Goal: Task Accomplishment & Management: Manage account settings

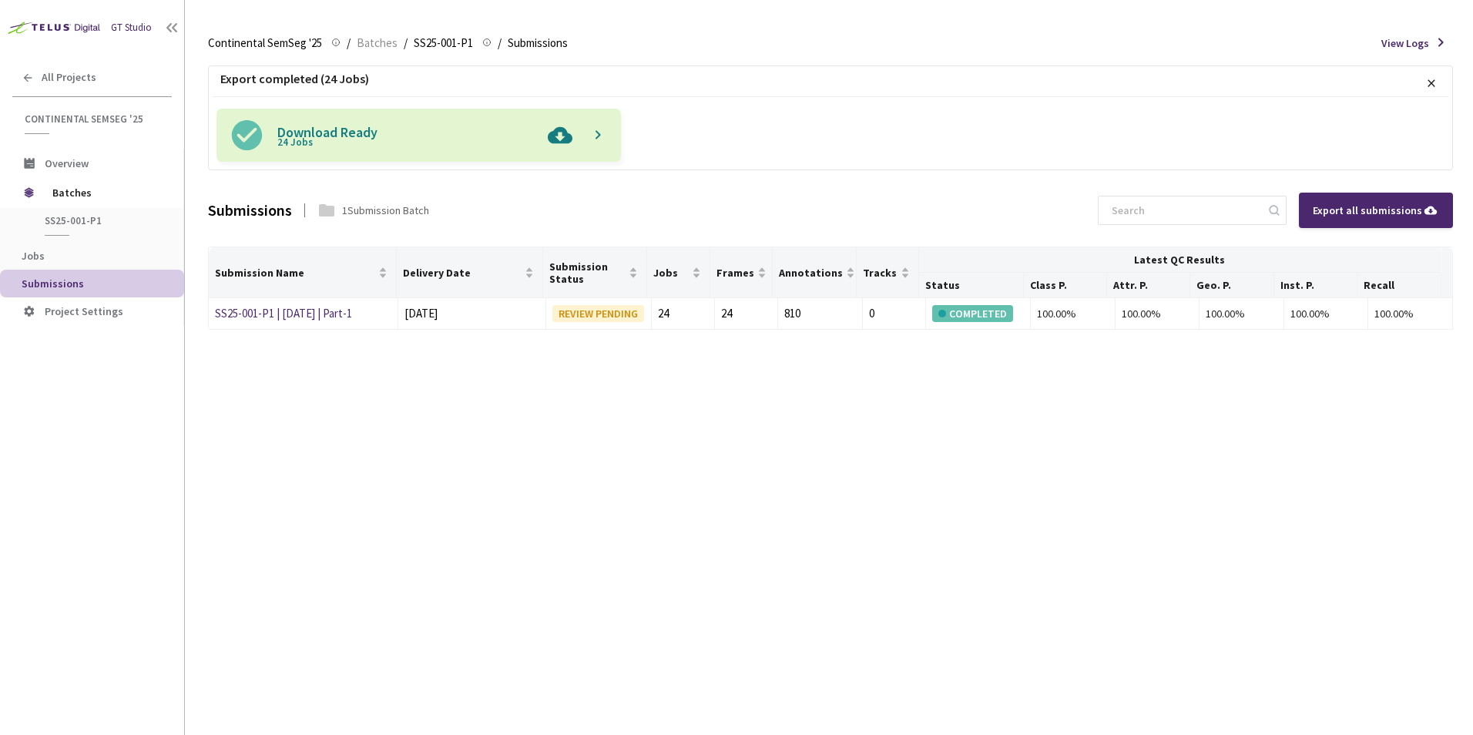
click at [79, 88] on div "All Projects" at bounding box center [92, 78] width 184 height 32
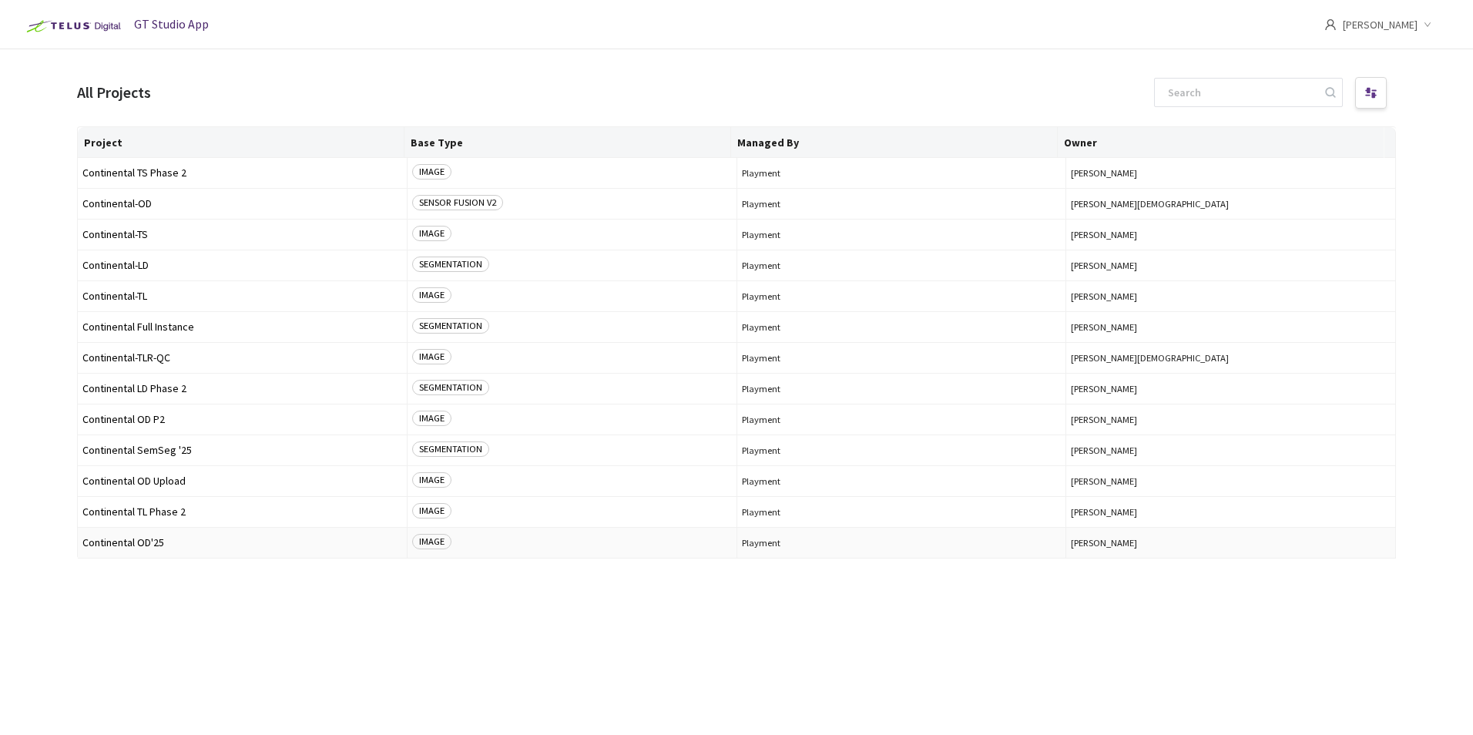
click at [173, 537] on span "Continental OD'25" at bounding box center [242, 543] width 320 height 12
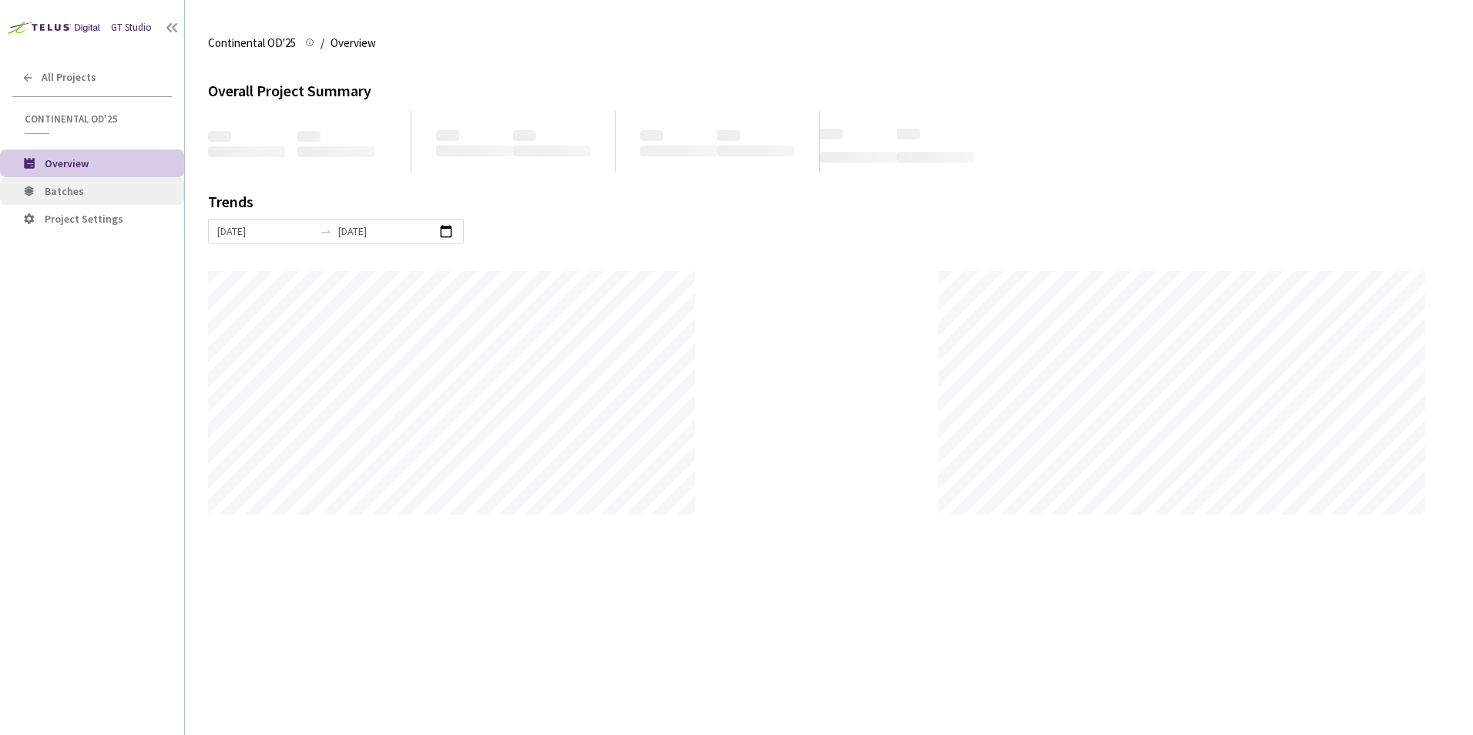
scroll to position [735, 1473]
click at [112, 181] on li "Batches" at bounding box center [92, 191] width 184 height 28
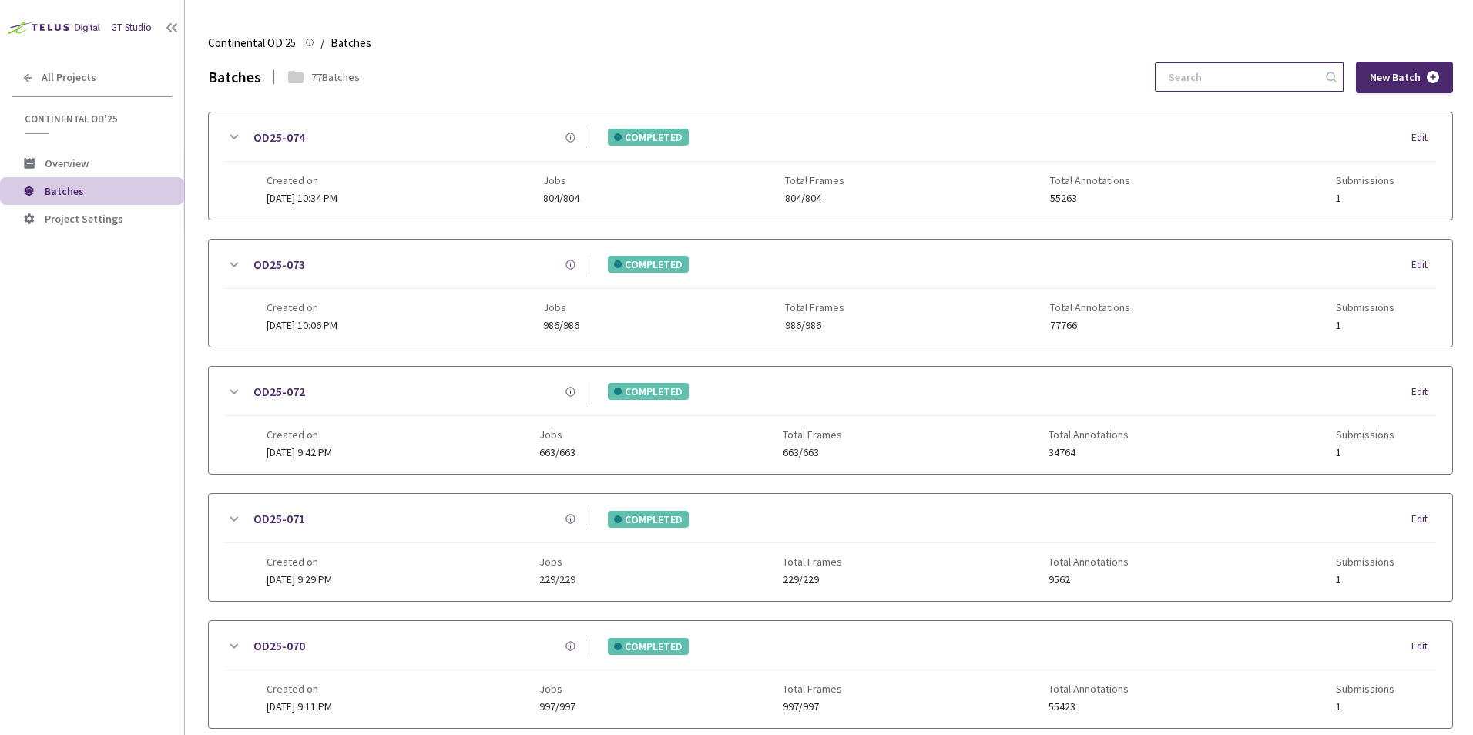
click at [1230, 66] on input at bounding box center [1242, 77] width 164 height 28
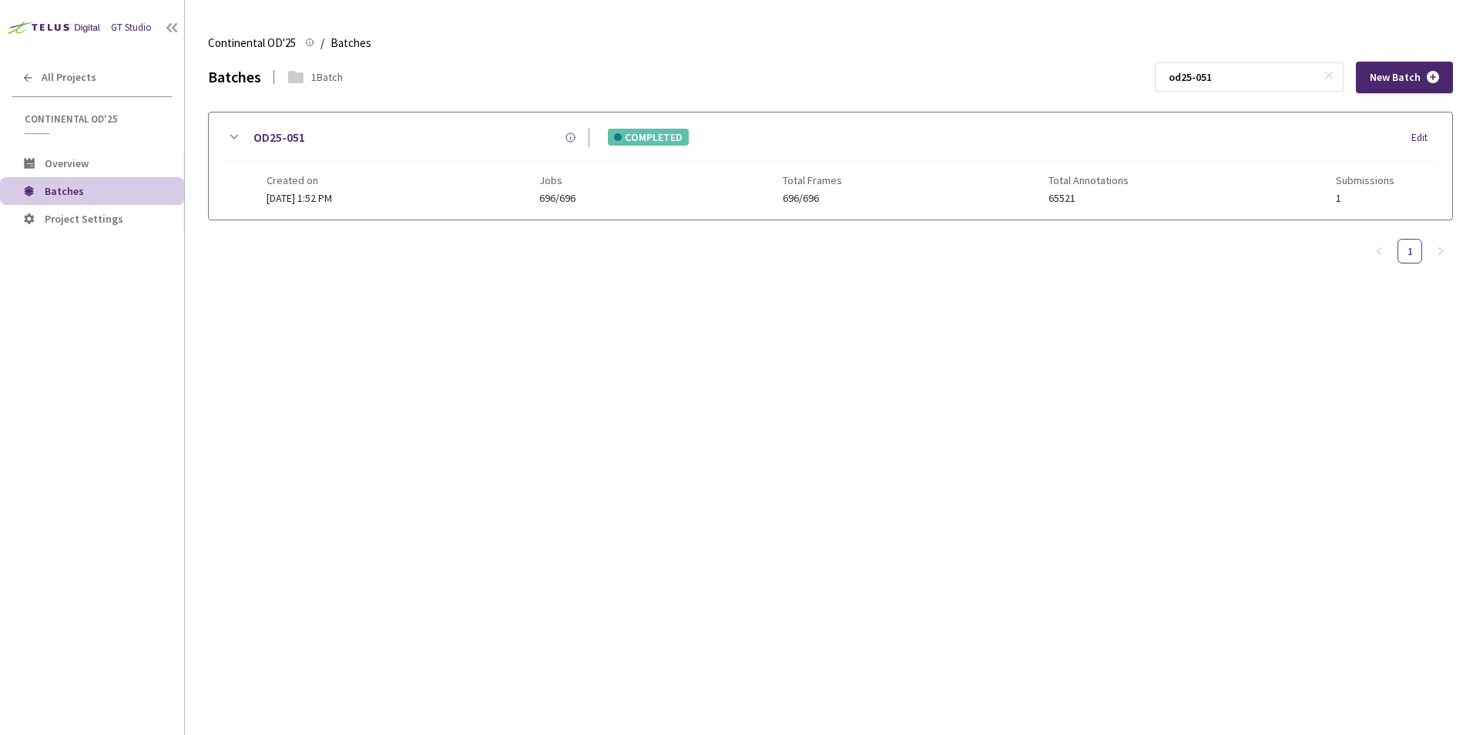
type input "od25-051"
drag, startPoint x: 231, startPoint y: 144, endPoint x: 240, endPoint y: 149, distance: 9.7
click at [237, 146] on icon at bounding box center [233, 137] width 18 height 18
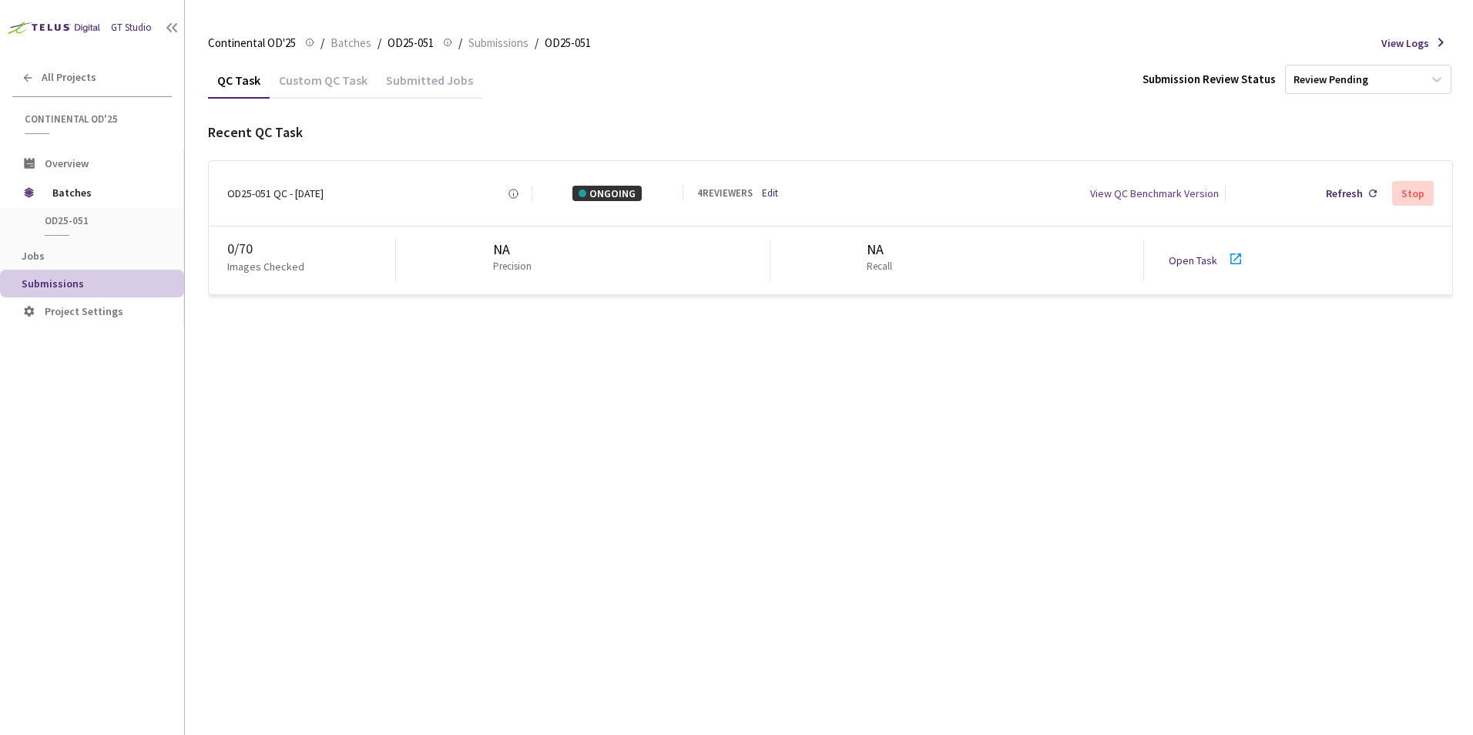
click at [770, 193] on link "Edit" at bounding box center [770, 193] width 16 height 15
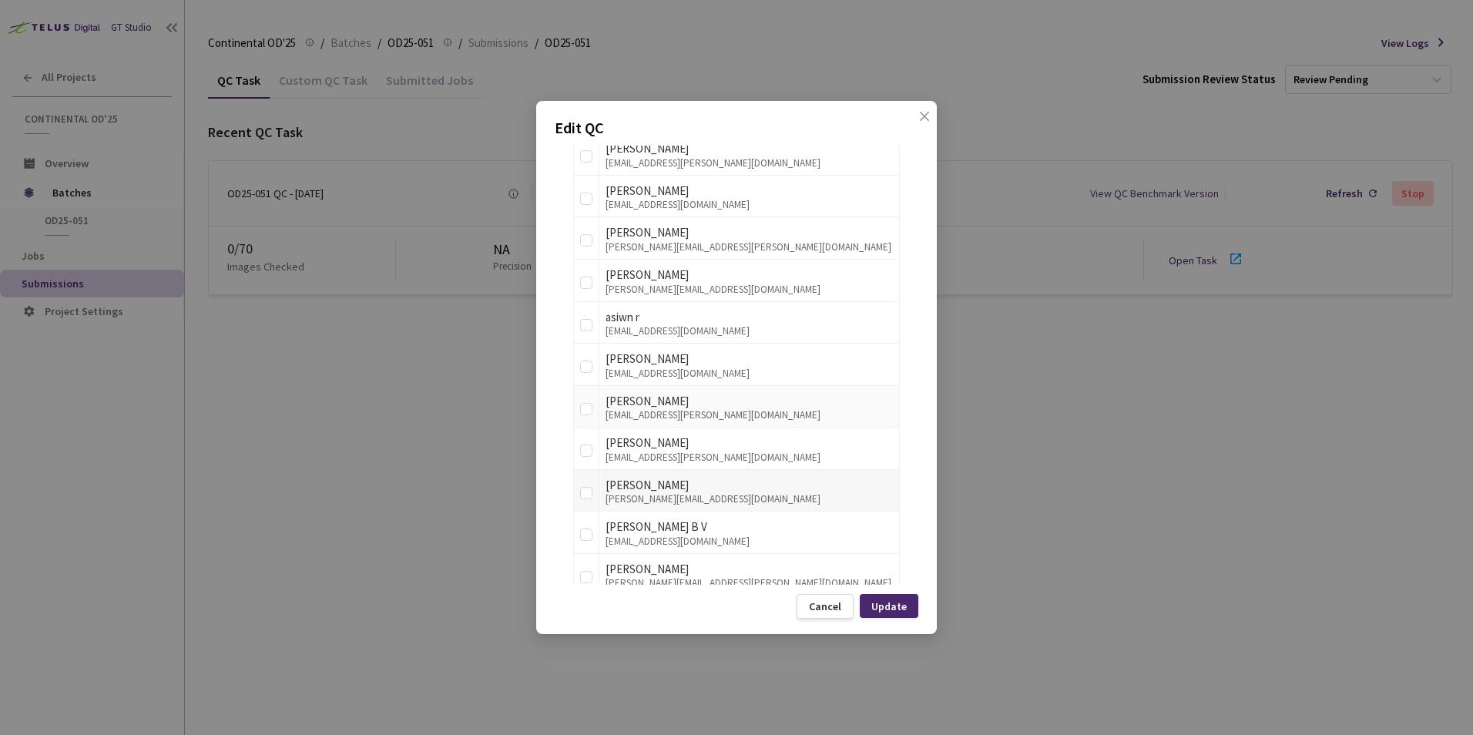
scroll to position [462, 0]
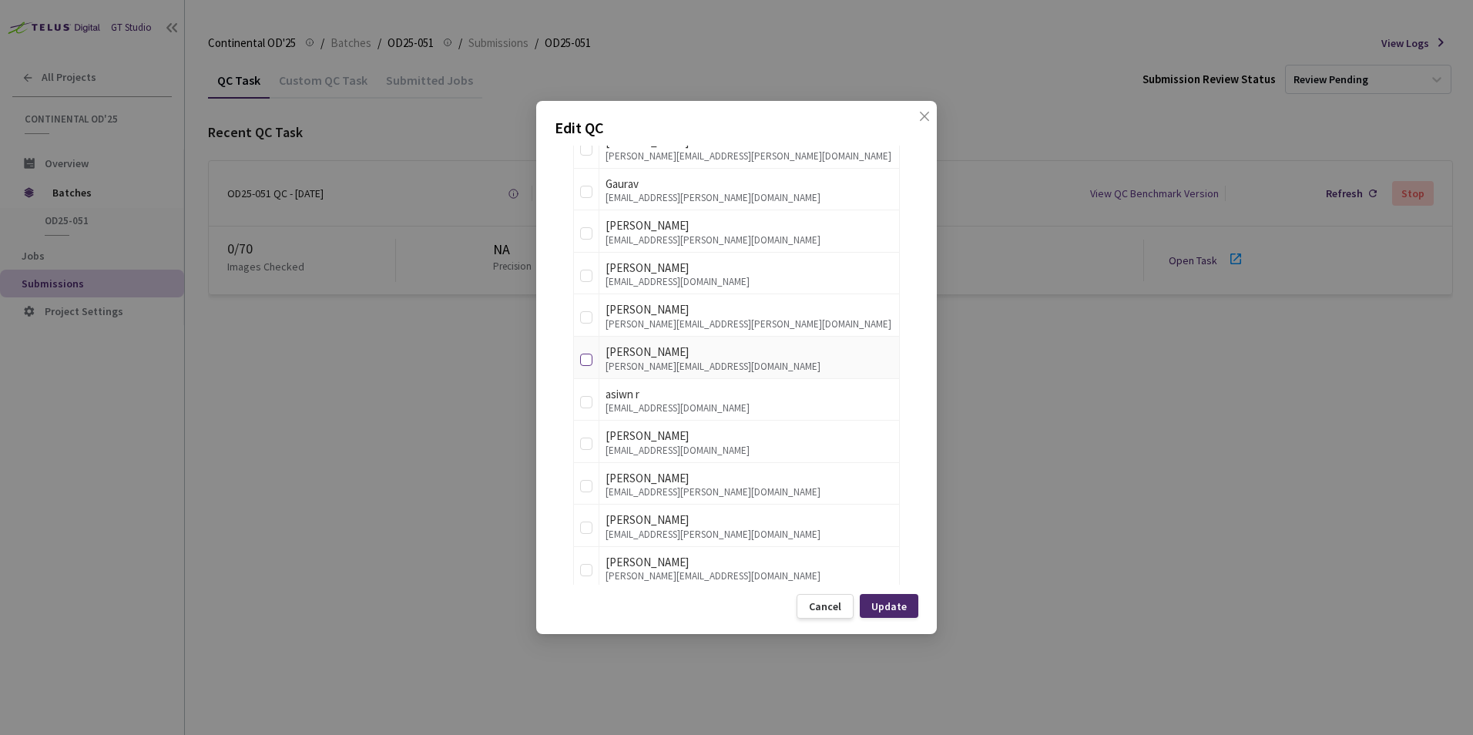
click at [585, 361] on input "checkbox" at bounding box center [586, 360] width 12 height 12
checkbox input "true"
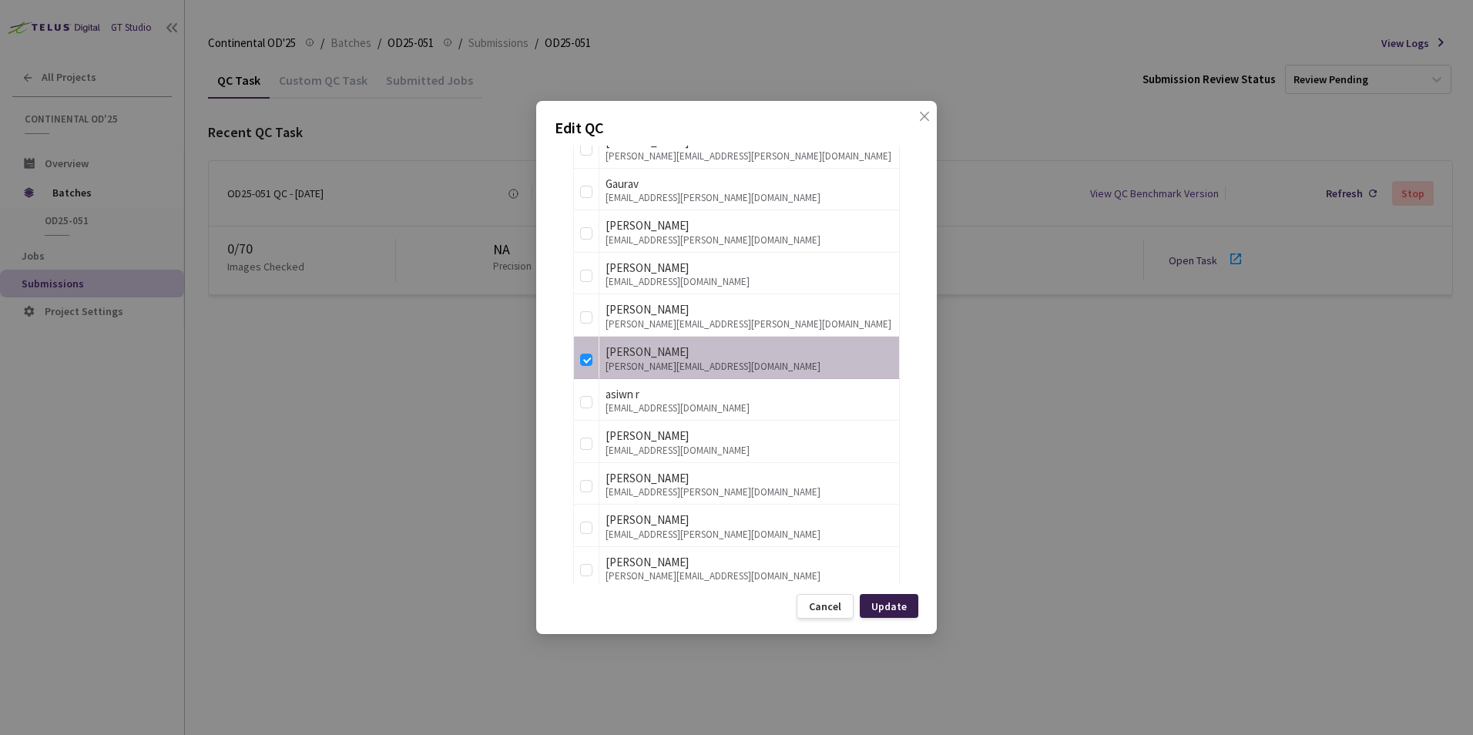
click at [878, 610] on div "Update" at bounding box center [888, 606] width 35 height 12
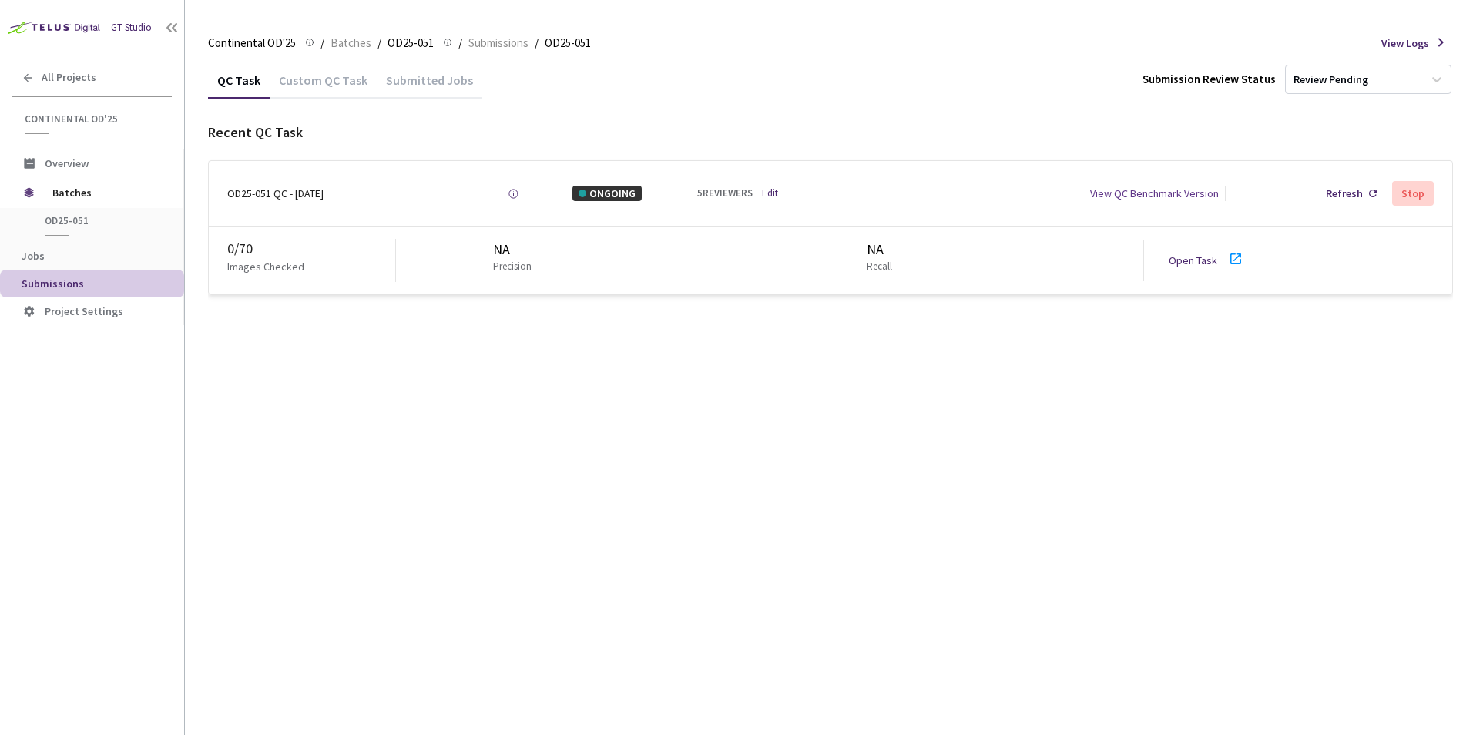
click at [775, 198] on link "Edit" at bounding box center [770, 193] width 16 height 15
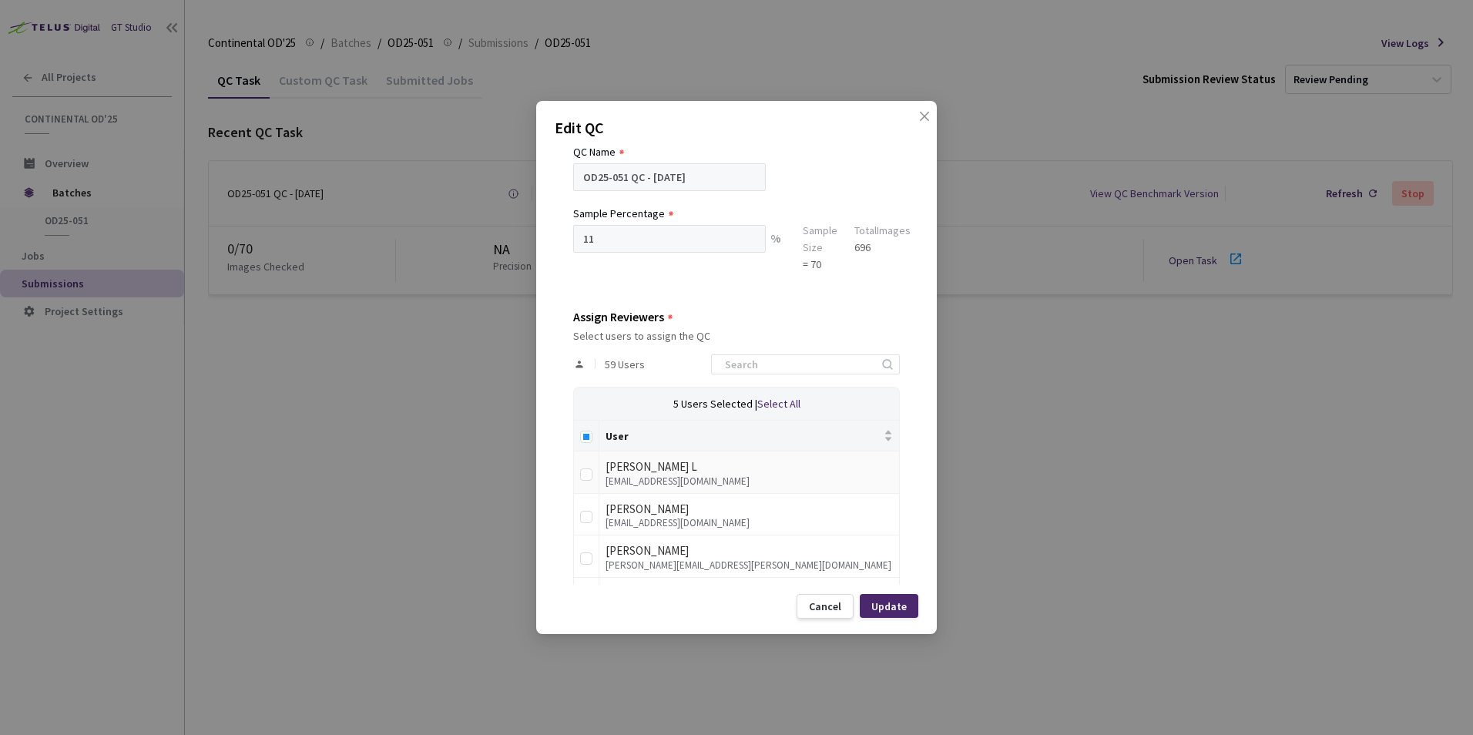
scroll to position [231, 0]
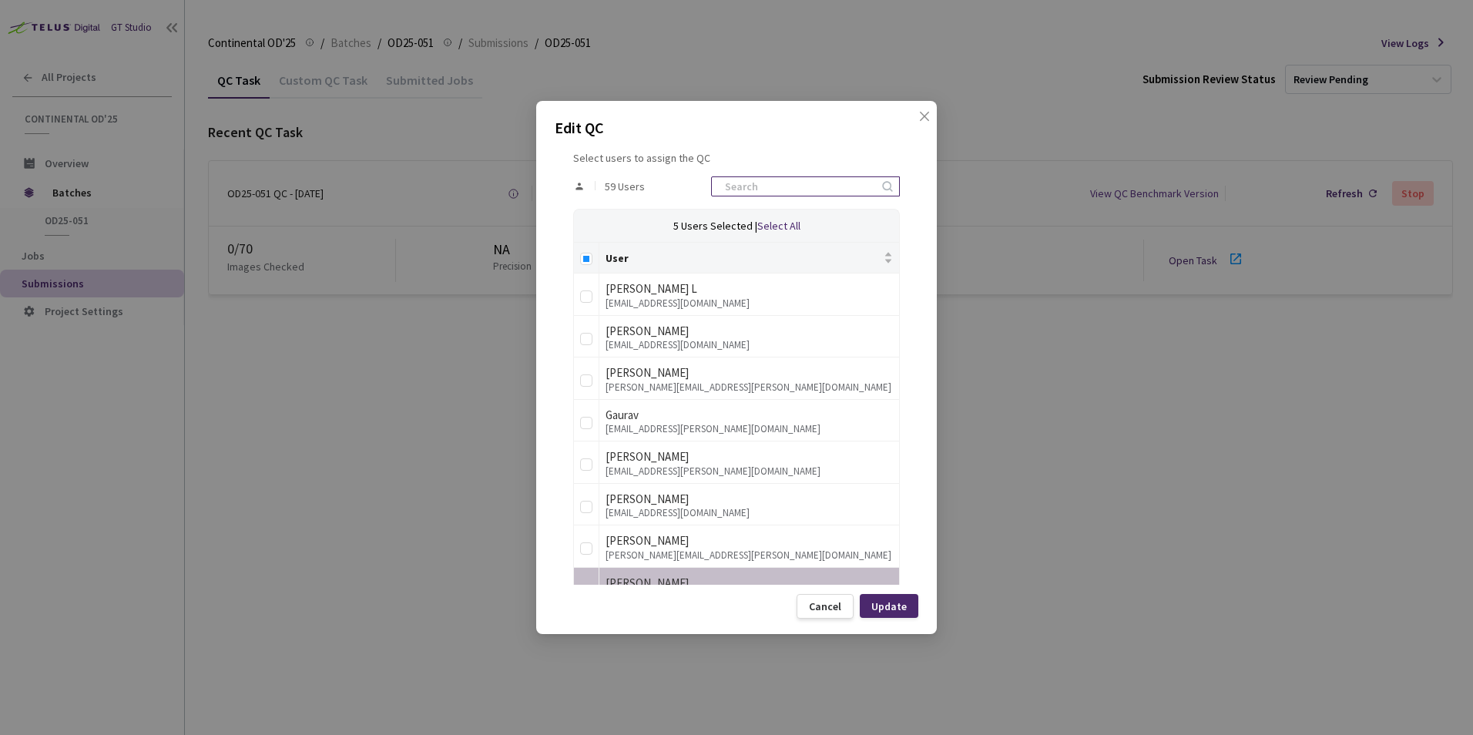
click at [753, 190] on input at bounding box center [798, 186] width 164 height 18
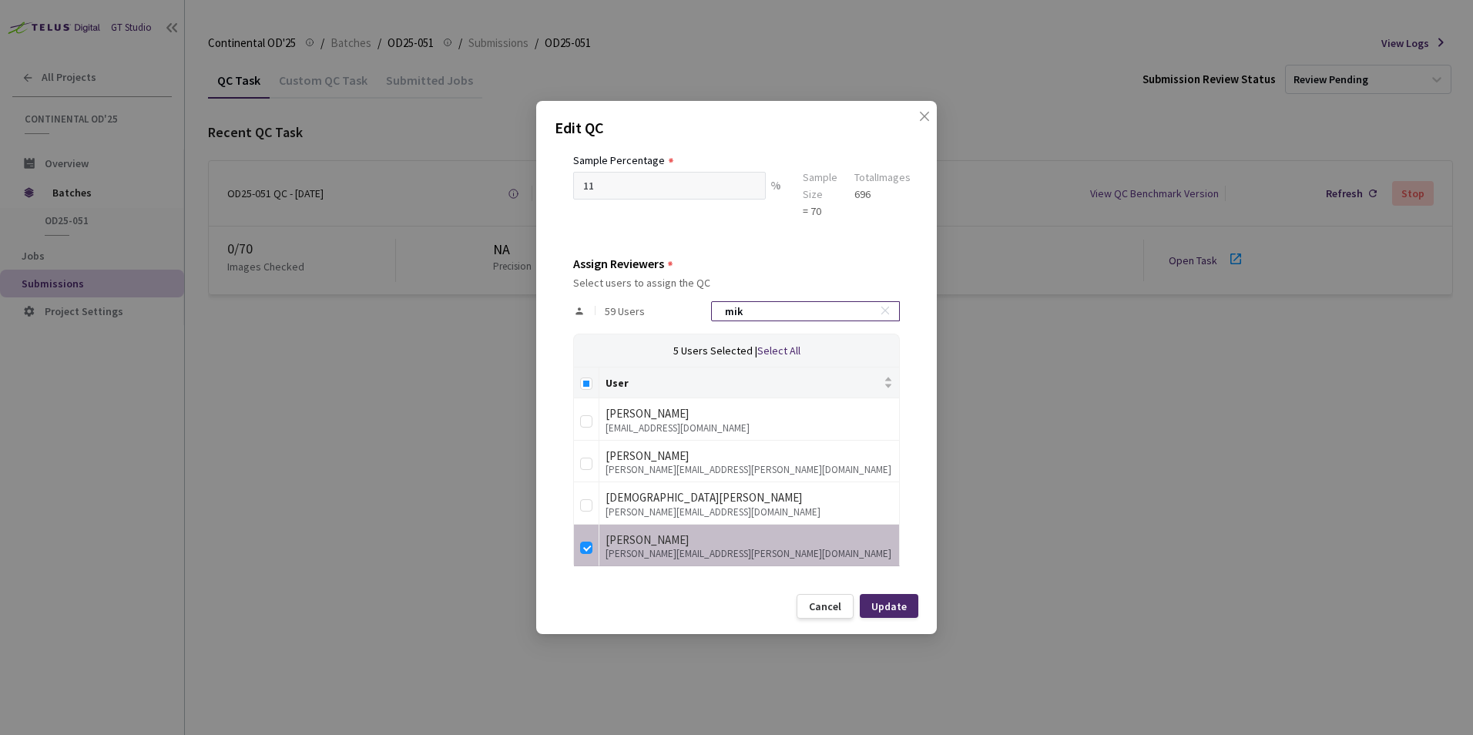
scroll to position [22, 0]
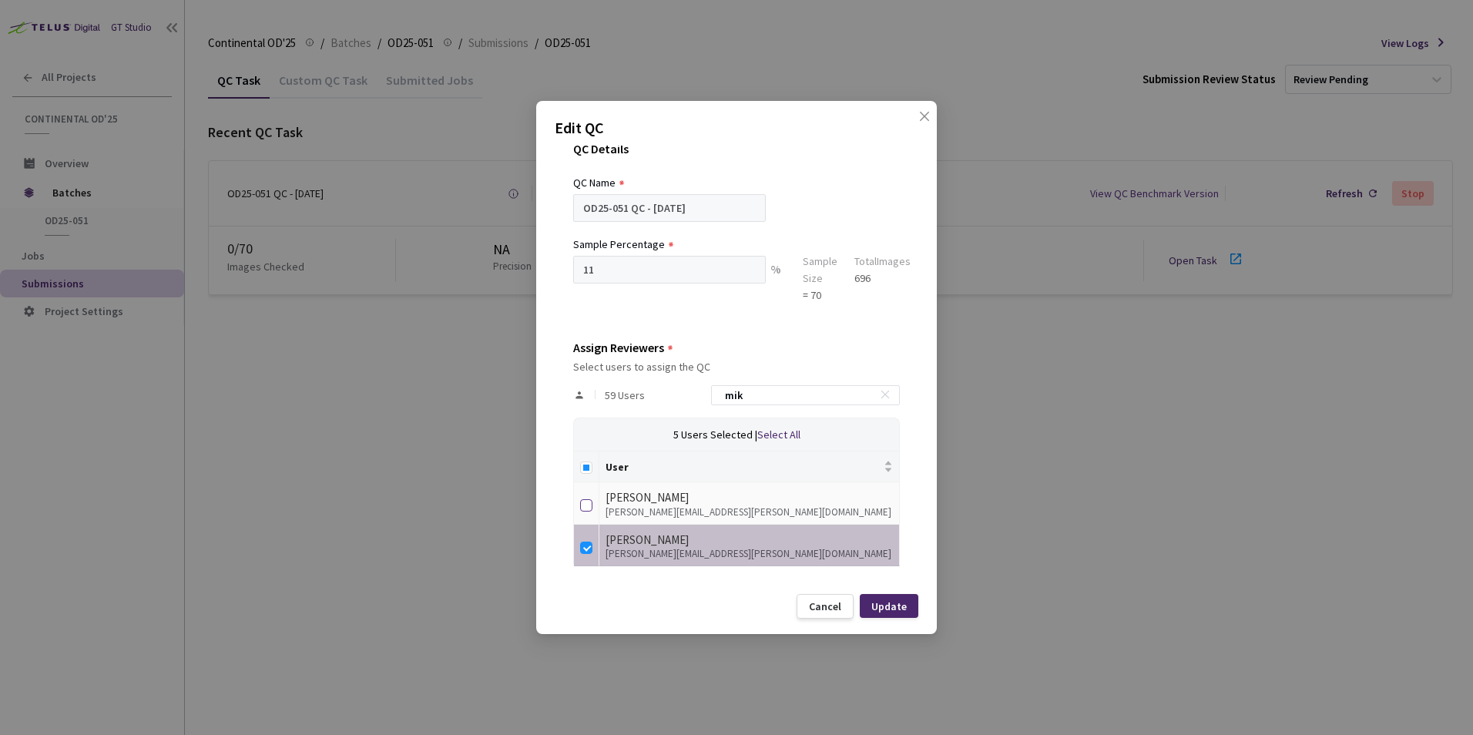
type input "mik"
drag, startPoint x: 588, startPoint y: 506, endPoint x: 589, endPoint y: 522, distance: 16.2
click at [589, 506] on input "checkbox" at bounding box center [586, 505] width 12 height 12
checkbox input "true"
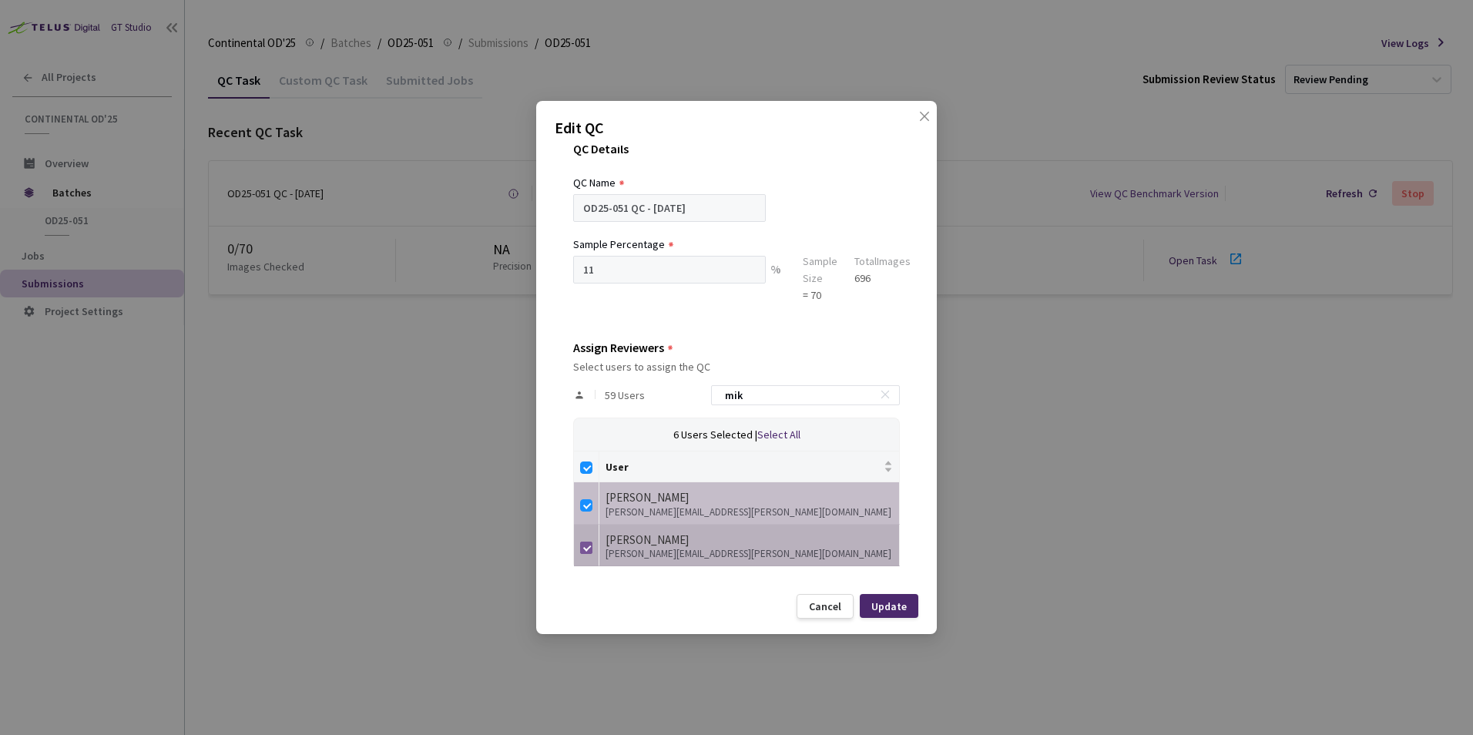
click at [589, 542] on input "checkbox" at bounding box center [586, 548] width 12 height 12
checkbox input "false"
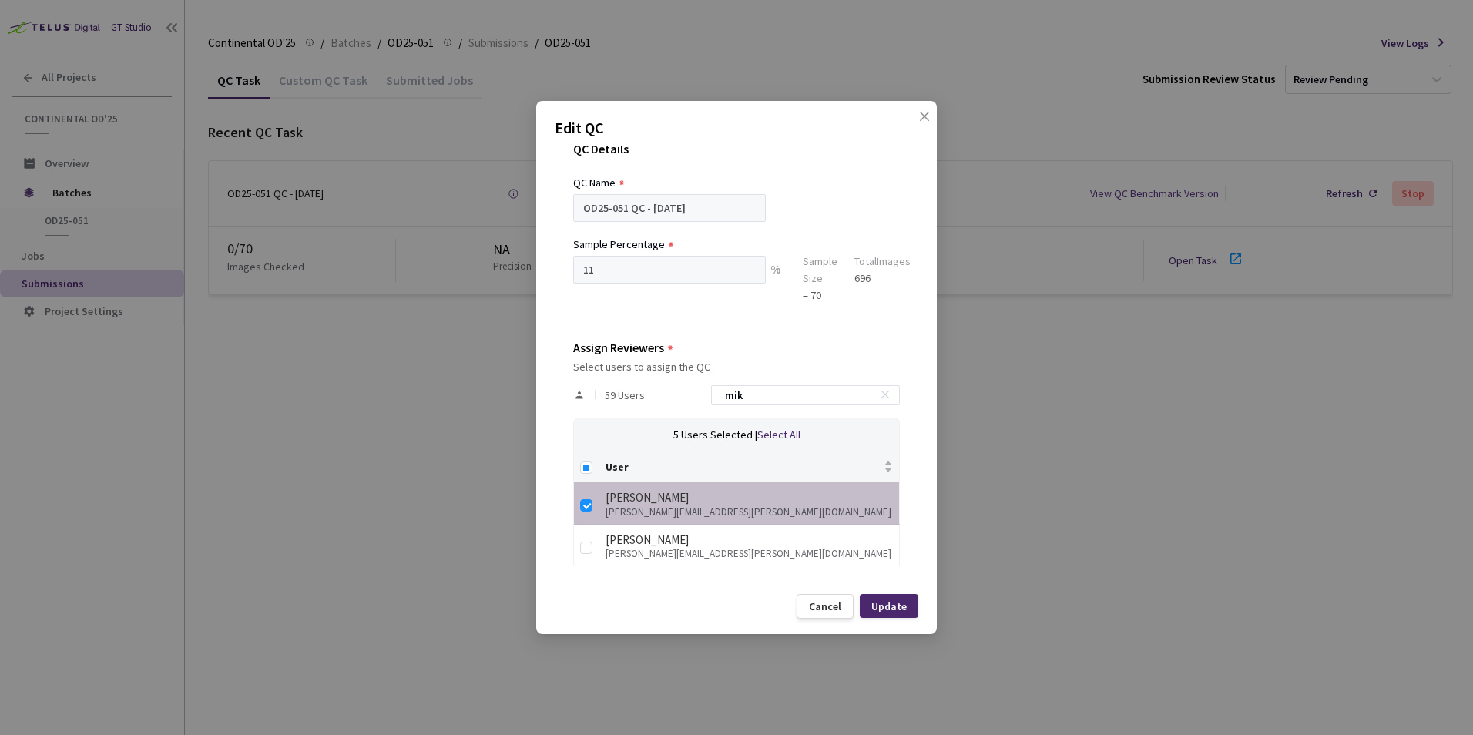
drag, startPoint x: 747, startPoint y: 398, endPoint x: 686, endPoint y: 400, distance: 60.9
click at [686, 400] on div "59 Users mik" at bounding box center [736, 395] width 327 height 45
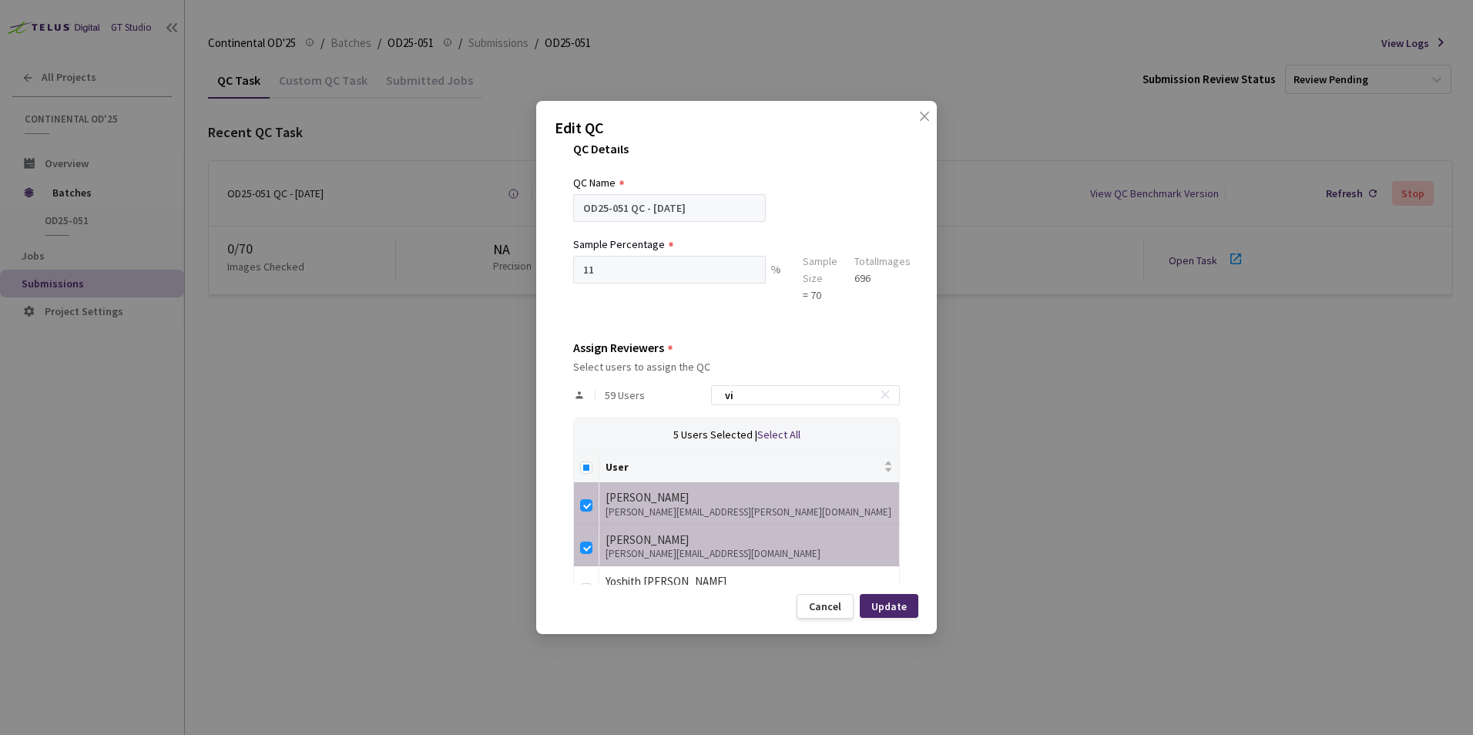
type input "vir"
checkbox input "true"
type input "vira"
click at [589, 549] on input "checkbox" at bounding box center [586, 548] width 12 height 12
checkbox input "false"
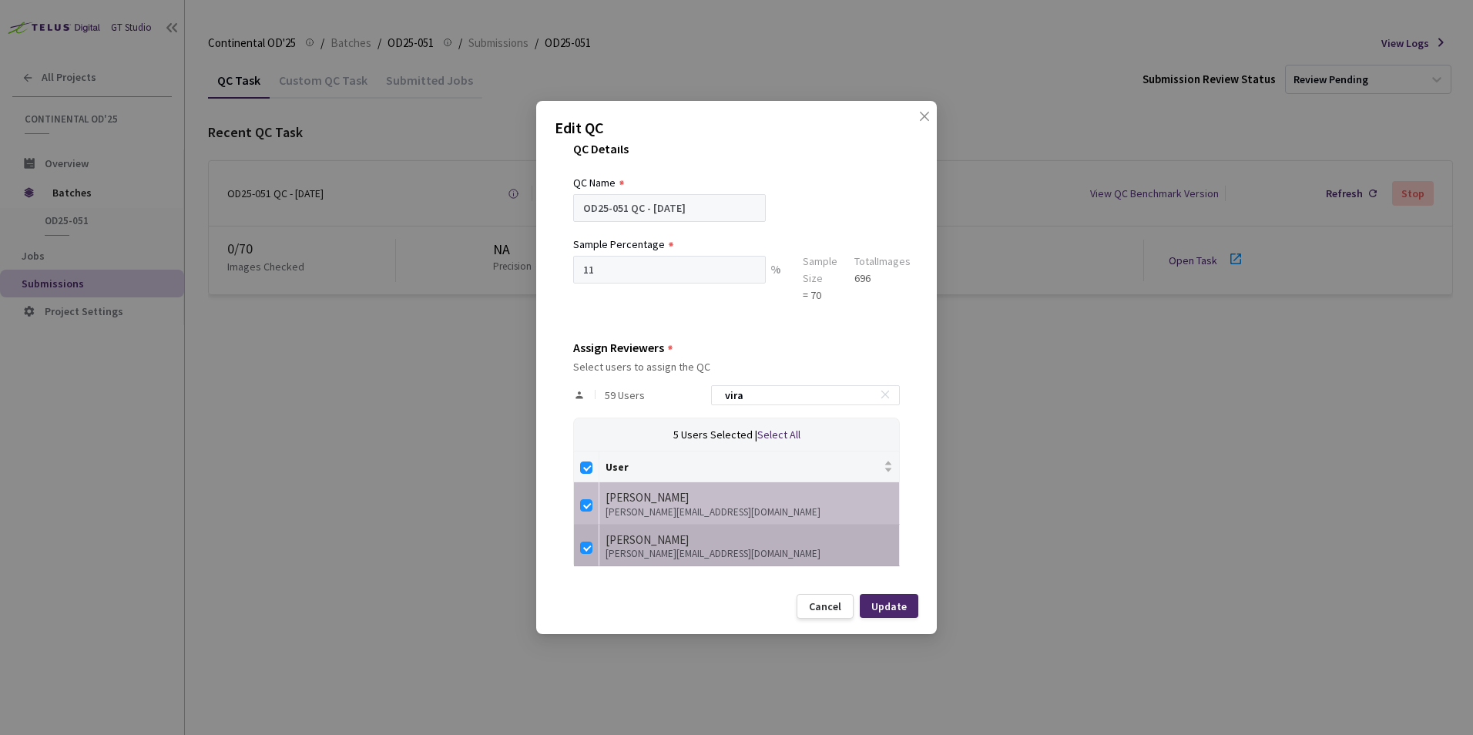
checkbox input "false"
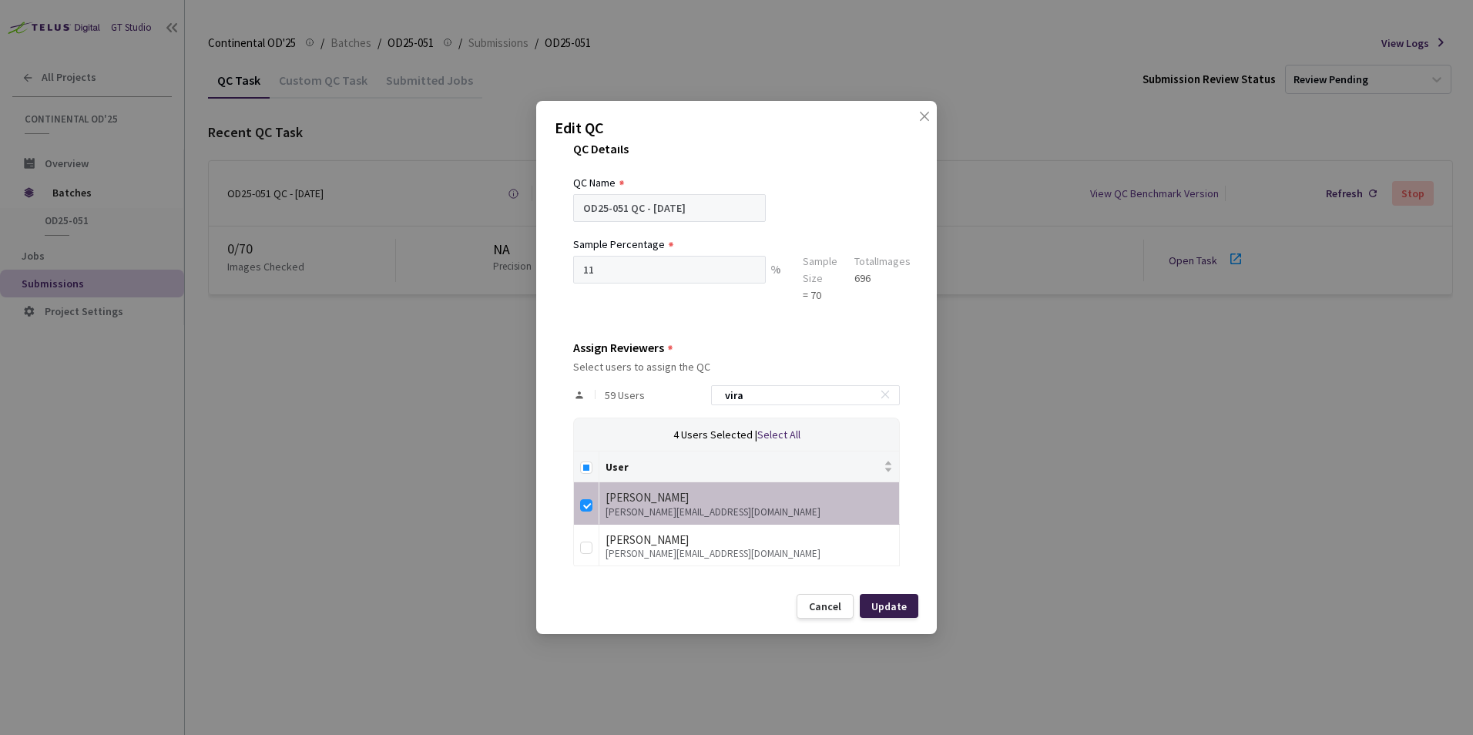
click at [878, 606] on div "Update" at bounding box center [888, 606] width 35 height 12
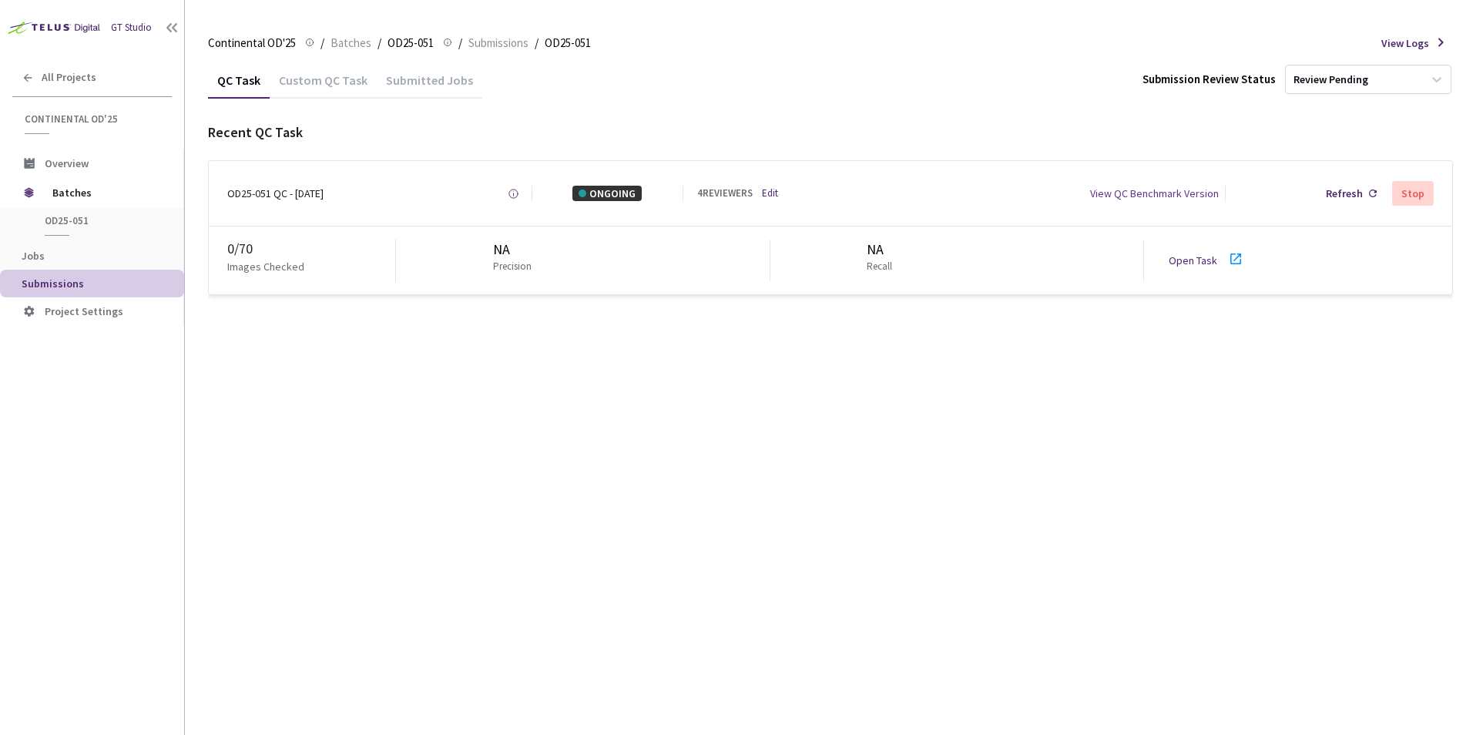
click at [80, 33] on img at bounding box center [52, 27] width 105 height 24
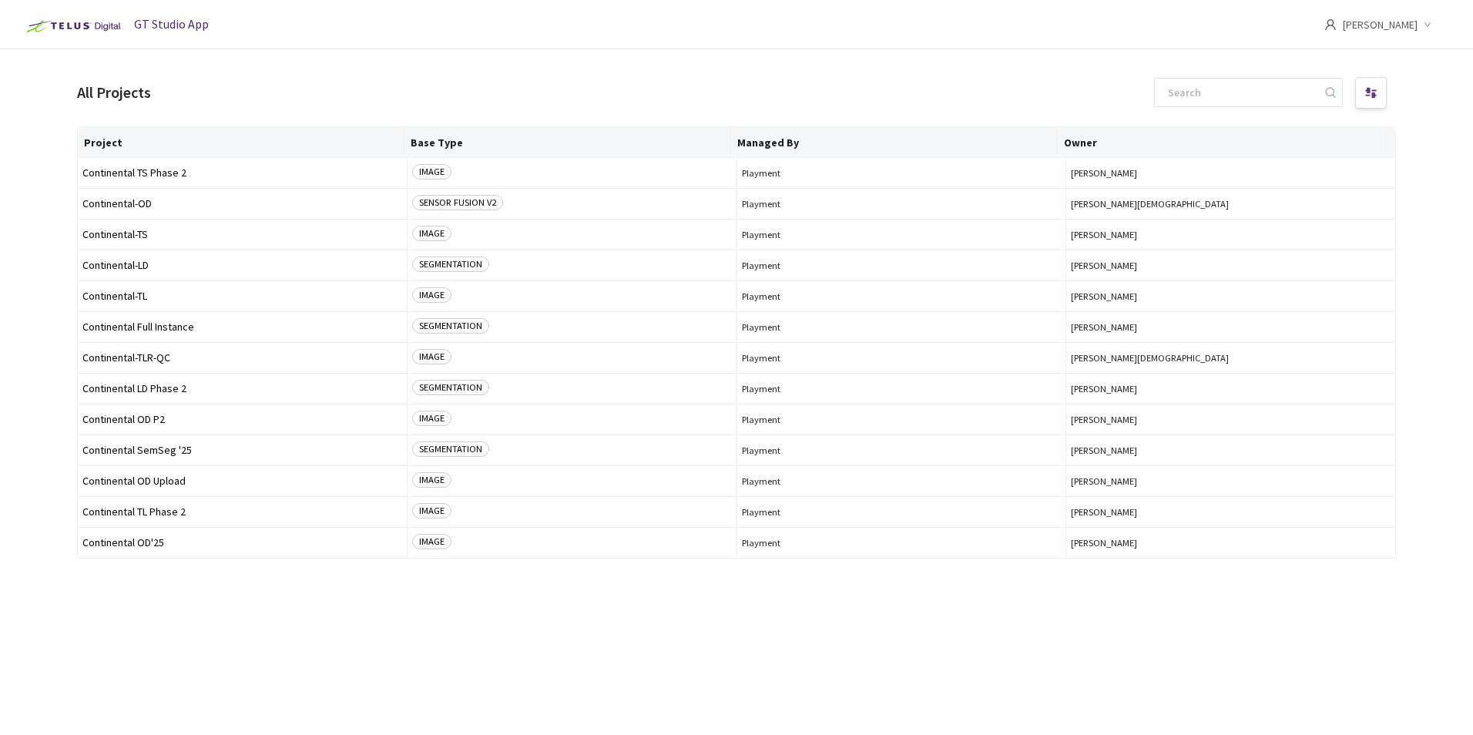
click at [1365, 27] on span "[PERSON_NAME]" at bounding box center [1380, 24] width 75 height 49
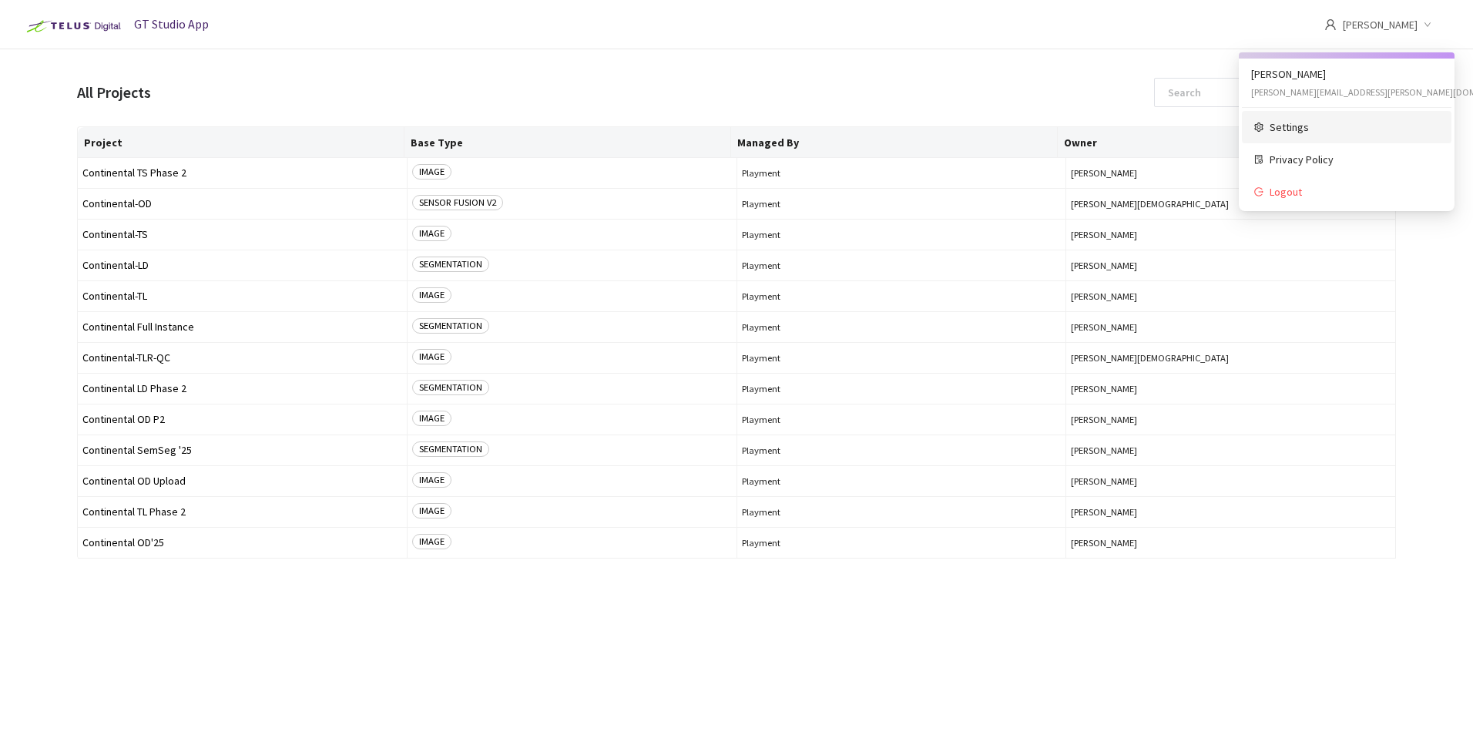
click at [1297, 125] on span "Settings" at bounding box center [1354, 127] width 169 height 17
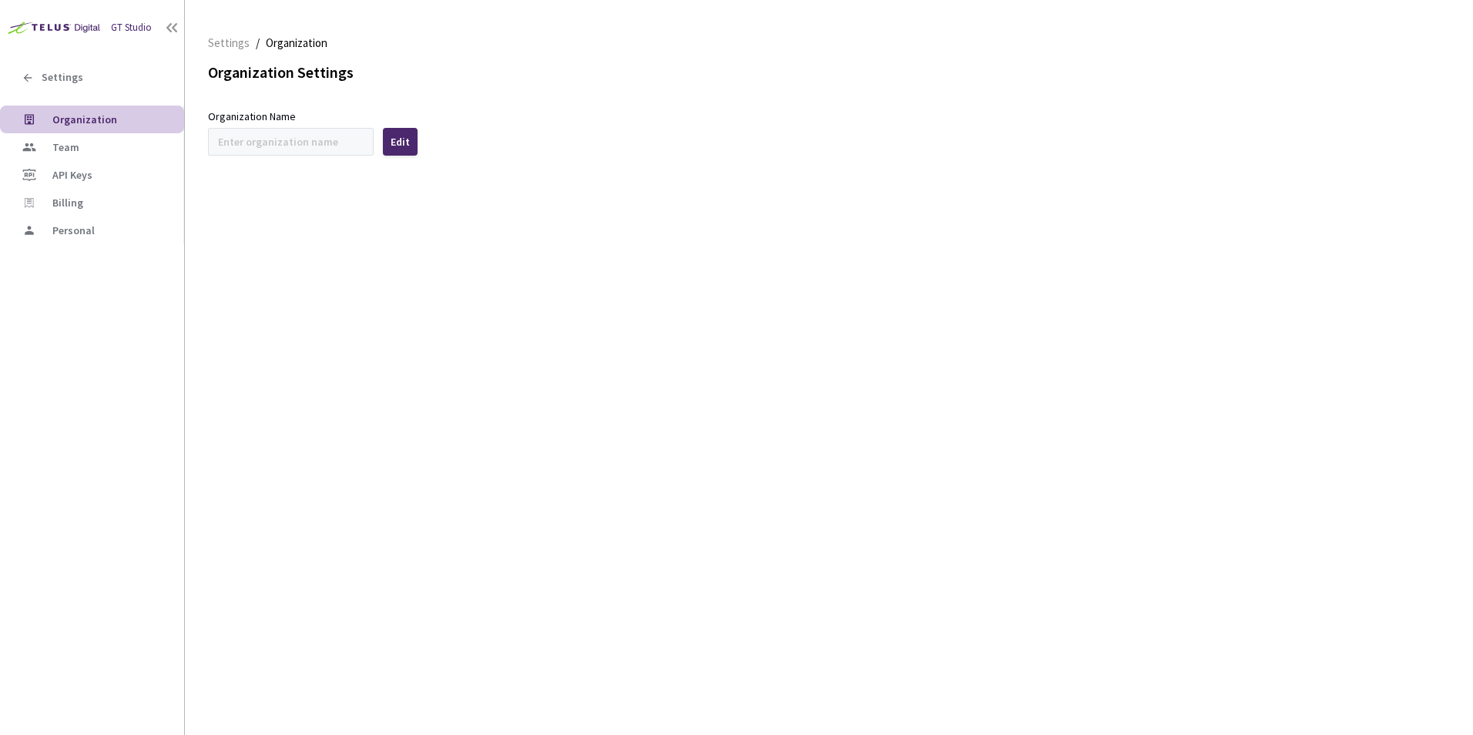
type input "Continental"
click at [51, 147] on li "Team" at bounding box center [92, 147] width 184 height 28
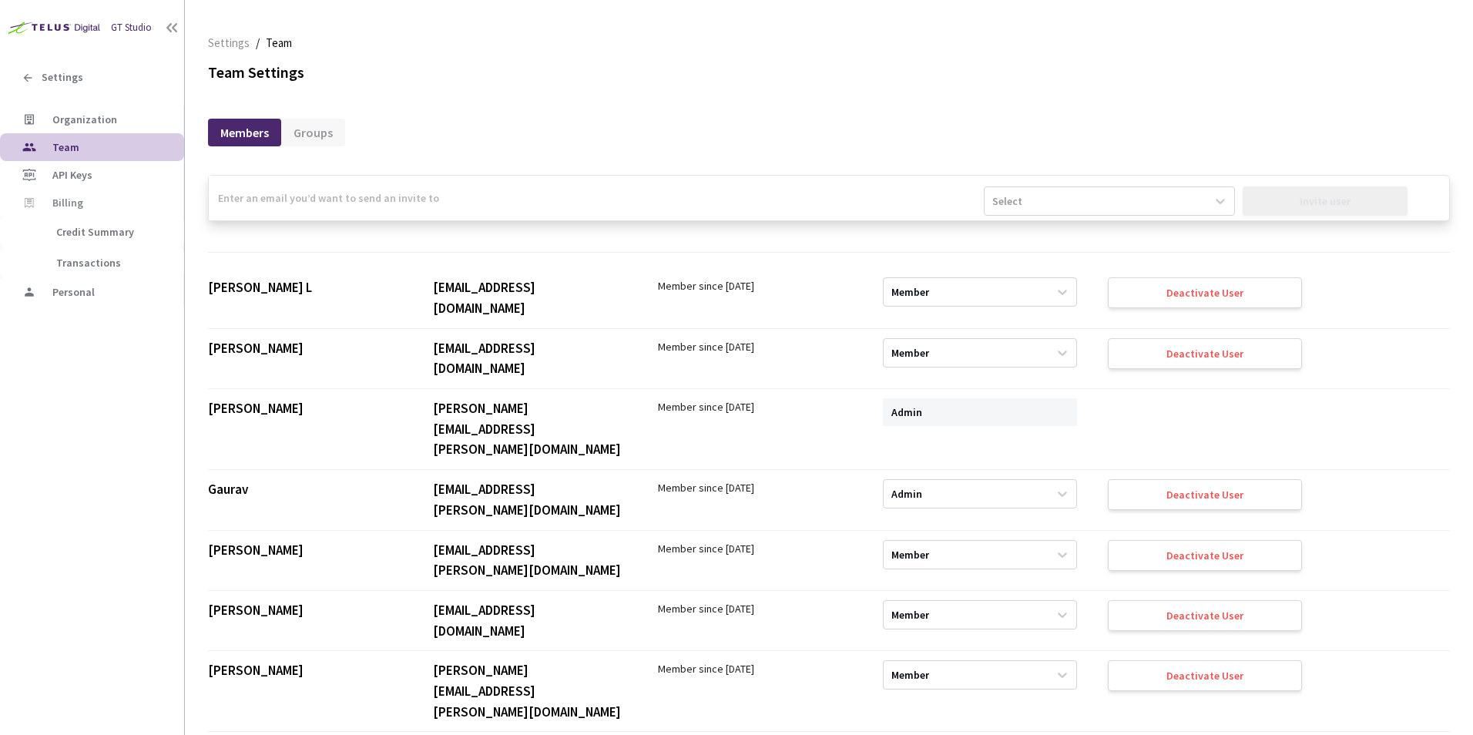
click at [360, 204] on input "email" at bounding box center [596, 198] width 775 height 45
drag, startPoint x: 304, startPoint y: 195, endPoint x: 168, endPoint y: 196, distance: 135.6
click at [168, 196] on div "GT Studio Settings Organization Team API Keys Billing Credit Summary Transactio…" at bounding box center [736, 367] width 1473 height 735
type input "mik"
click at [686, 196] on input "mik" at bounding box center [596, 198] width 775 height 45
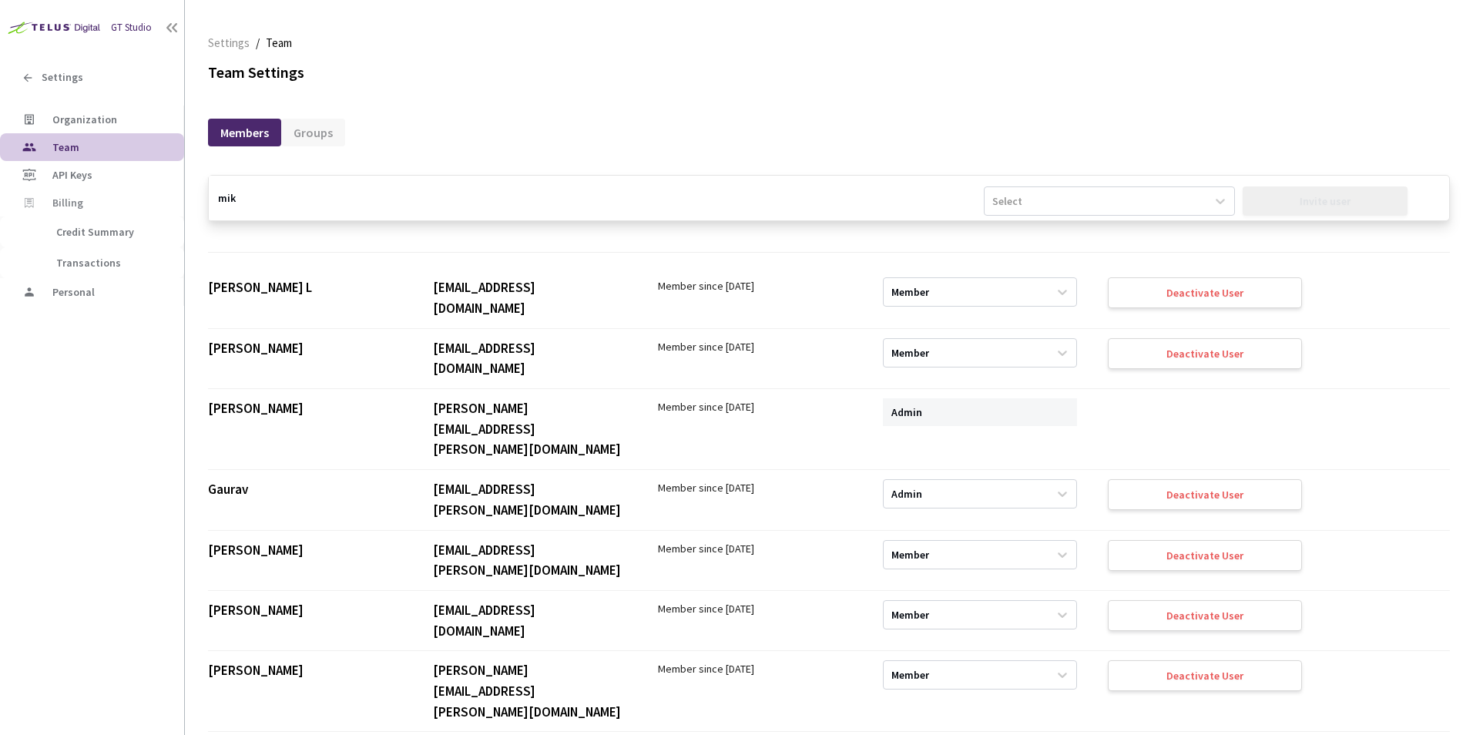
click at [686, 196] on input "mik" at bounding box center [596, 198] width 775 height 45
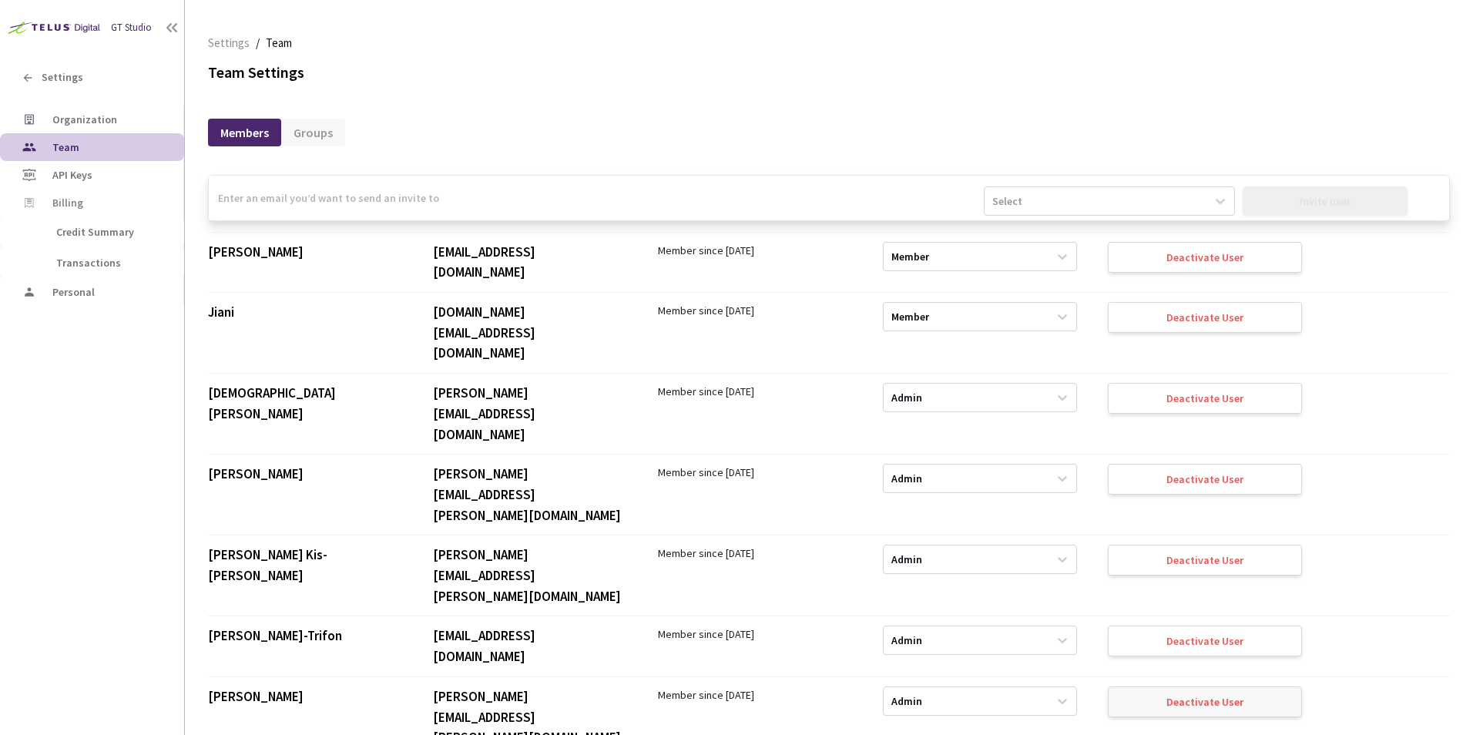
click at [1171, 696] on div "Deactivate User" at bounding box center [1204, 702] width 77 height 12
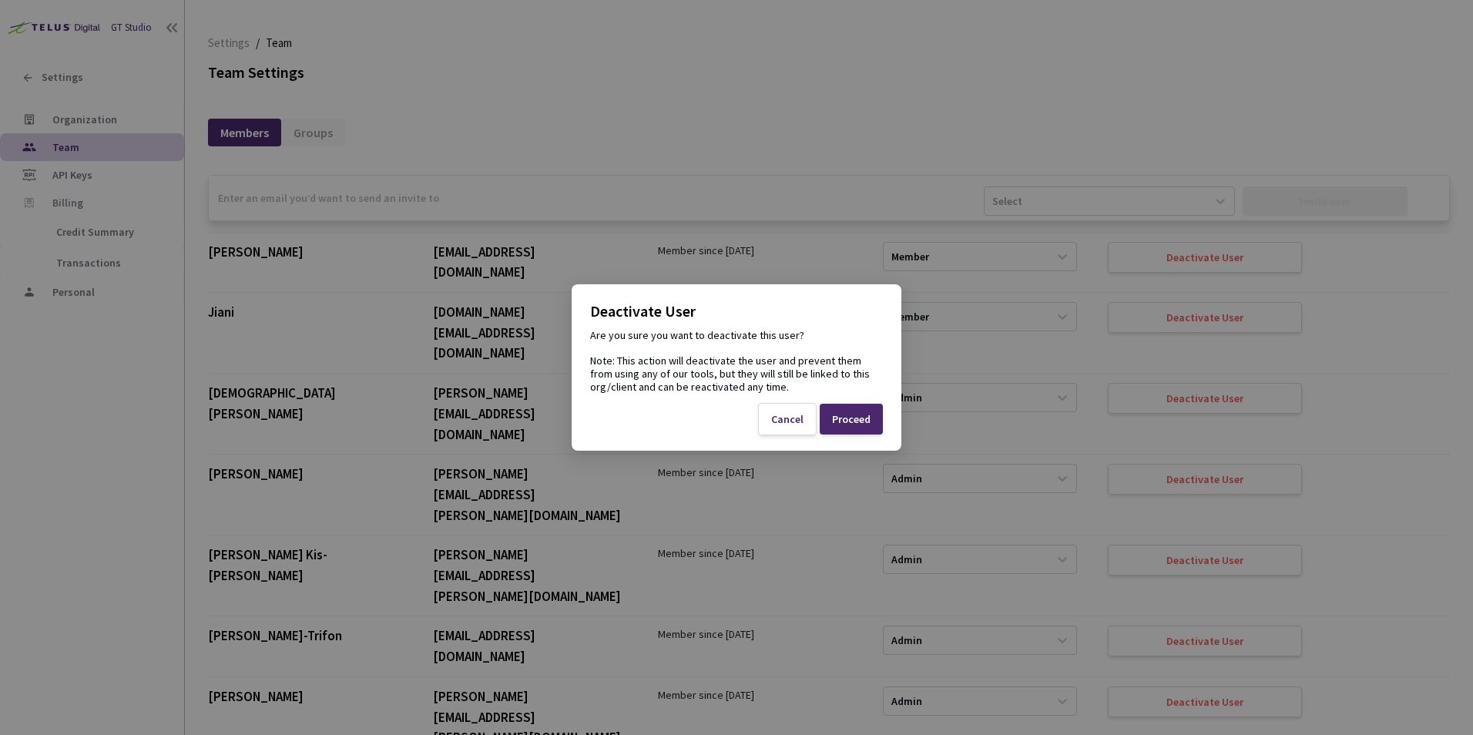
click at [854, 418] on div "Proceed" at bounding box center [851, 419] width 39 height 12
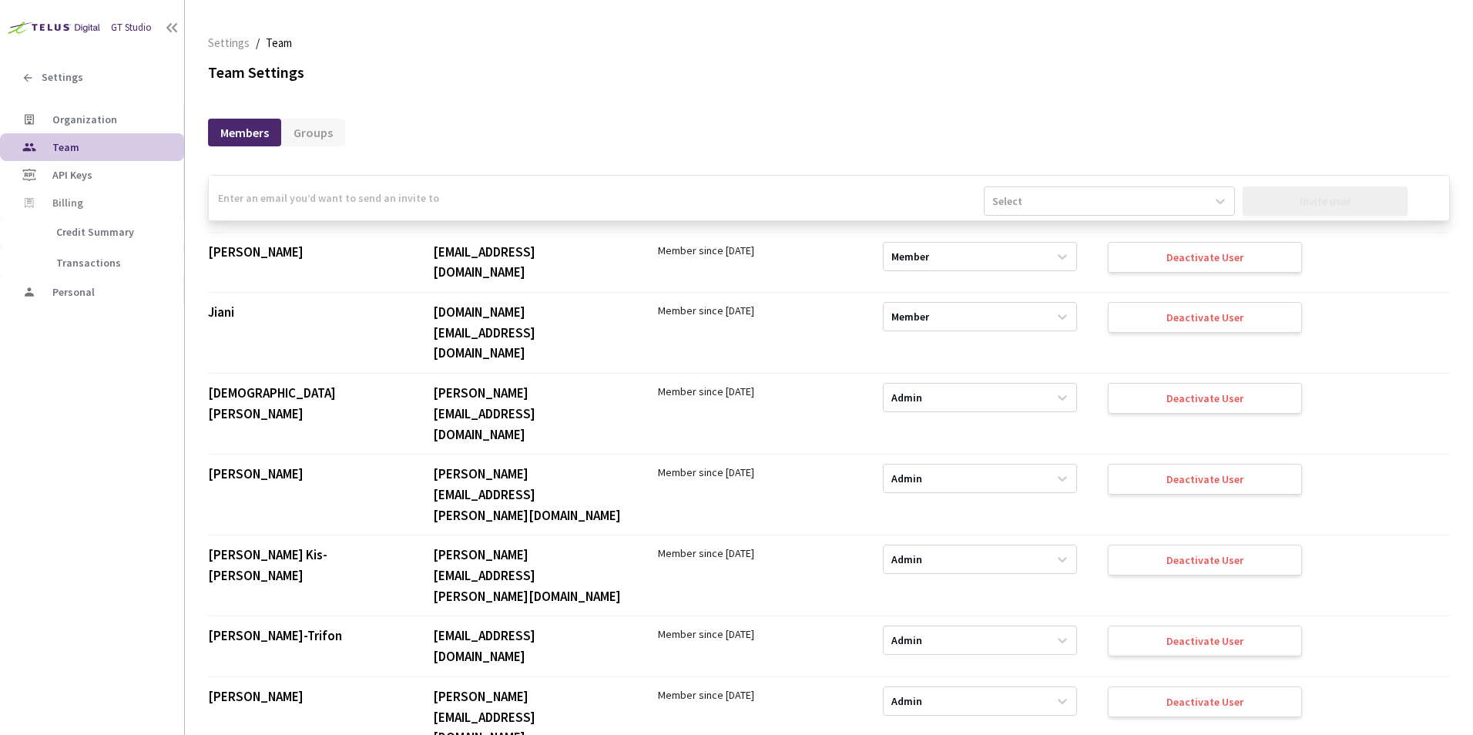
click at [554, 113] on div "Members Groups" at bounding box center [829, 124] width 1242 height 33
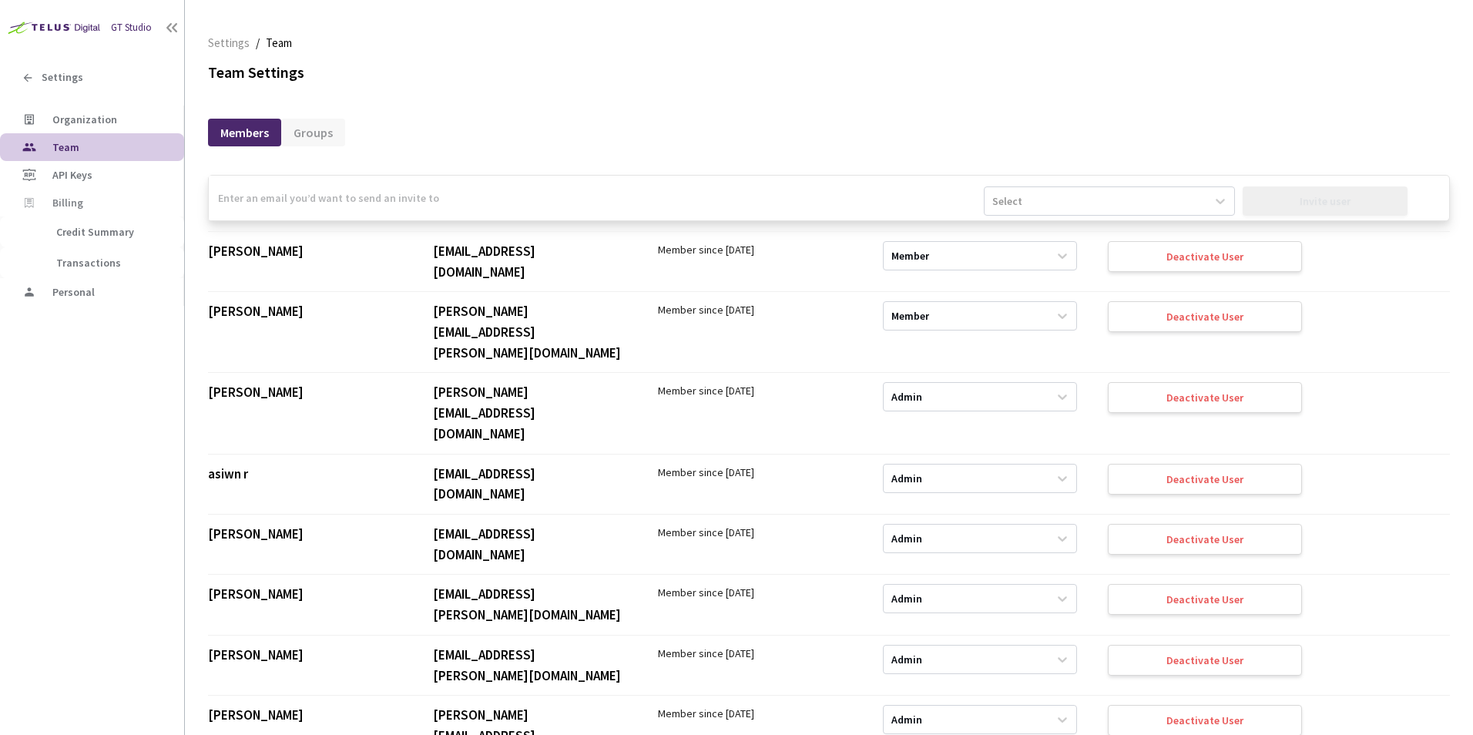
scroll to position [385, 0]
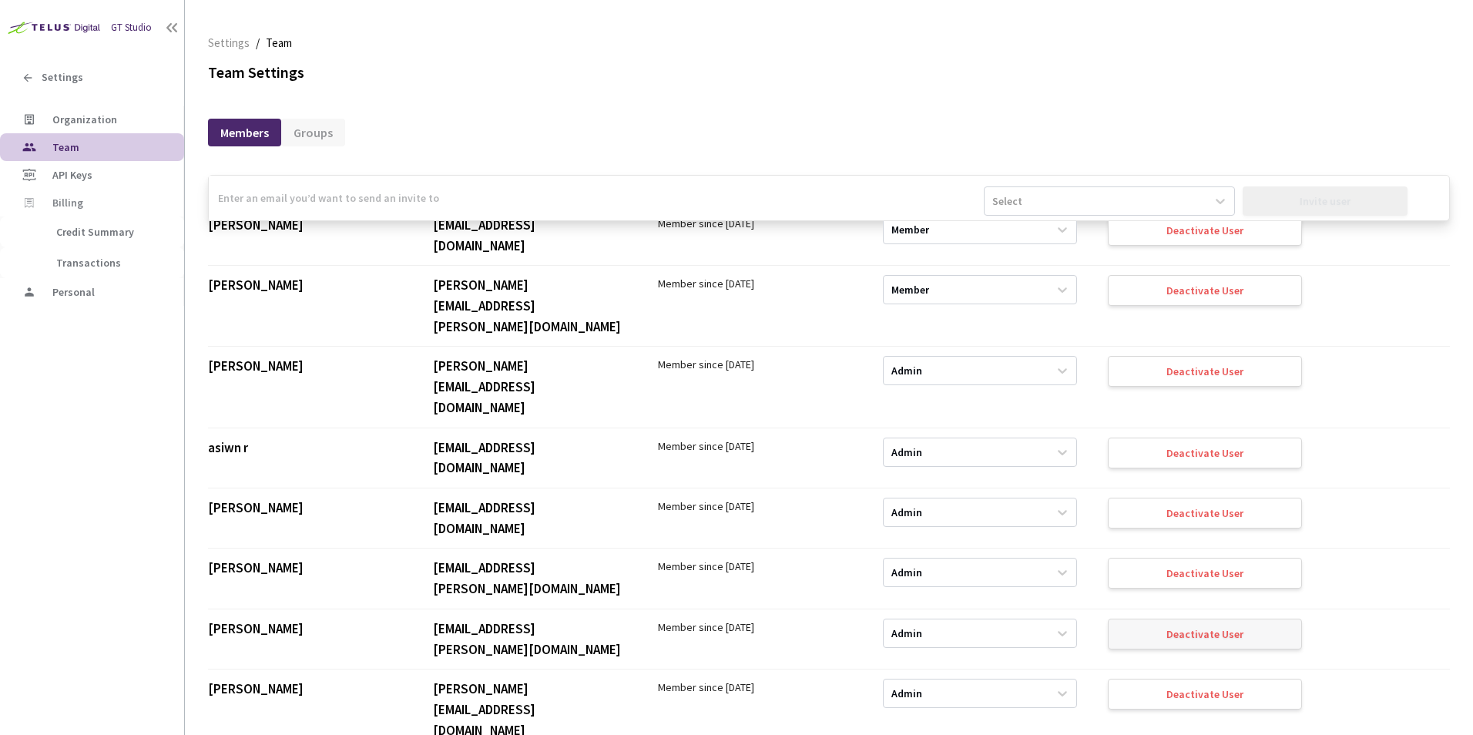
click at [1213, 628] on div "Deactivate User" at bounding box center [1204, 634] width 77 height 12
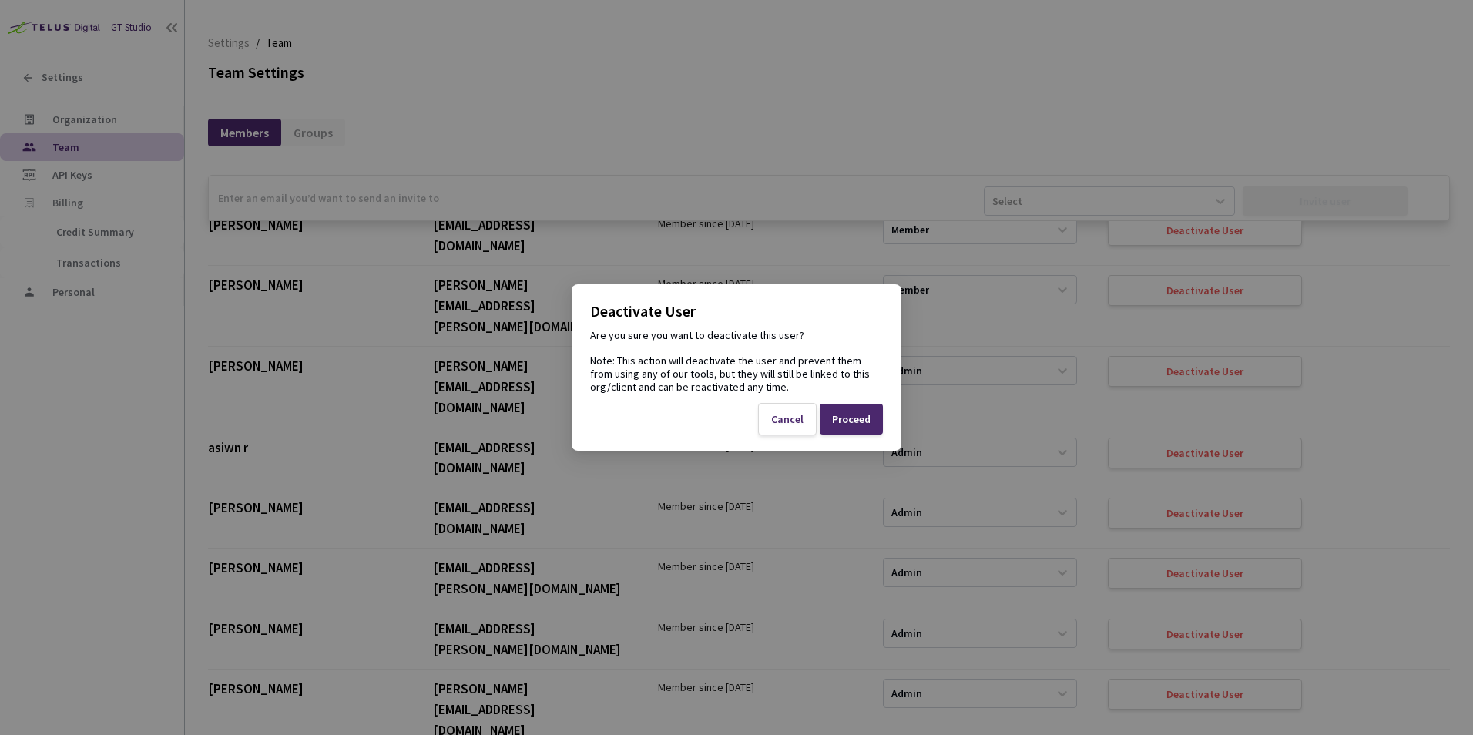
click at [860, 416] on div "Proceed" at bounding box center [851, 419] width 39 height 12
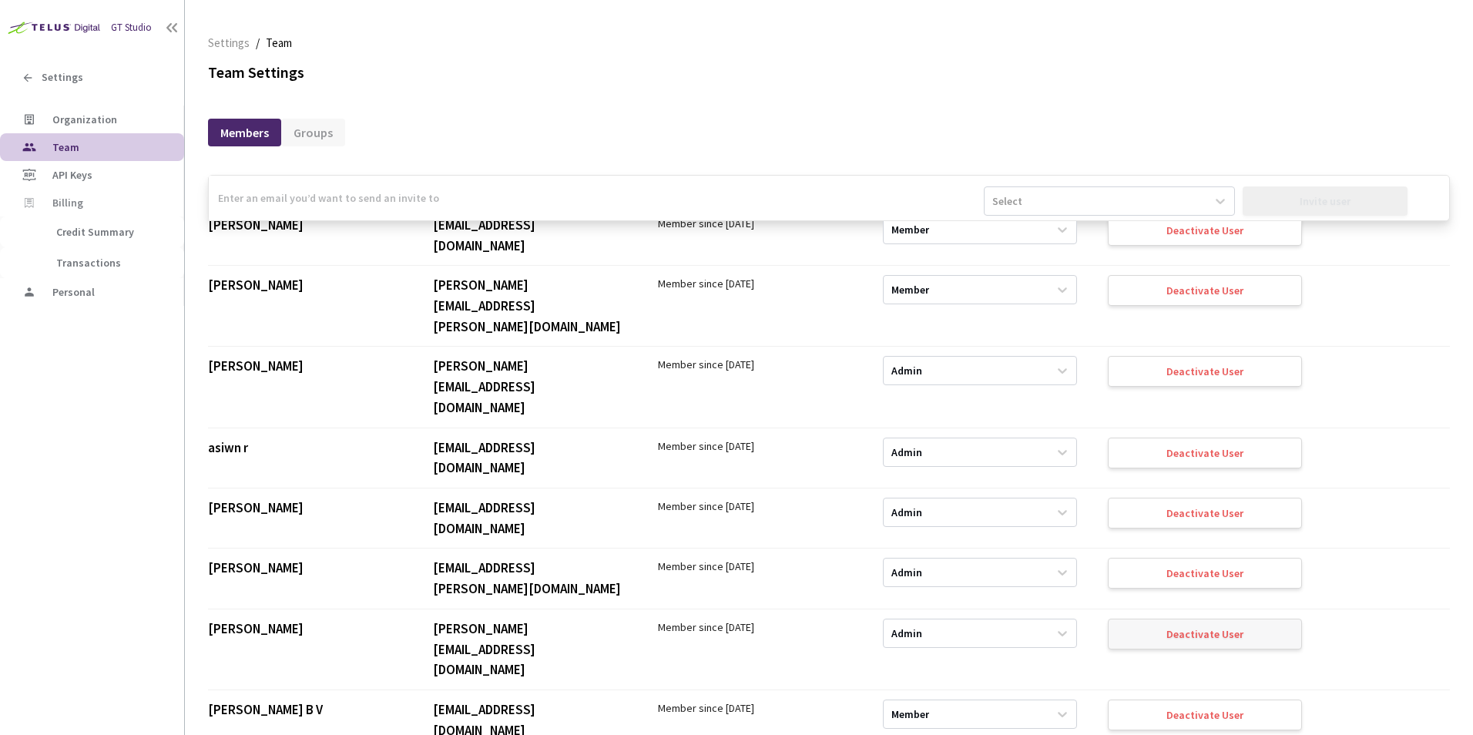
click at [1150, 619] on div "Deactivate User" at bounding box center [1205, 634] width 194 height 31
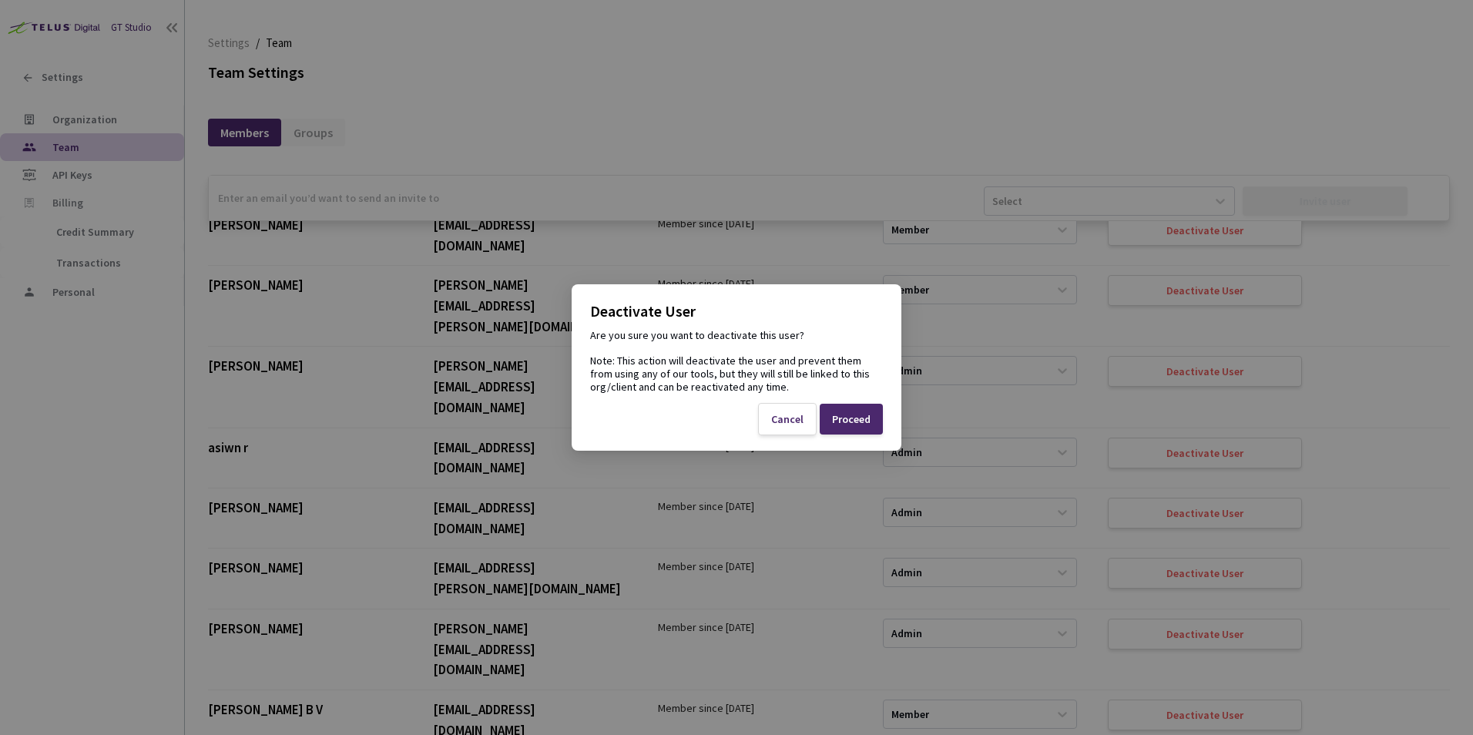
click at [865, 426] on div "Proceed" at bounding box center [851, 419] width 63 height 31
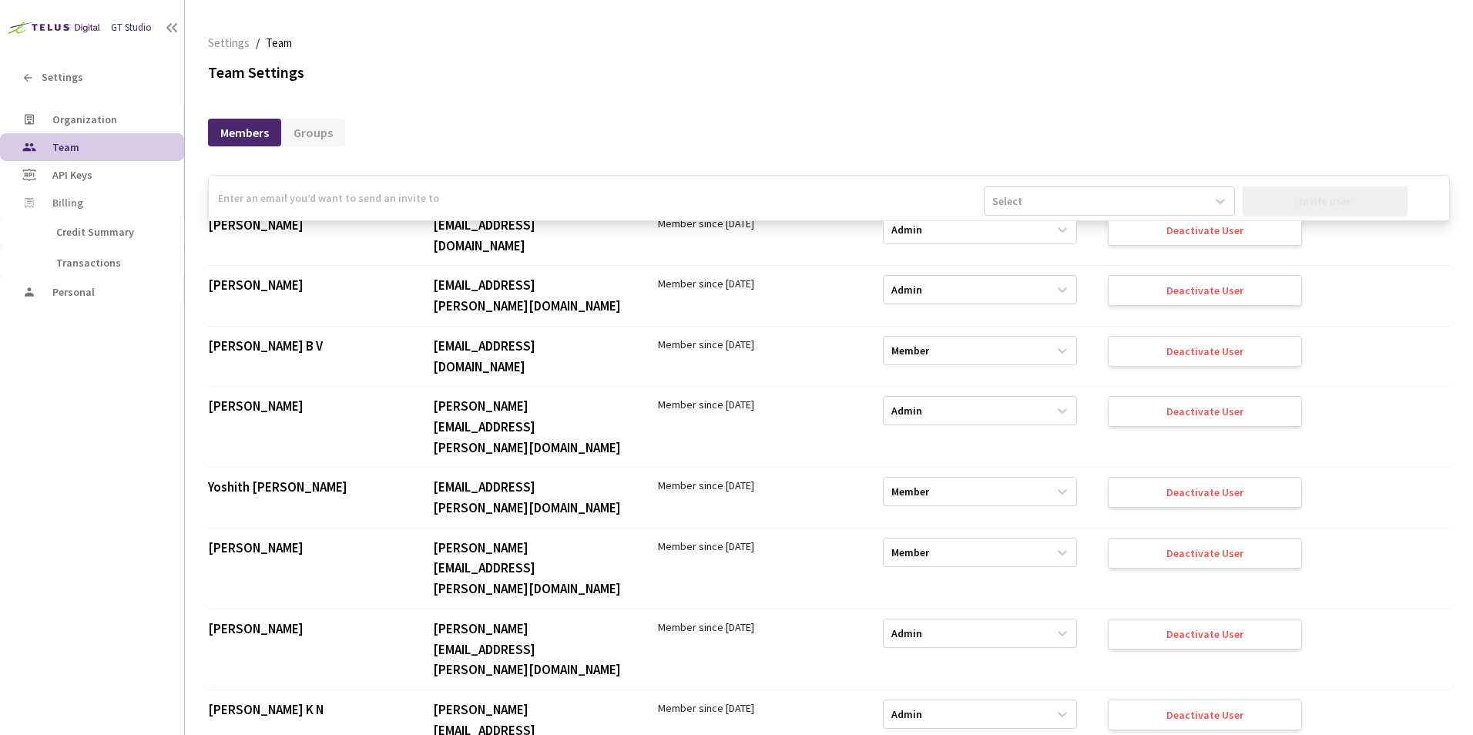
scroll to position [693, 0]
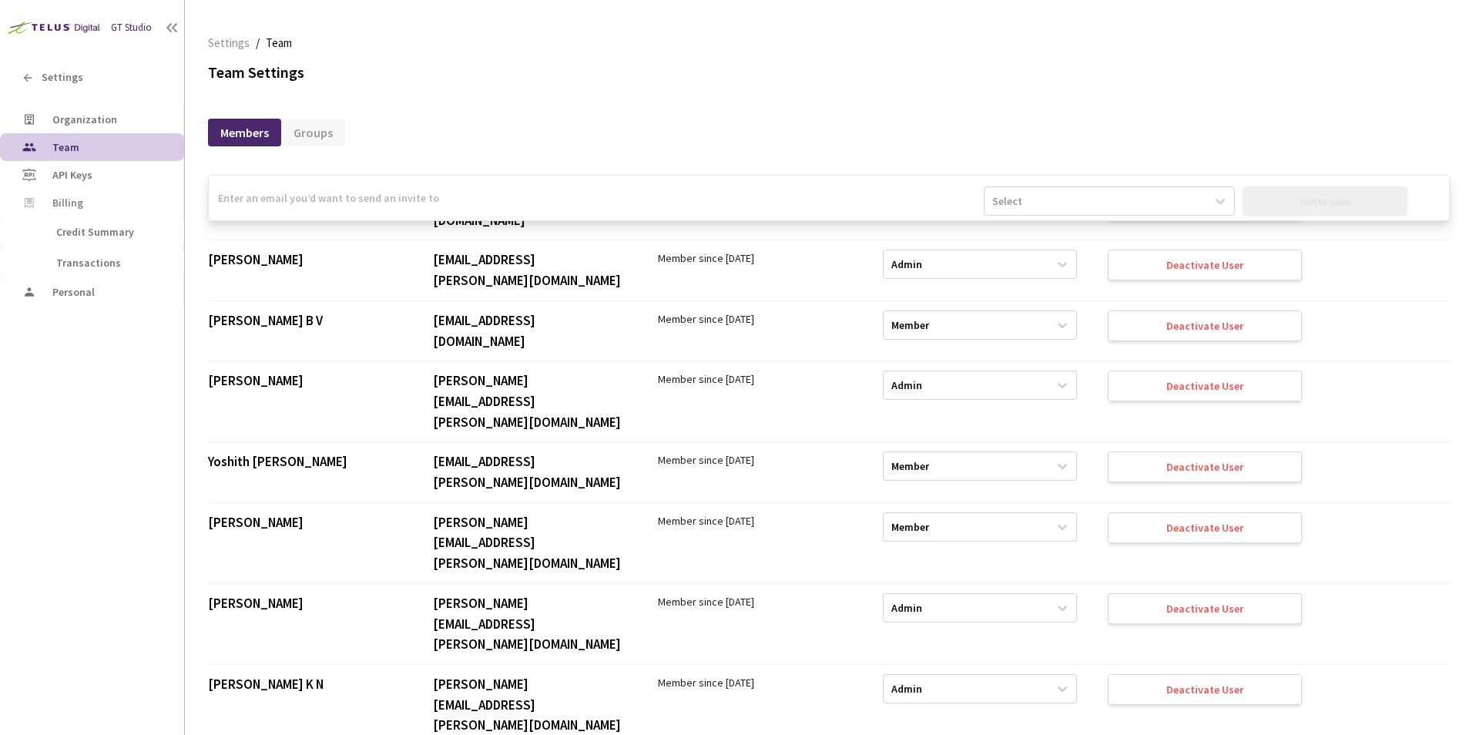
click at [383, 206] on input "email" at bounding box center [596, 198] width 775 height 45
click at [257, 194] on input "yashika [EMAIL_ADDRESS][DOMAIN_NAME]" at bounding box center [596, 198] width 775 height 45
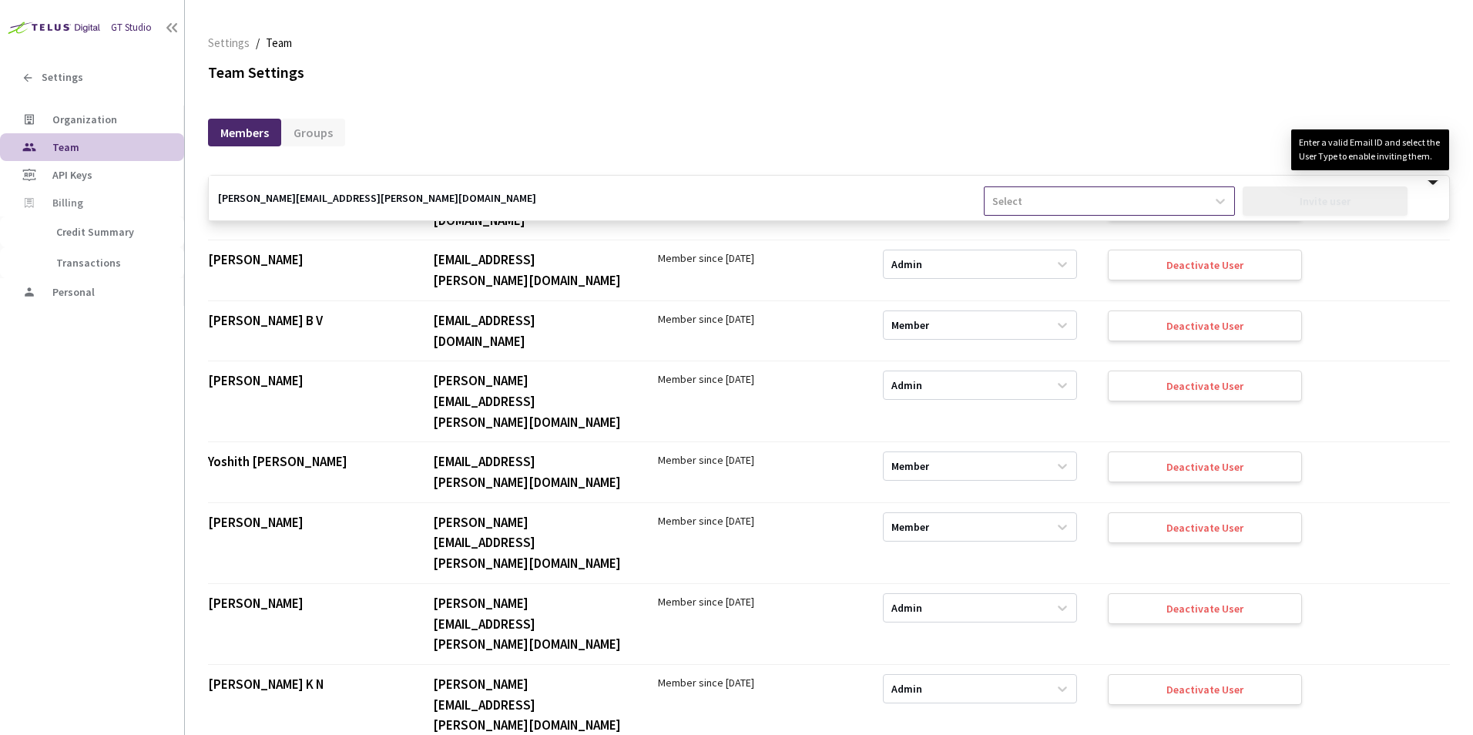
type input "[PERSON_NAME][EMAIL_ADDRESS][PERSON_NAME][DOMAIN_NAME]"
click at [1199, 203] on div "Select" at bounding box center [1095, 201] width 221 height 25
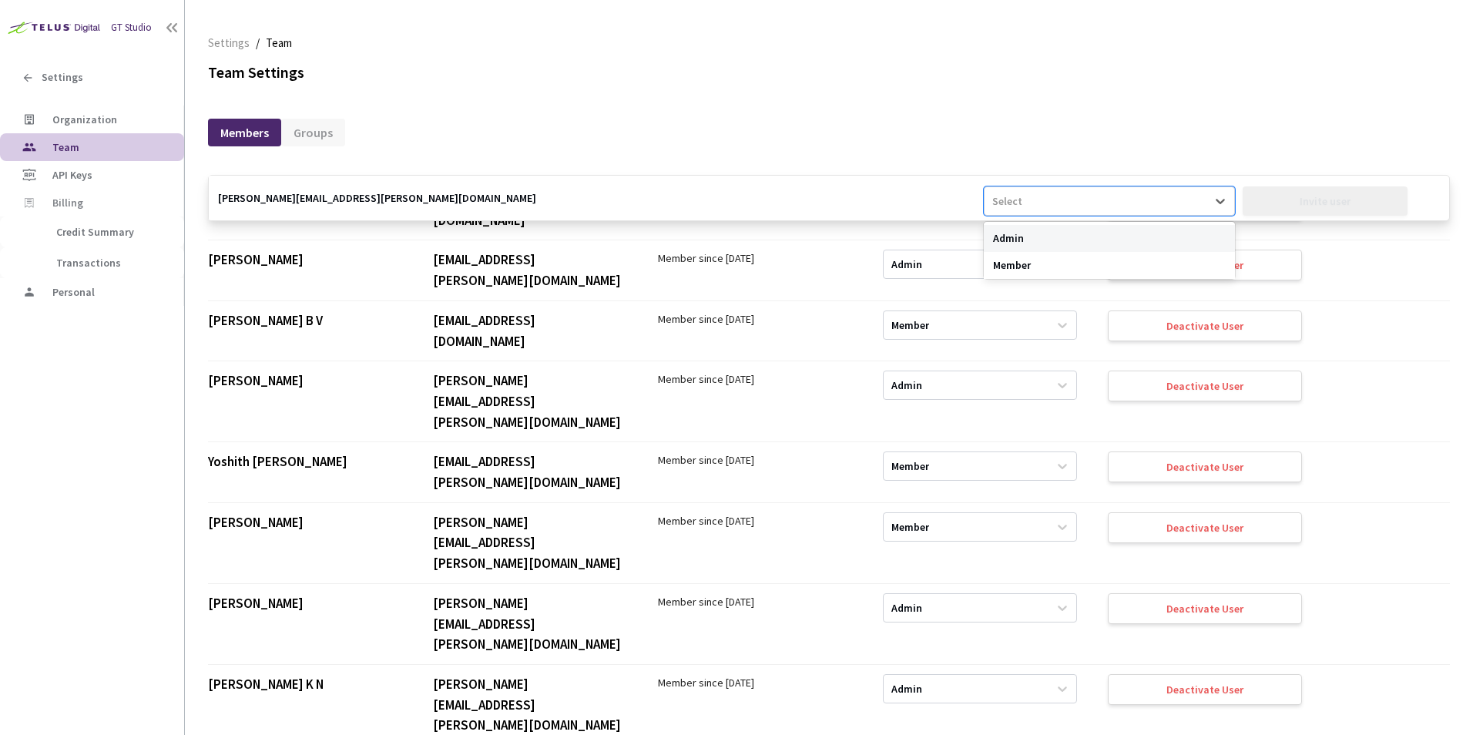
click at [1045, 230] on div "Admin" at bounding box center [1109, 238] width 250 height 27
click at [1305, 198] on div "Invite user" at bounding box center [1325, 201] width 51 height 12
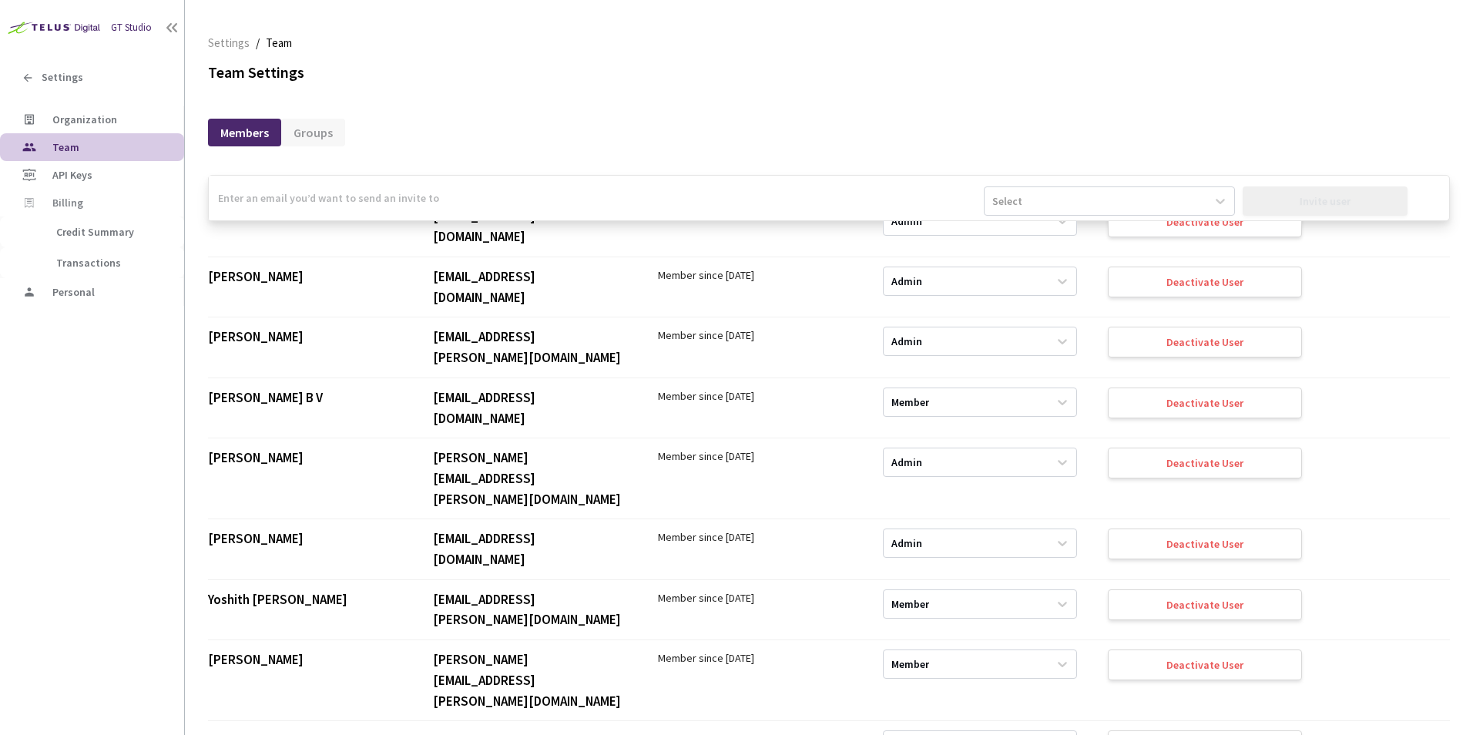
scroll to position [613, 0]
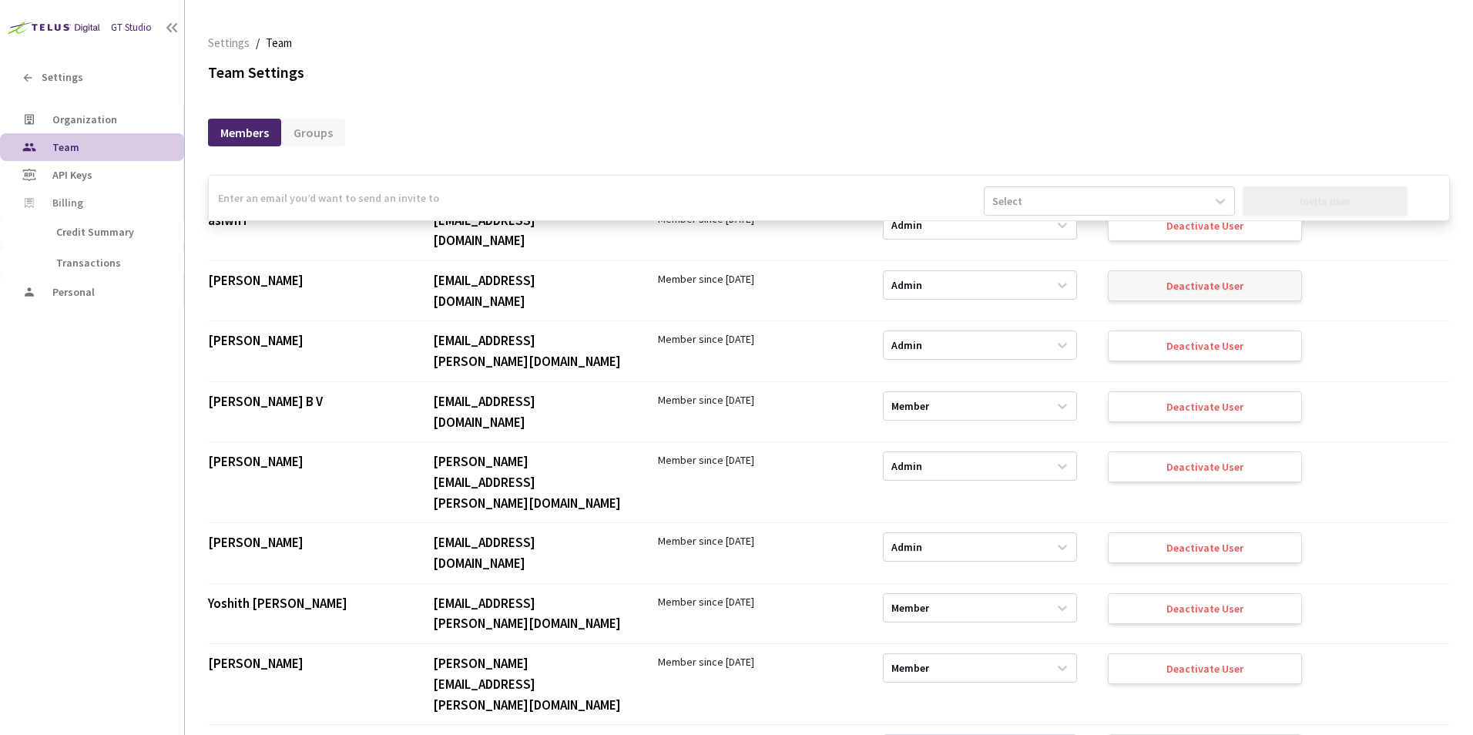
click at [1216, 280] on div "Deactivate User" at bounding box center [1204, 286] width 77 height 12
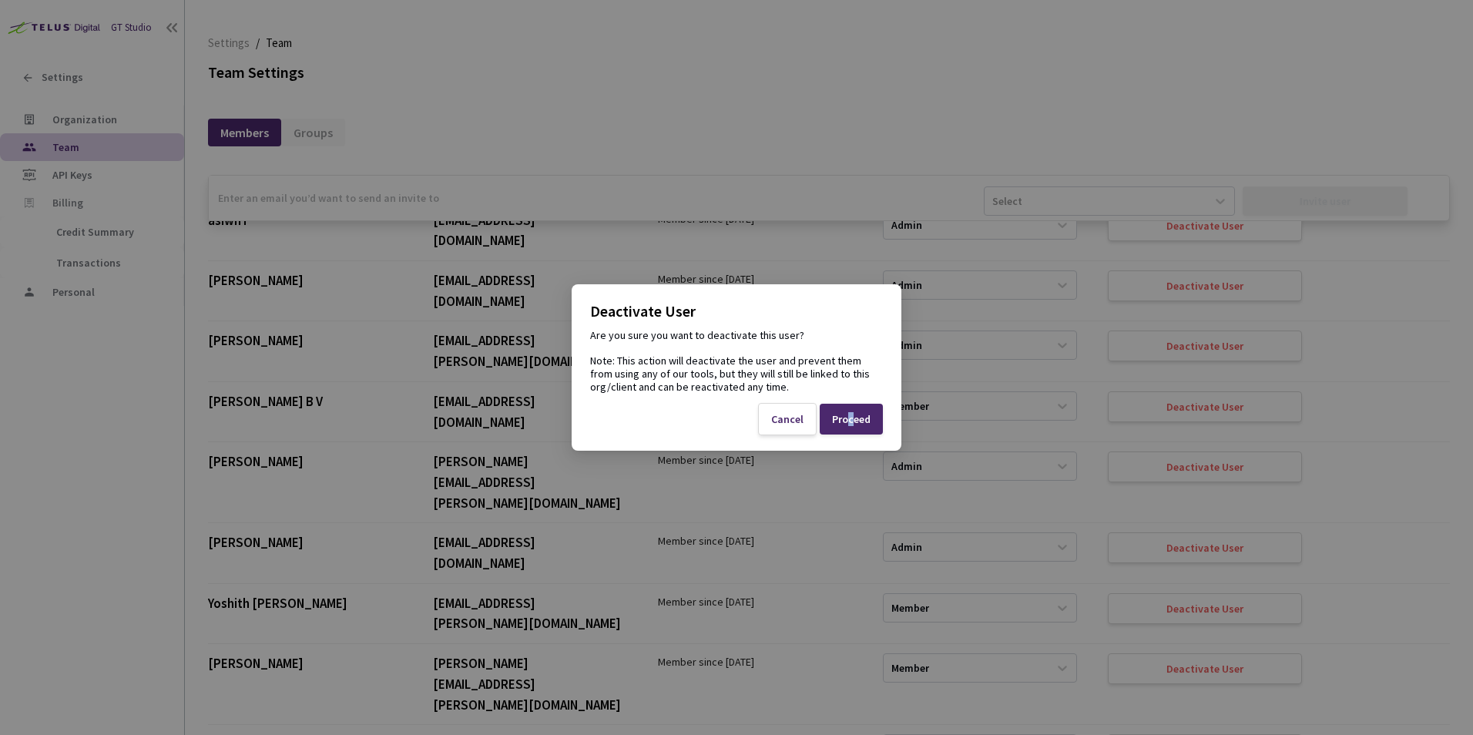
click at [852, 420] on div "Proceed" at bounding box center [851, 419] width 39 height 12
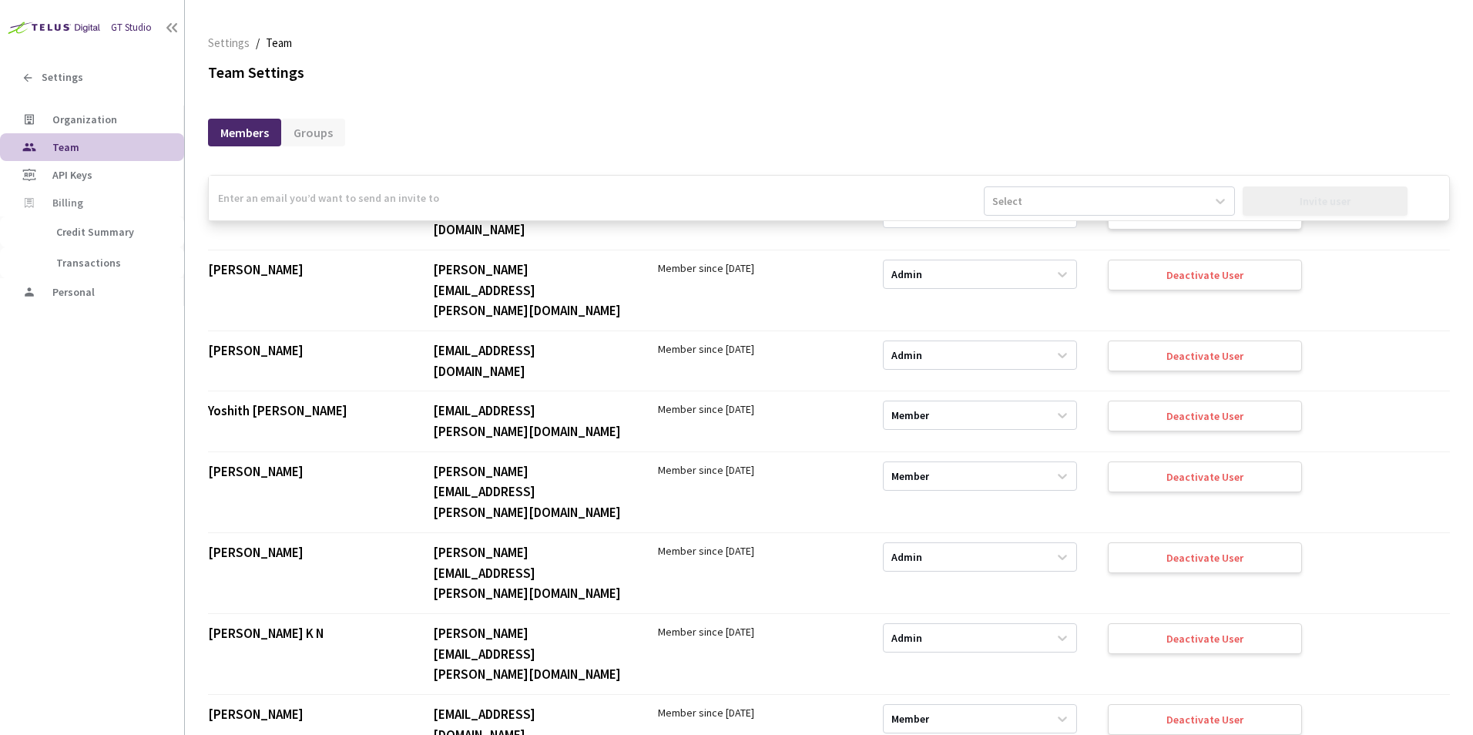
scroll to position [1087, 0]
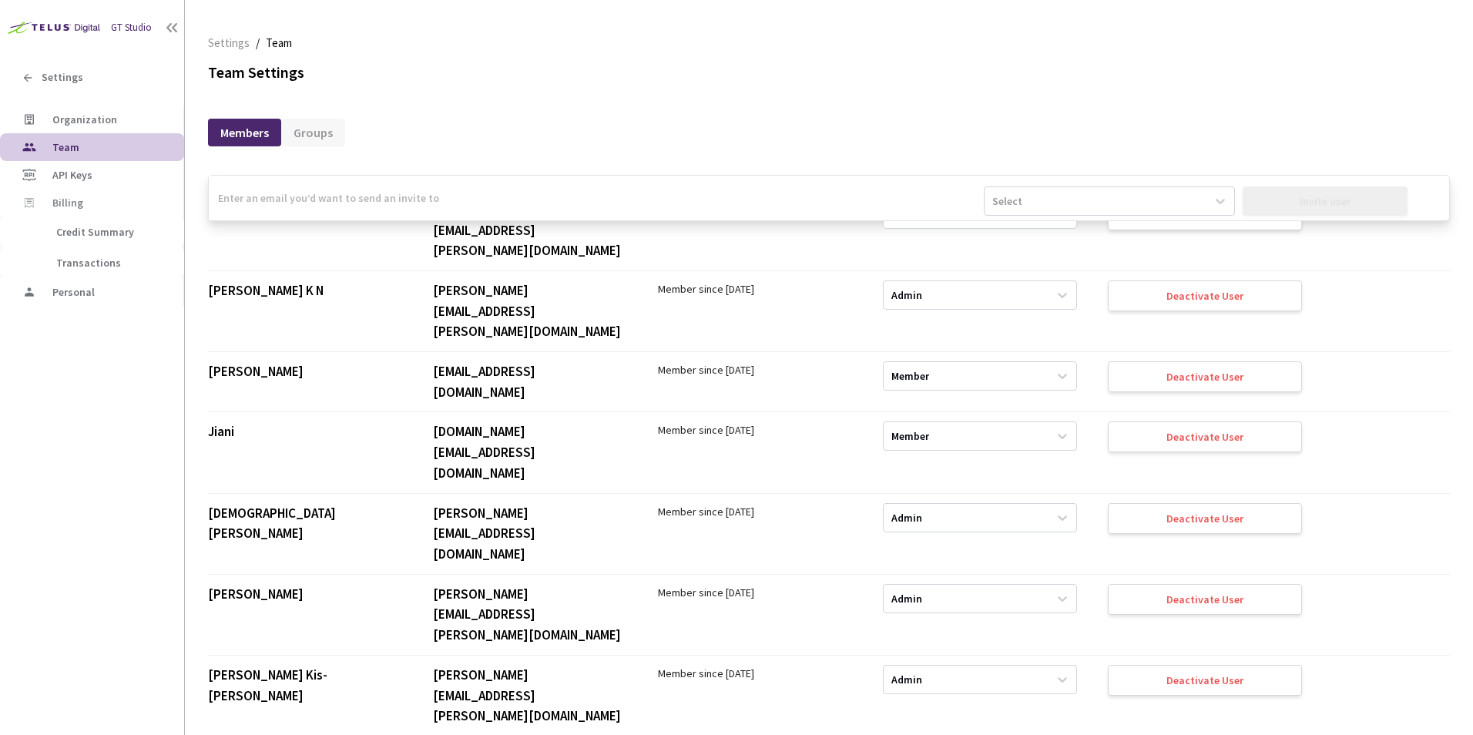
click at [310, 201] on input "email" at bounding box center [596, 198] width 775 height 45
click at [418, 197] on input "[PERSON_NAME][EMAIL_ADDRESS][DOMAIN_NAME]" at bounding box center [596, 198] width 775 height 45
click at [414, 197] on input "[PERSON_NAME][EMAIL_ADDRESS][DOMAIN_NAME]" at bounding box center [596, 198] width 775 height 45
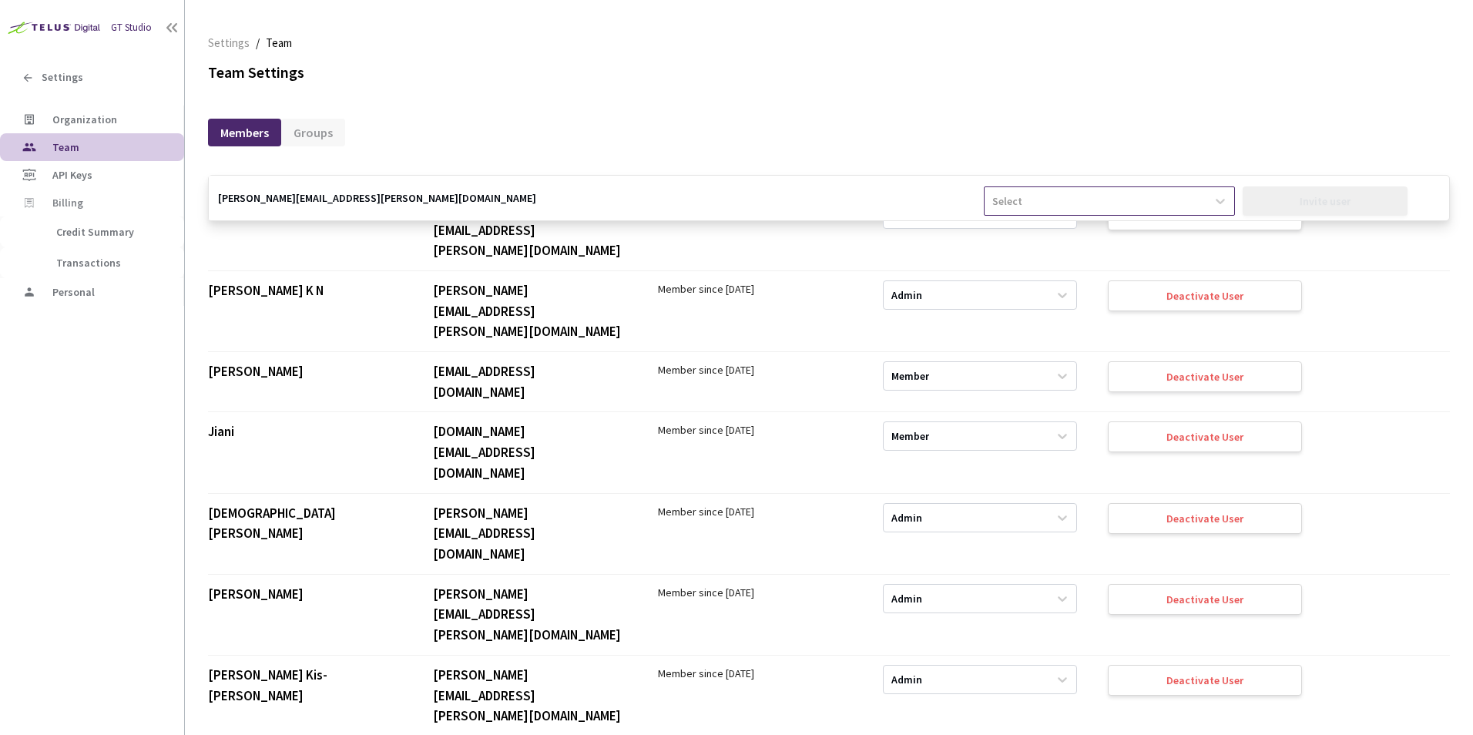
type input "[PERSON_NAME][EMAIL_ADDRESS][PERSON_NAME][DOMAIN_NAME]"
click at [1010, 197] on div "Select" at bounding box center [1007, 200] width 30 height 15
click at [1005, 237] on div "Admin" at bounding box center [1109, 238] width 250 height 27
click at [1274, 194] on div "Invite user" at bounding box center [1326, 200] width 166 height 29
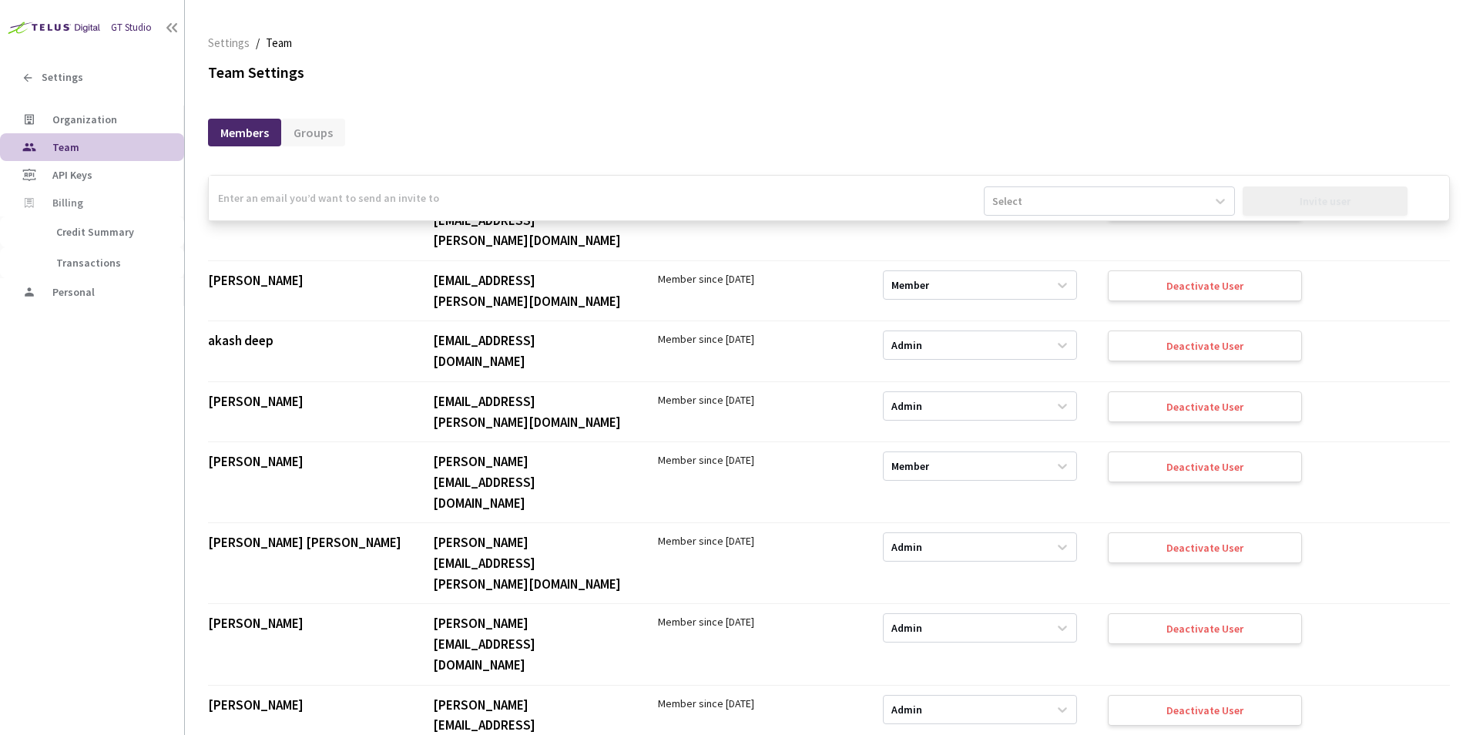
scroll to position [2006, 0]
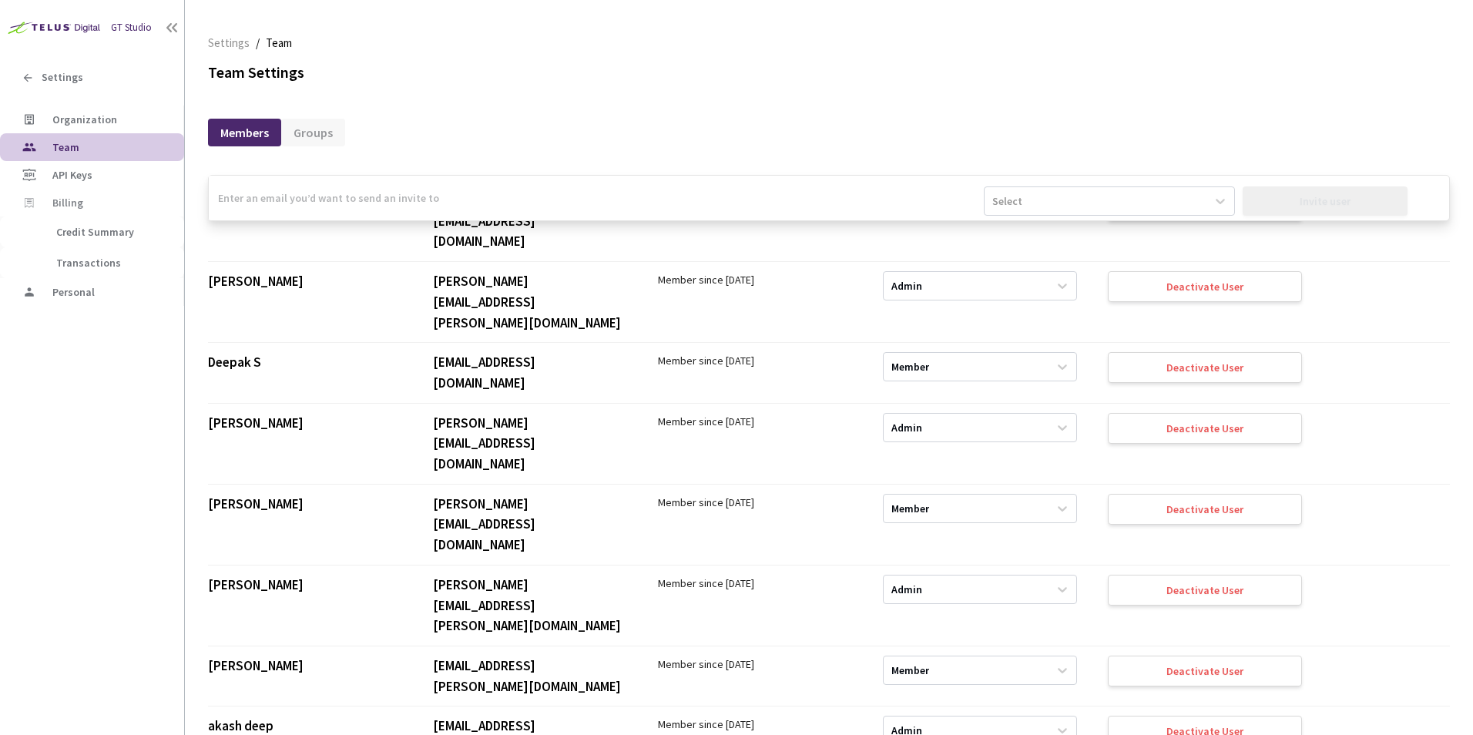
click at [706, 706] on li "akash deep [EMAIL_ADDRESS][DOMAIN_NAME] Member since [DATE] Admin Deactivate Us…" at bounding box center [829, 736] width 1242 height 60
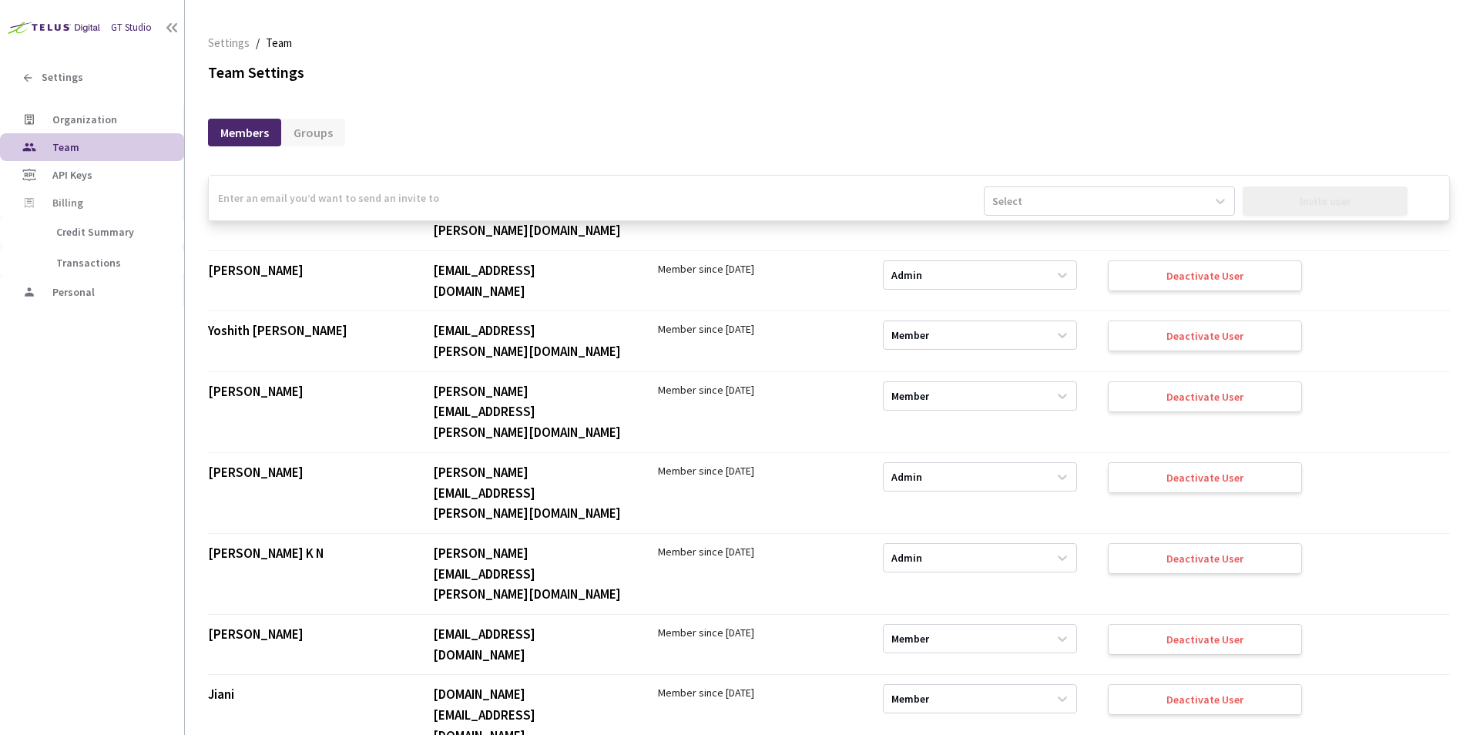
scroll to position [2750, 0]
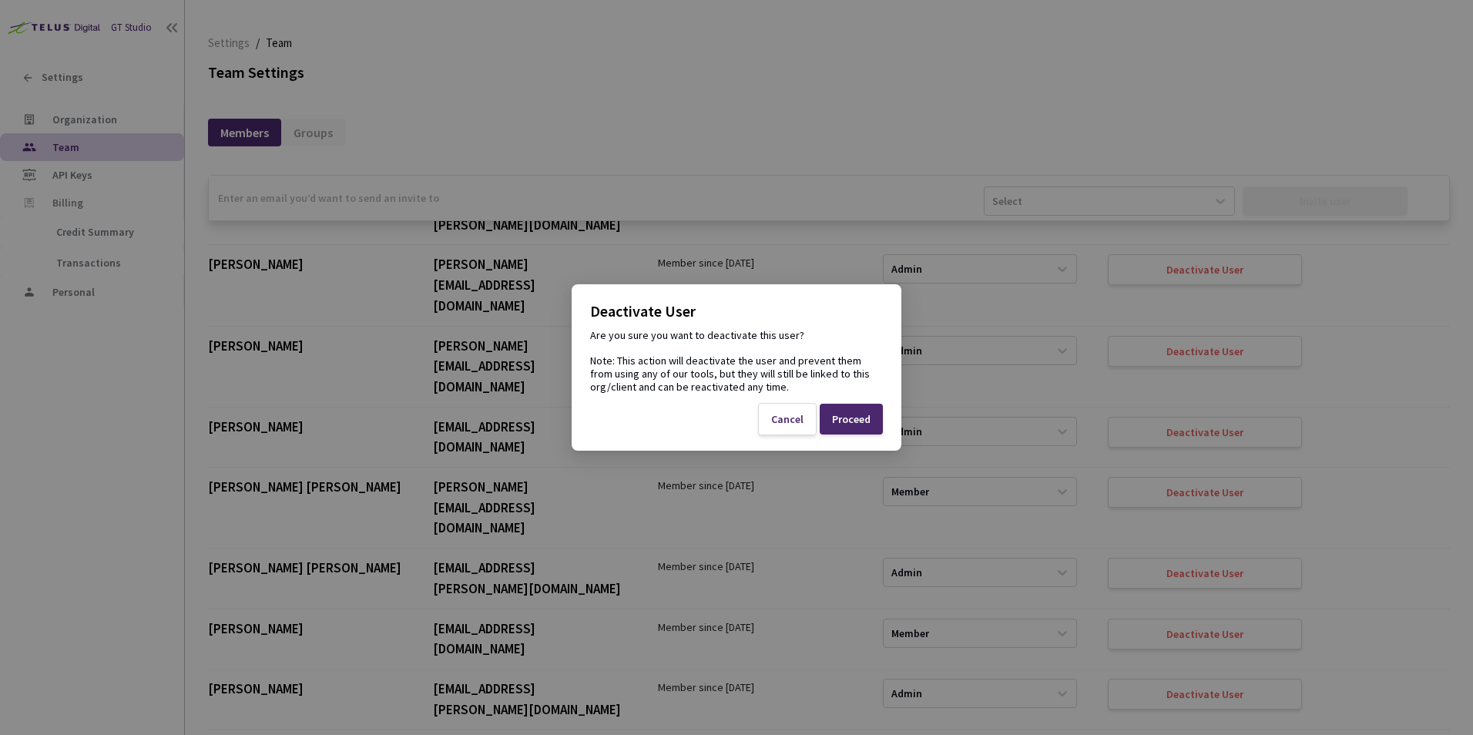
click at [851, 417] on div "Proceed" at bounding box center [851, 419] width 39 height 12
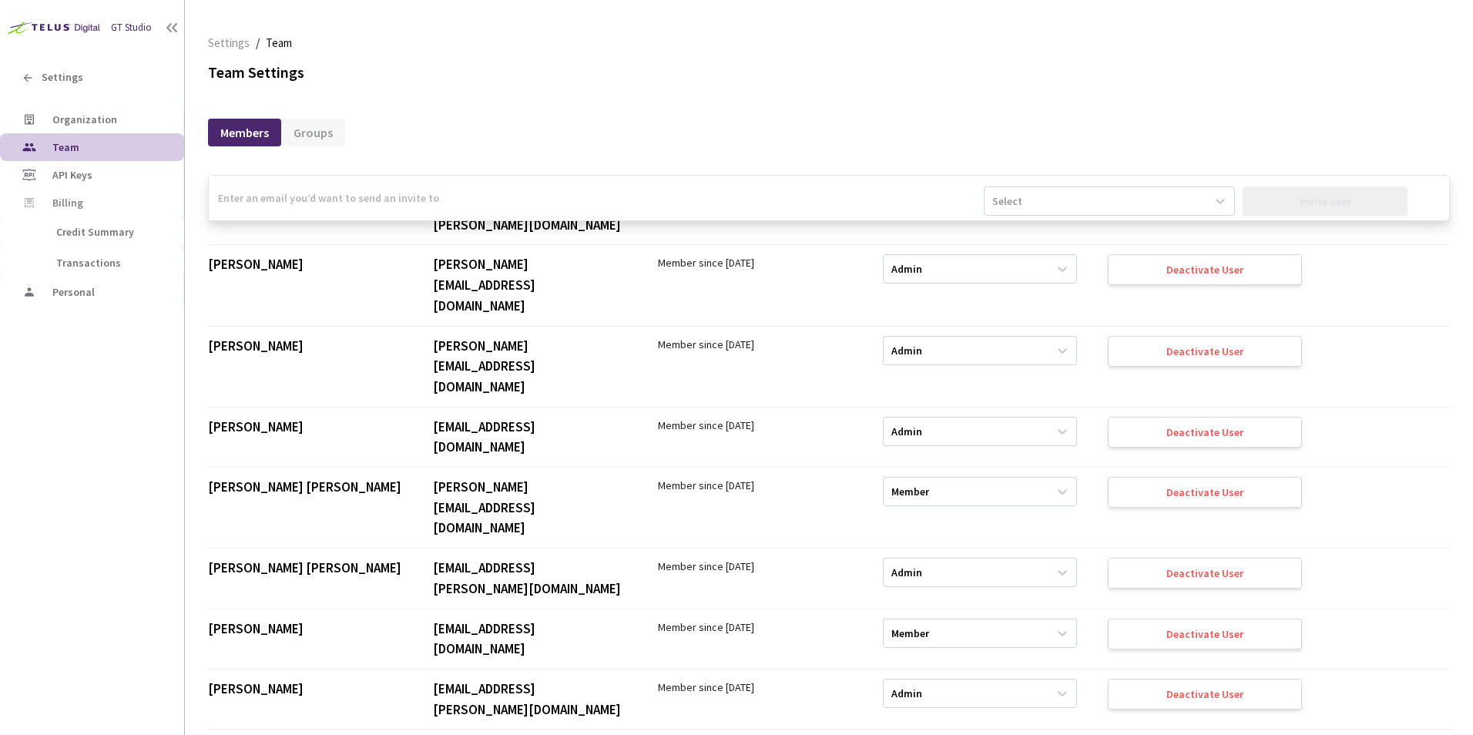
scroll to position [1218, 0]
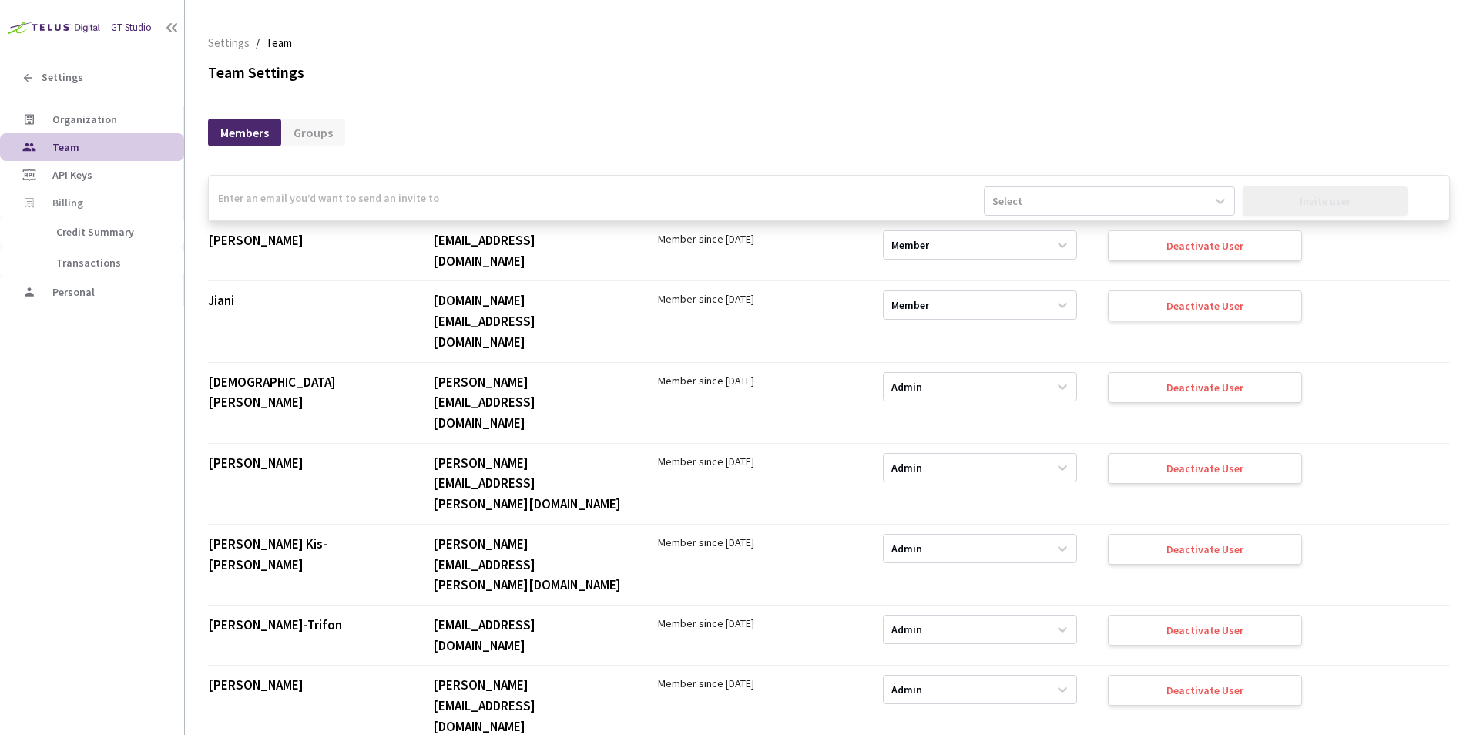
click at [289, 211] on input "email" at bounding box center [596, 198] width 775 height 45
type input "[PERSON_NAME][EMAIL_ADDRESS][DOMAIN_NAME]"
click at [1025, 193] on div "Select" at bounding box center [1095, 201] width 221 height 25
click at [1024, 237] on div "Admin" at bounding box center [1109, 238] width 250 height 27
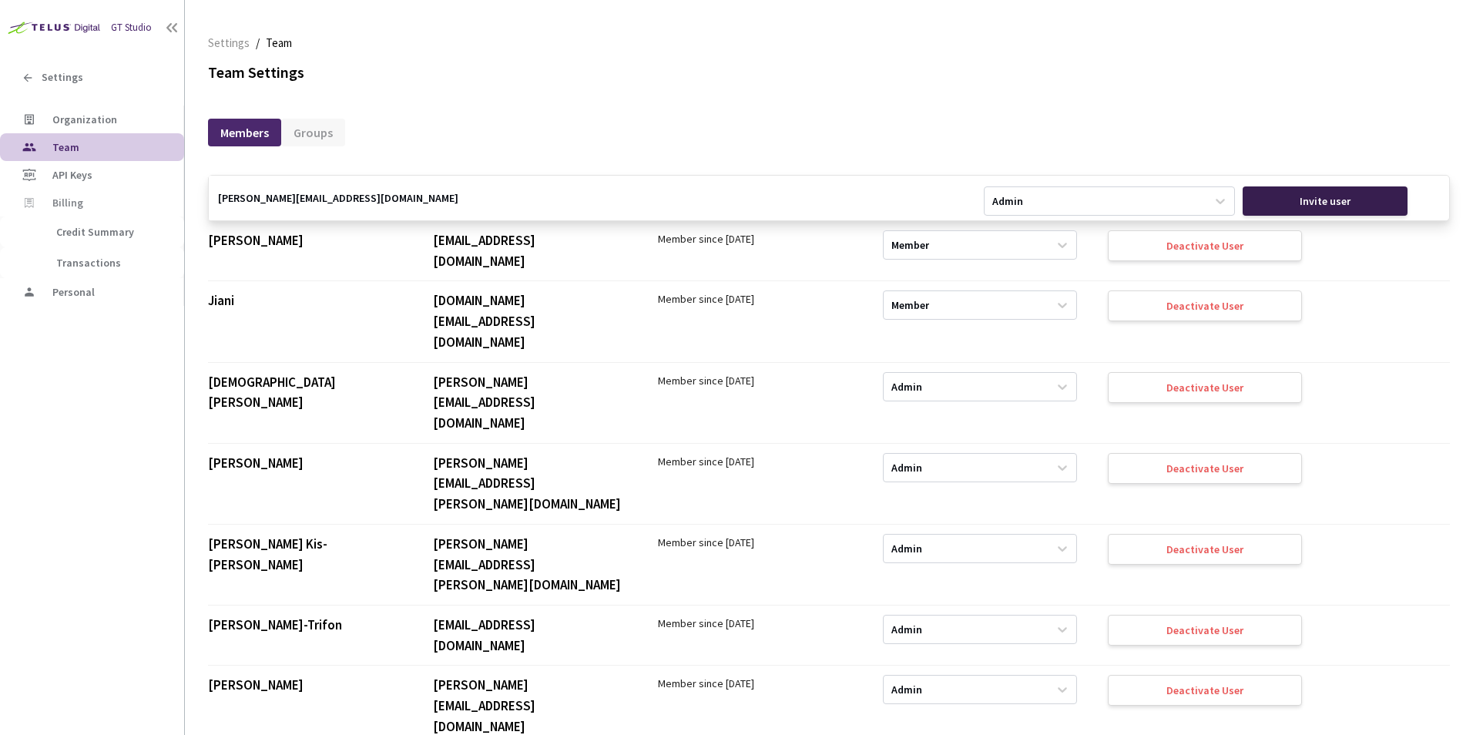
click at [1343, 200] on div "Invite user" at bounding box center [1325, 201] width 51 height 12
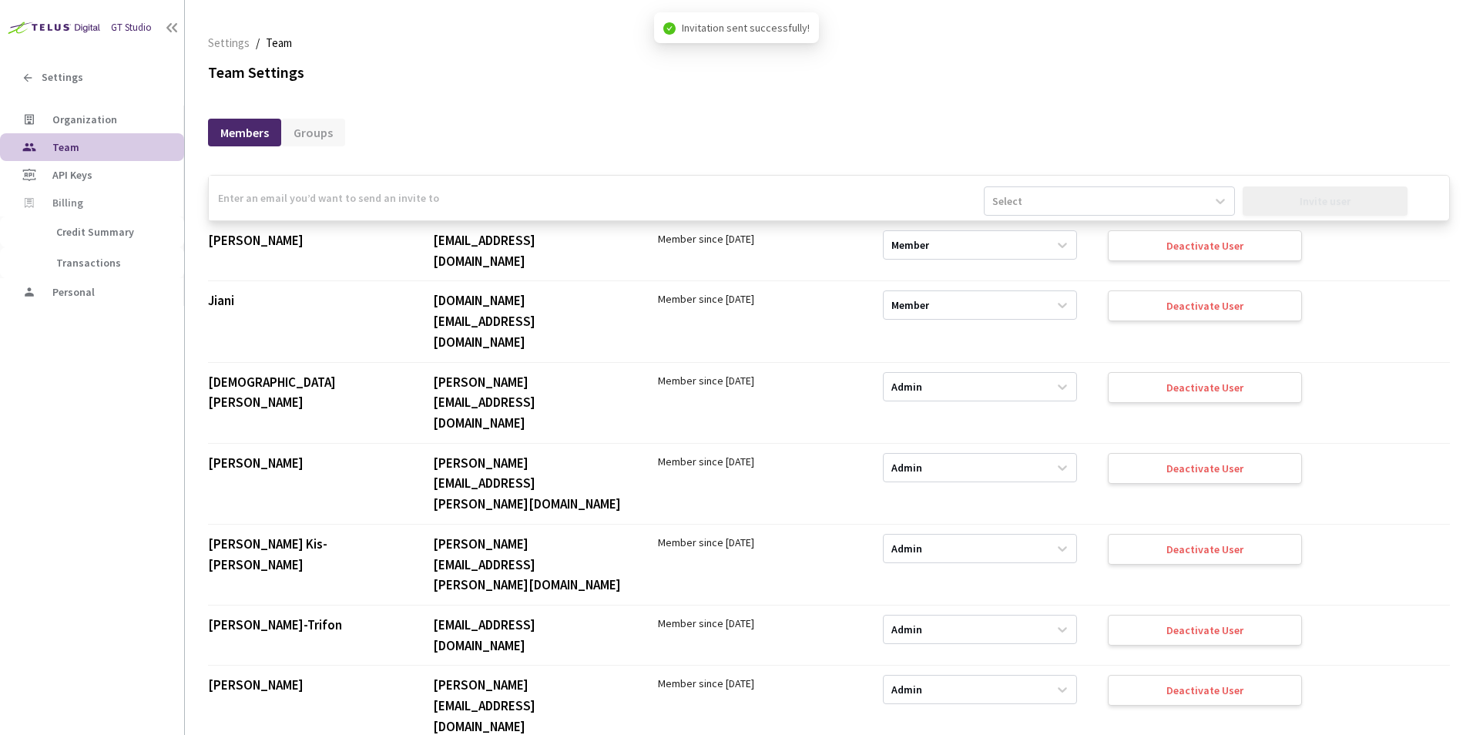
click at [529, 200] on input "email" at bounding box center [596, 198] width 775 height 45
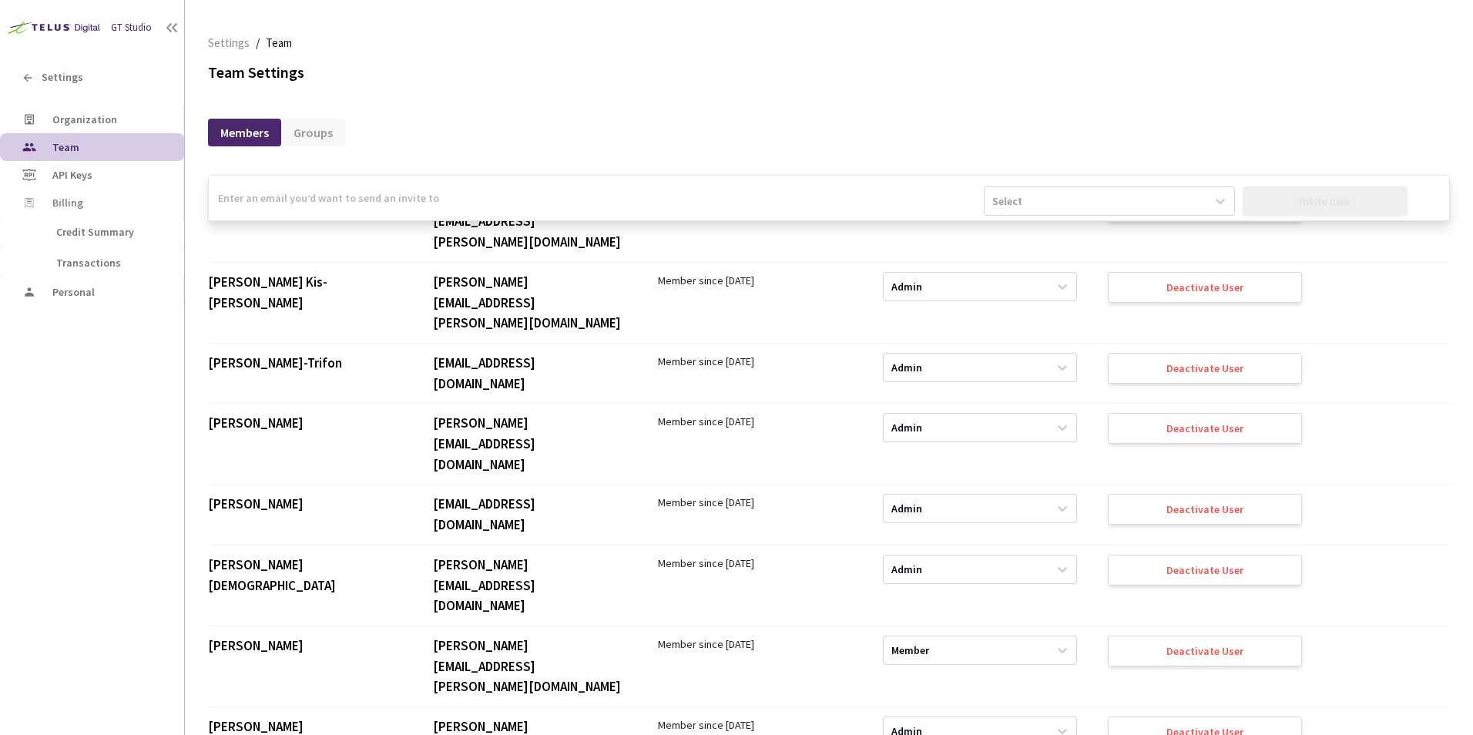
click at [529, 200] on input "email" at bounding box center [596, 198] width 775 height 45
type input "[PERSON_NAME][EMAIL_ADDRESS][PERSON_NAME][PERSON_NAME][DOMAIN_NAME]"
click at [1113, 201] on div "Select" at bounding box center [1095, 201] width 221 height 25
click at [1083, 239] on div "Admin" at bounding box center [1109, 238] width 250 height 27
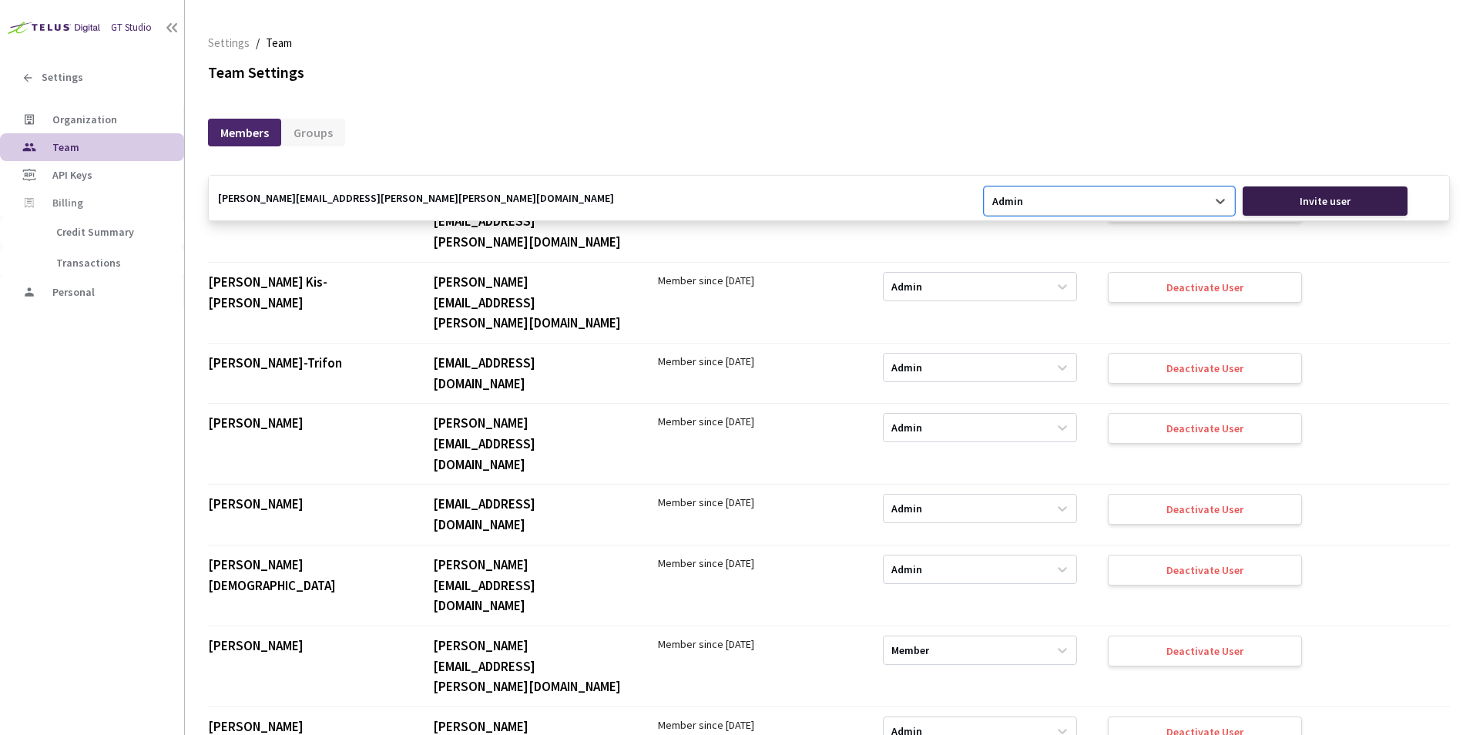
click at [1367, 190] on div "Invite user" at bounding box center [1326, 200] width 166 height 29
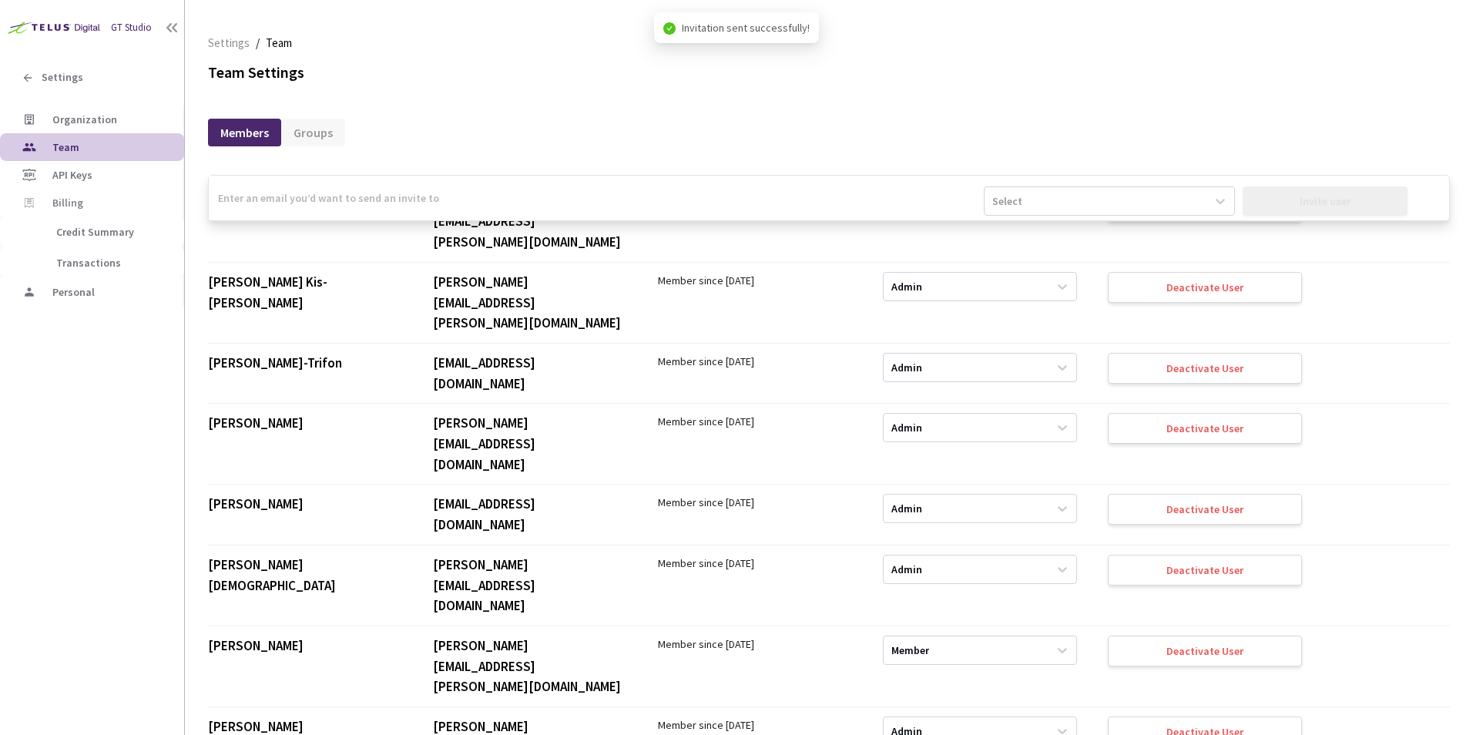
scroll to position [2247, 0]
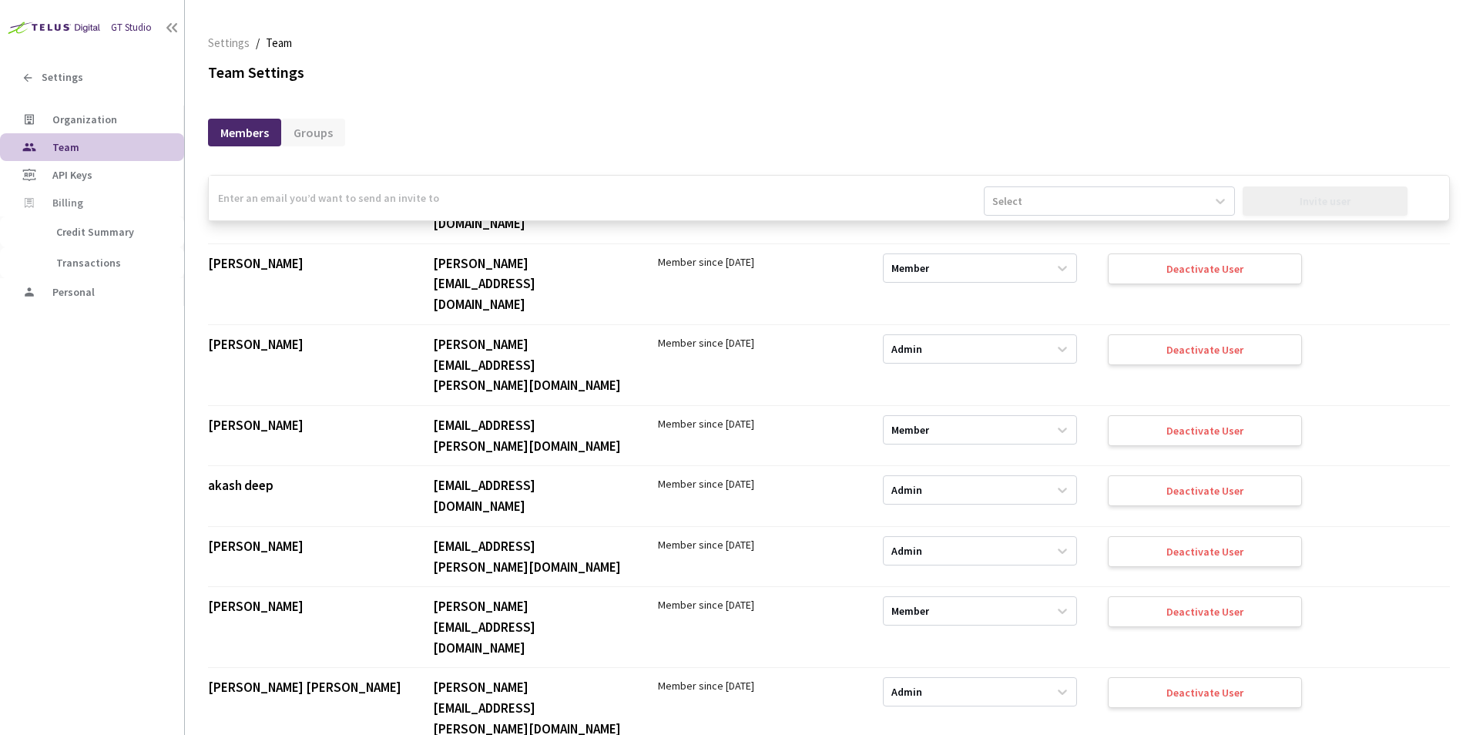
click at [486, 197] on input "email" at bounding box center [596, 198] width 775 height 45
type input "[EMAIL_ADDRESS][DOMAIN_NAME]"
click at [1075, 213] on div "Select" at bounding box center [1095, 201] width 221 height 25
click at [1038, 237] on div "Admin" at bounding box center [1109, 238] width 250 height 27
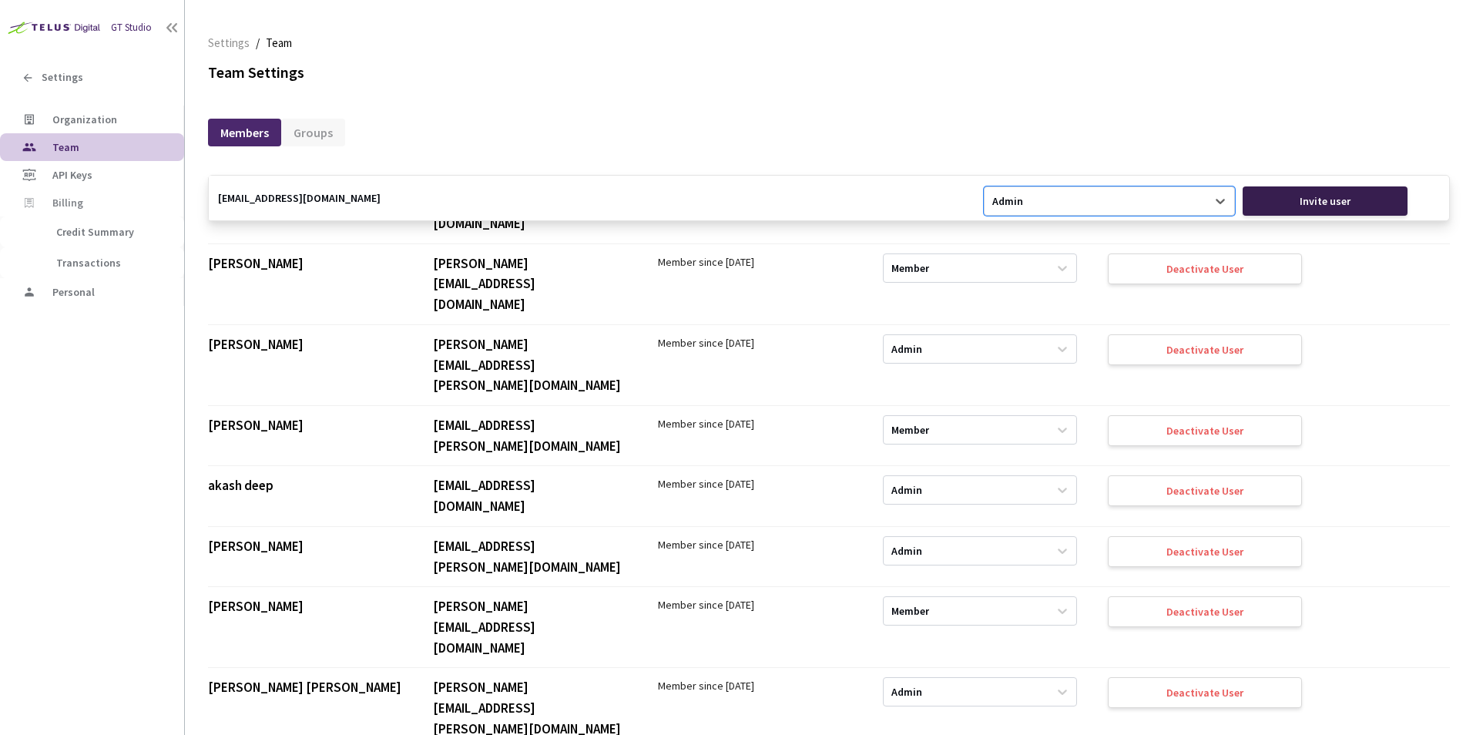
click at [1306, 202] on div "Invite user" at bounding box center [1325, 201] width 51 height 12
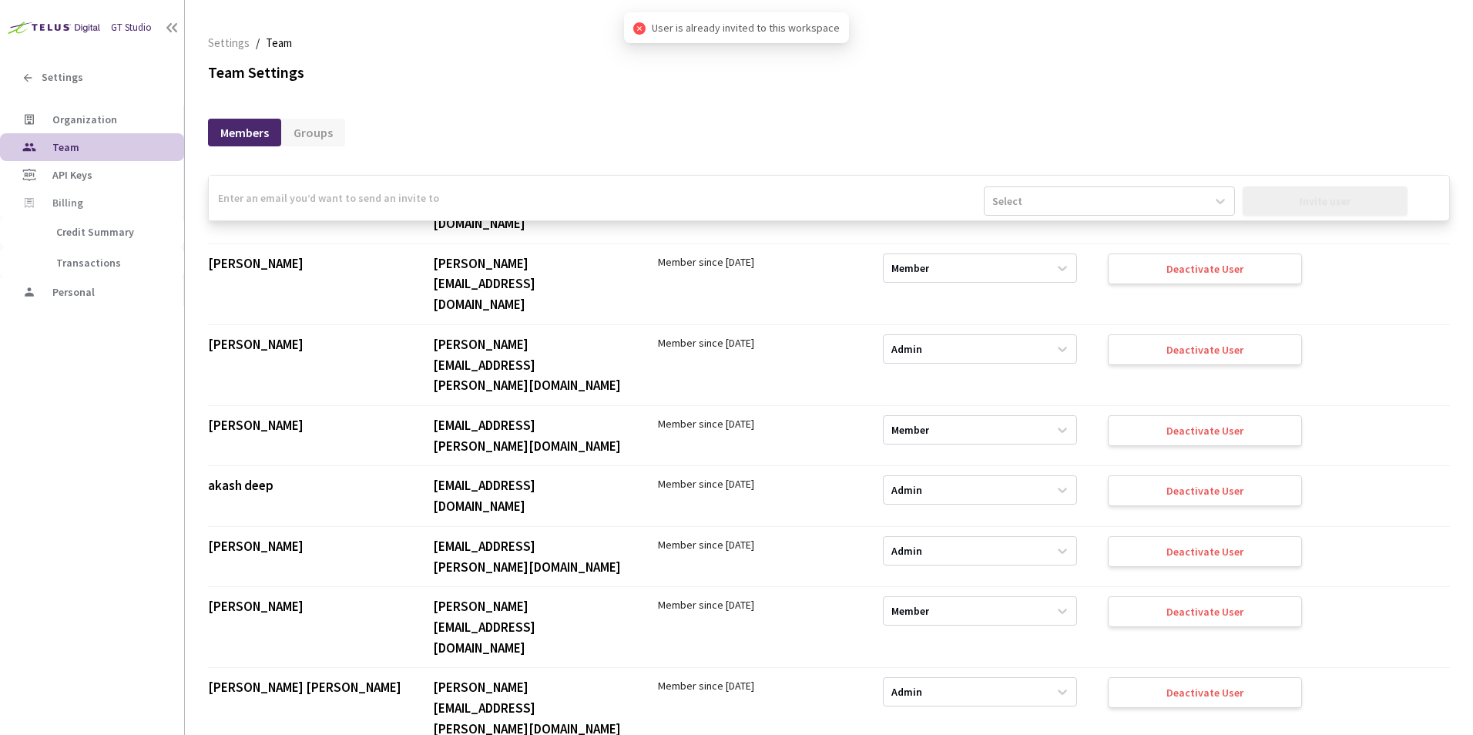
click at [384, 209] on input "email" at bounding box center [596, 198] width 775 height 45
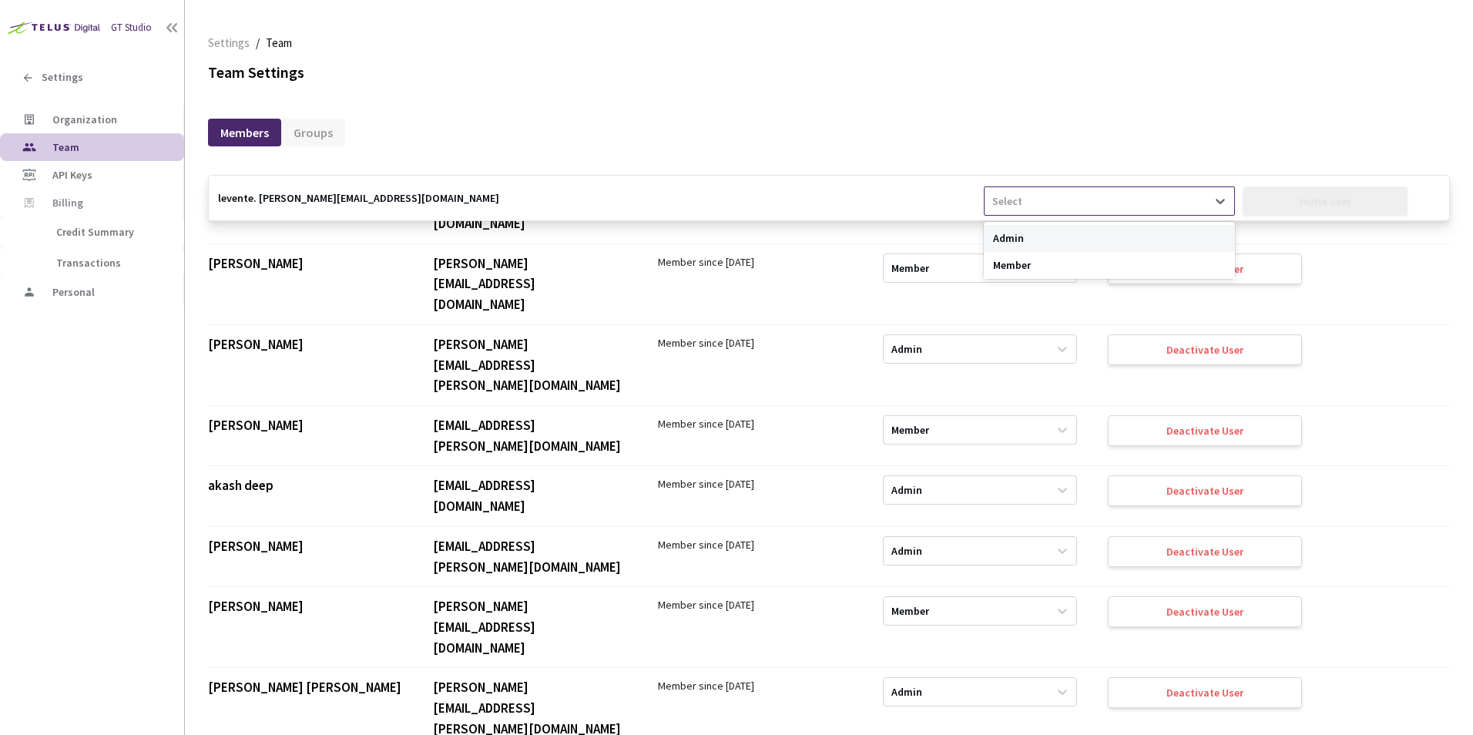
click at [1005, 200] on div "Select" at bounding box center [1007, 200] width 30 height 15
click at [1009, 233] on div "Admin" at bounding box center [1109, 238] width 250 height 27
click at [257, 196] on input "levente. [PERSON_NAME][EMAIL_ADDRESS][DOMAIN_NAME]" at bounding box center [596, 198] width 775 height 45
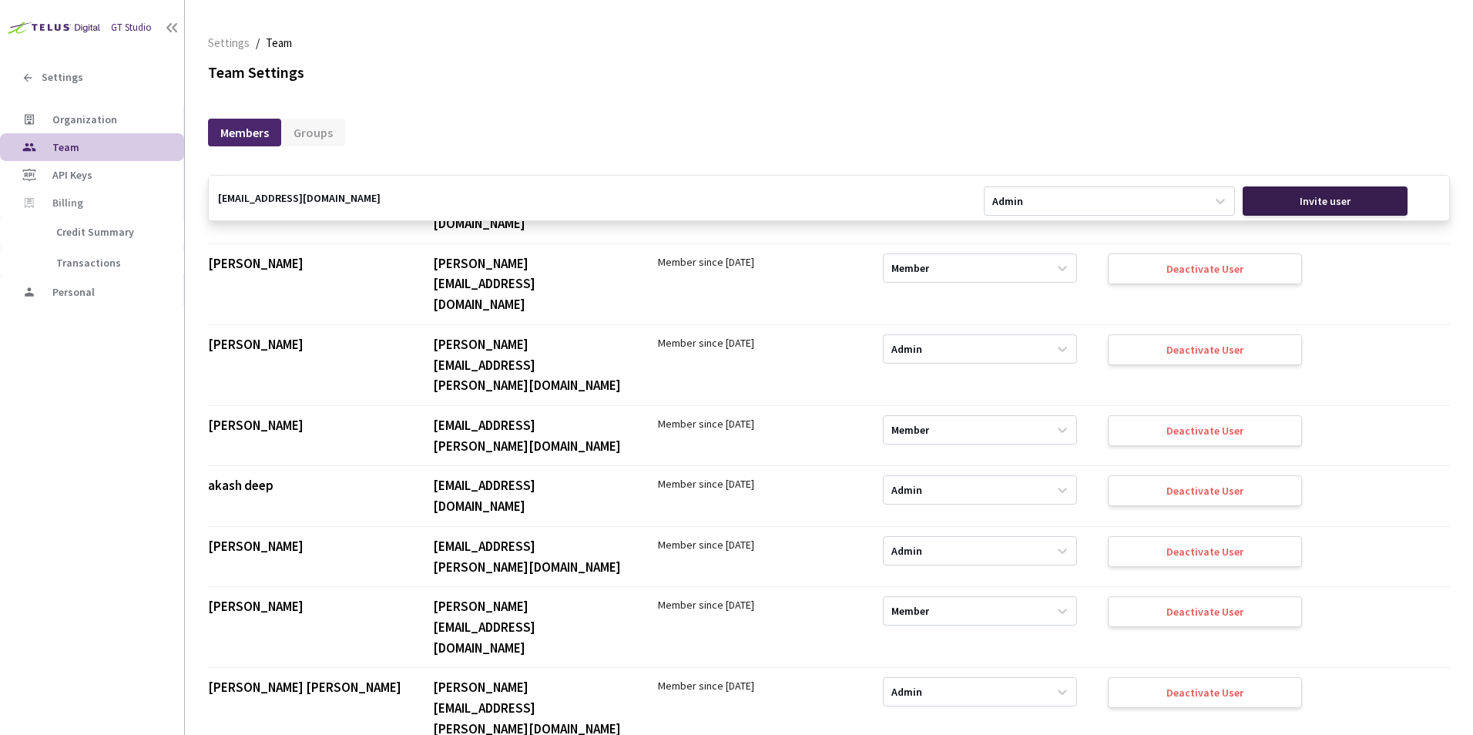
type input "[EMAIL_ADDRESS][DOMAIN_NAME]"
click at [1304, 209] on div "Invite user" at bounding box center [1326, 200] width 166 height 29
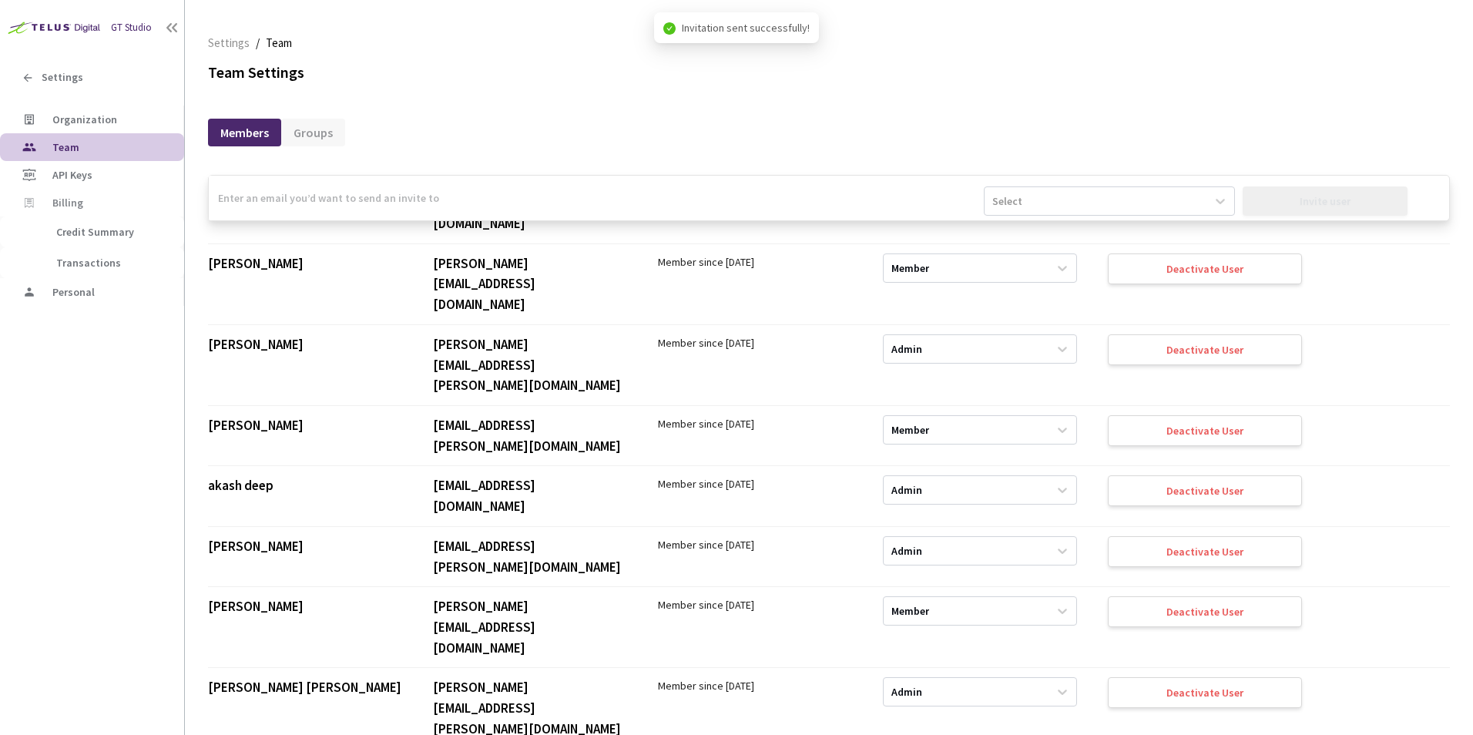
click at [339, 191] on input "email" at bounding box center [596, 198] width 775 height 45
type input "[EMAIL_ADDRESS][PERSON_NAME][DOMAIN_NAME]"
click at [1172, 205] on div "Select" at bounding box center [1095, 201] width 221 height 25
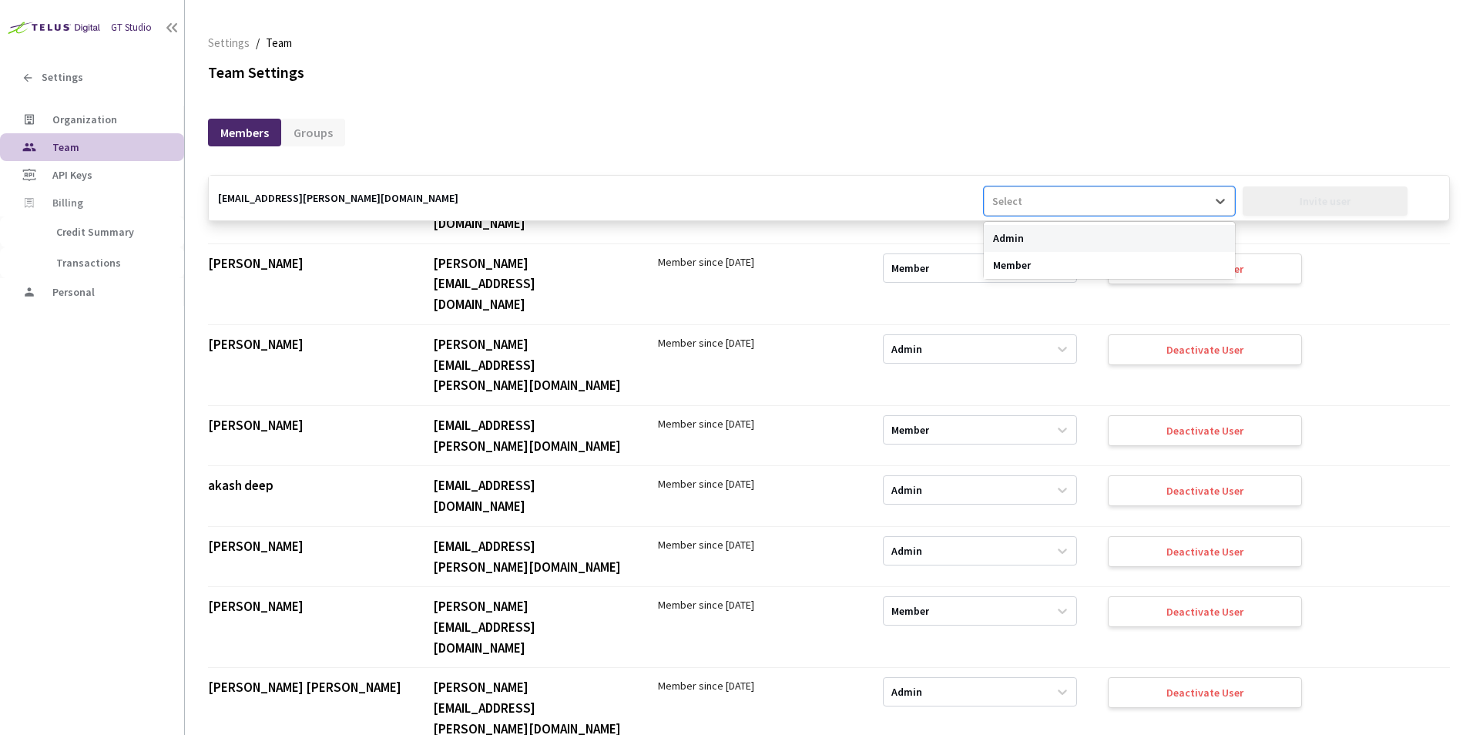
click at [997, 231] on div "Admin" at bounding box center [1109, 238] width 250 height 27
click at [1331, 211] on div "Invite user" at bounding box center [1326, 200] width 166 height 29
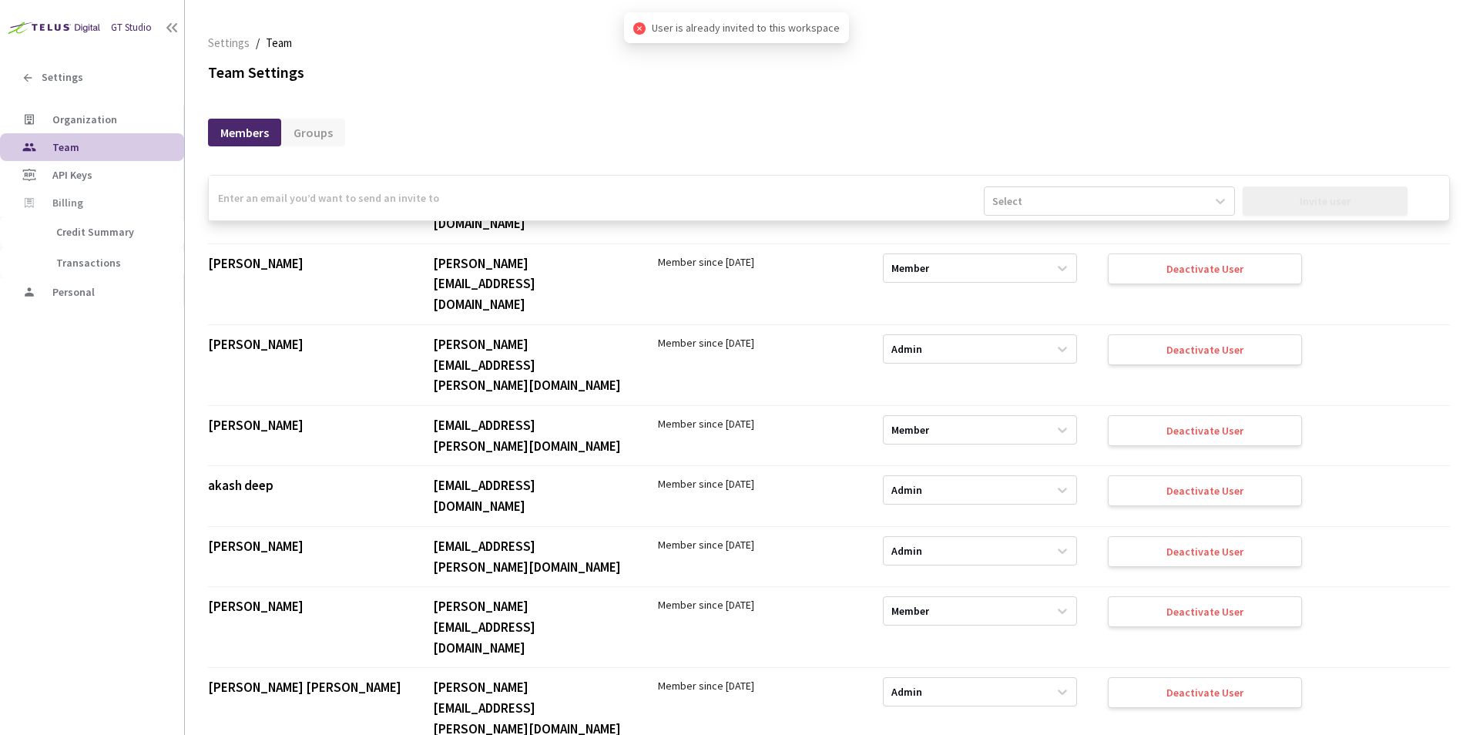
click at [510, 193] on input "email" at bounding box center [596, 198] width 775 height 45
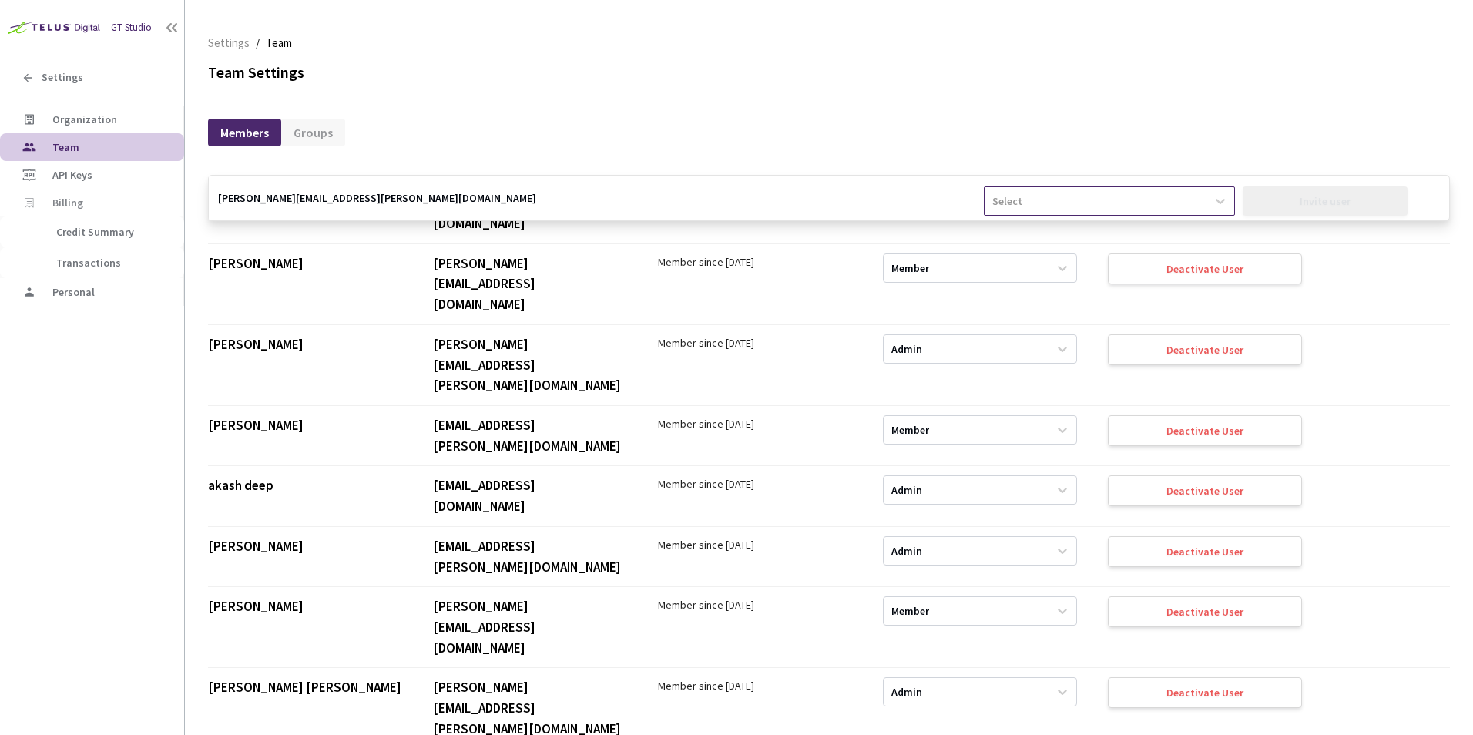
type input "[PERSON_NAME][EMAIL_ADDRESS][PERSON_NAME][DOMAIN_NAME]"
click at [1046, 189] on div "Select" at bounding box center [1109, 200] width 250 height 29
drag, startPoint x: 1012, startPoint y: 236, endPoint x: 1223, endPoint y: 198, distance: 214.5
click at [1012, 237] on div "Admin" at bounding box center [1109, 238] width 250 height 27
click at [1343, 190] on div "Invite user" at bounding box center [1326, 200] width 166 height 29
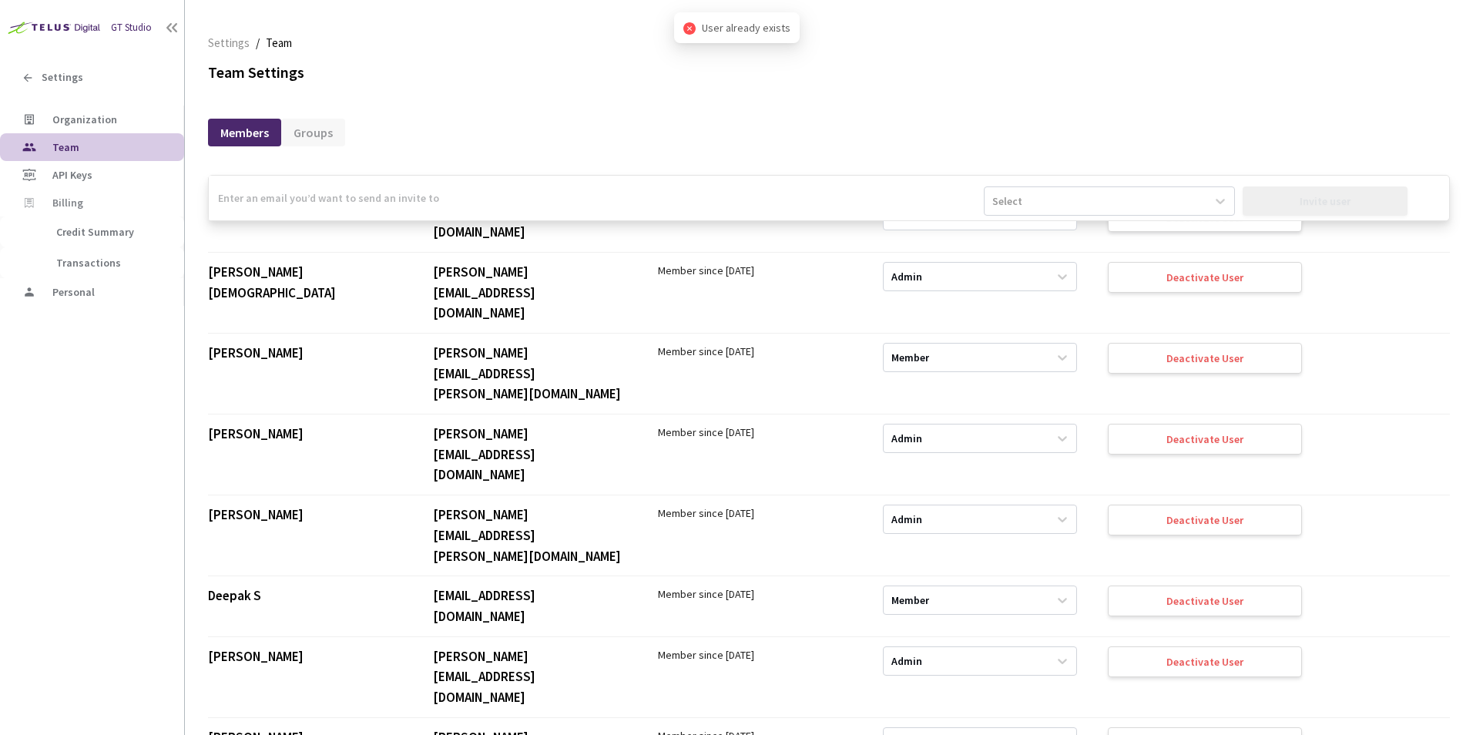
scroll to position [2811, 0]
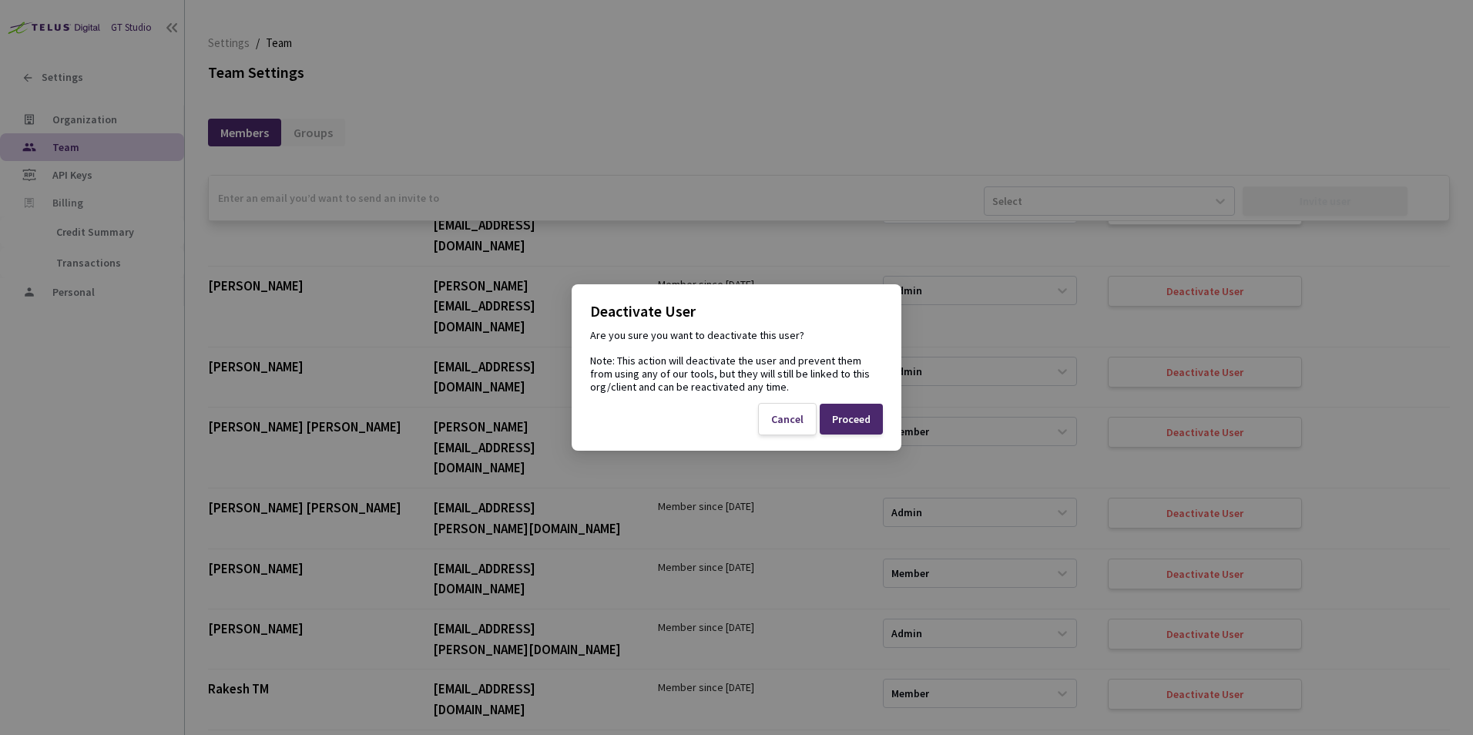
click at [850, 410] on div "Proceed" at bounding box center [851, 419] width 63 height 31
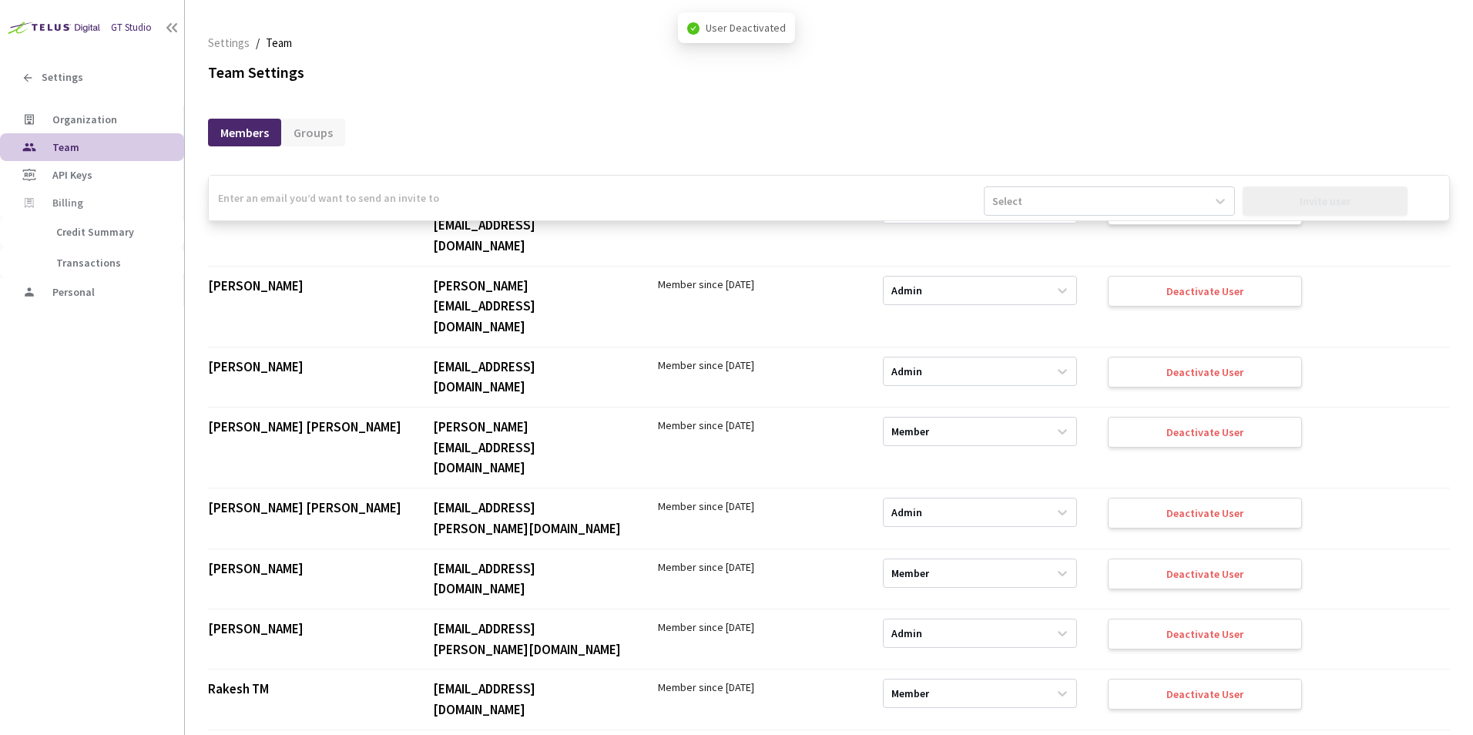
click at [485, 193] on input "email" at bounding box center [596, 198] width 775 height 45
click at [707, 92] on div "Settings / Team Team Team Settings Members Groups Select Invite user Enter a va…" at bounding box center [829, 374] width 1242 height 698
click at [418, 189] on input "email" at bounding box center [596, 198] width 775 height 45
type input "[PERSON_NAME][EMAIL_ADDRESS][DOMAIN_NAME]"
click at [1009, 212] on div "Select" at bounding box center [1095, 201] width 221 height 25
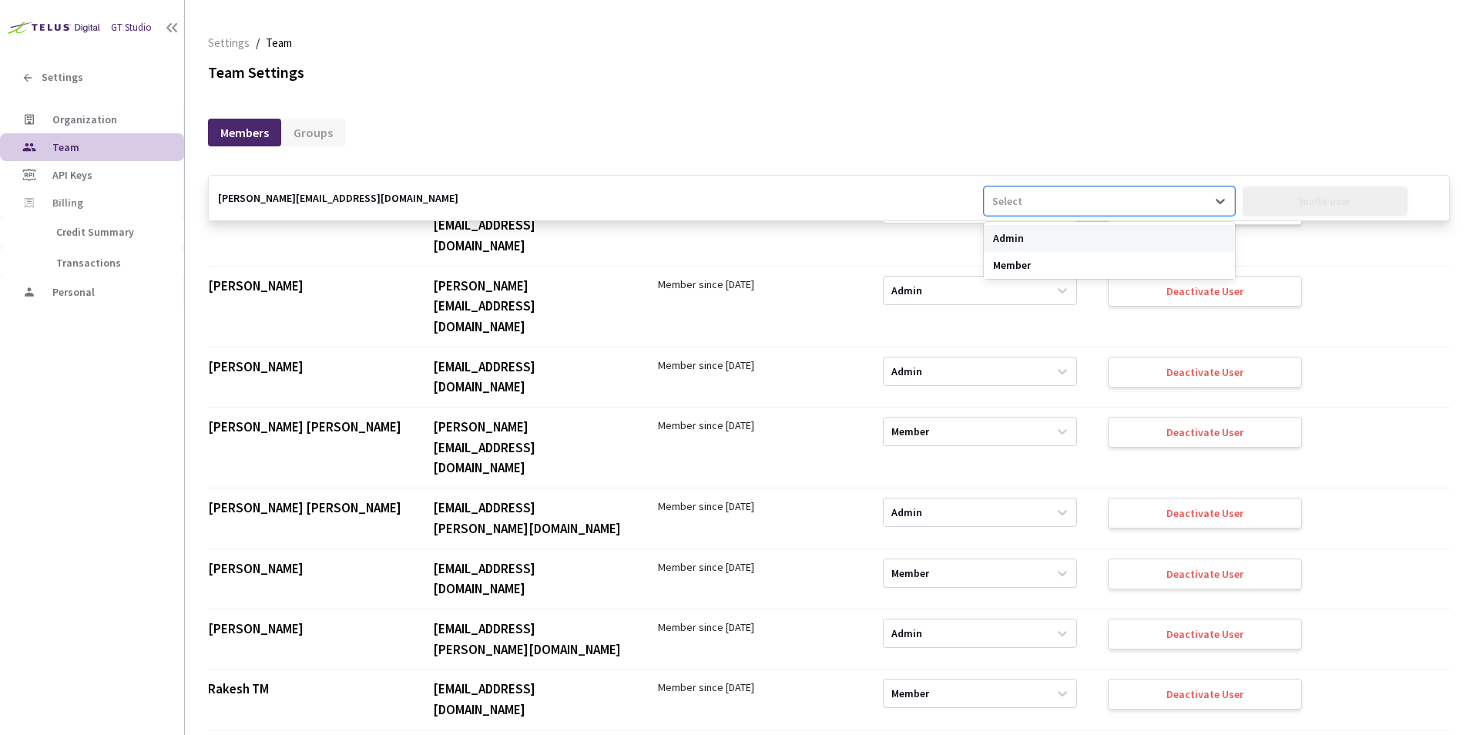
click at [1005, 234] on div "Admin" at bounding box center [1109, 238] width 250 height 27
click at [1322, 208] on div "Invite user" at bounding box center [1326, 200] width 166 height 29
click at [398, 208] on input "email" at bounding box center [596, 198] width 775 height 45
type input "[EMAIL_ADDRESS][DOMAIN_NAME]"
click at [1120, 200] on div "Select" at bounding box center [1095, 201] width 221 height 25
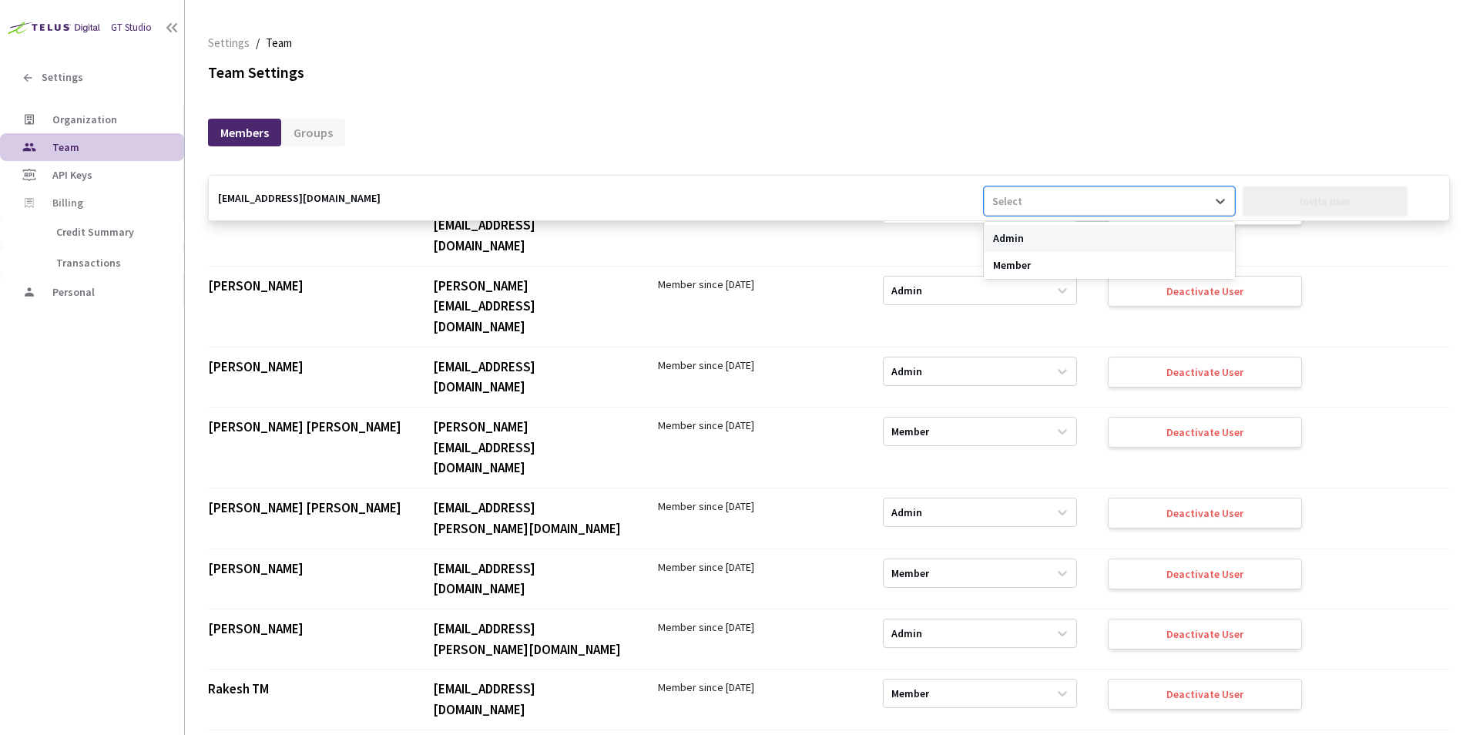
click at [1055, 243] on div "Admin" at bounding box center [1109, 238] width 250 height 27
click at [1290, 205] on div "Invite user" at bounding box center [1326, 200] width 166 height 29
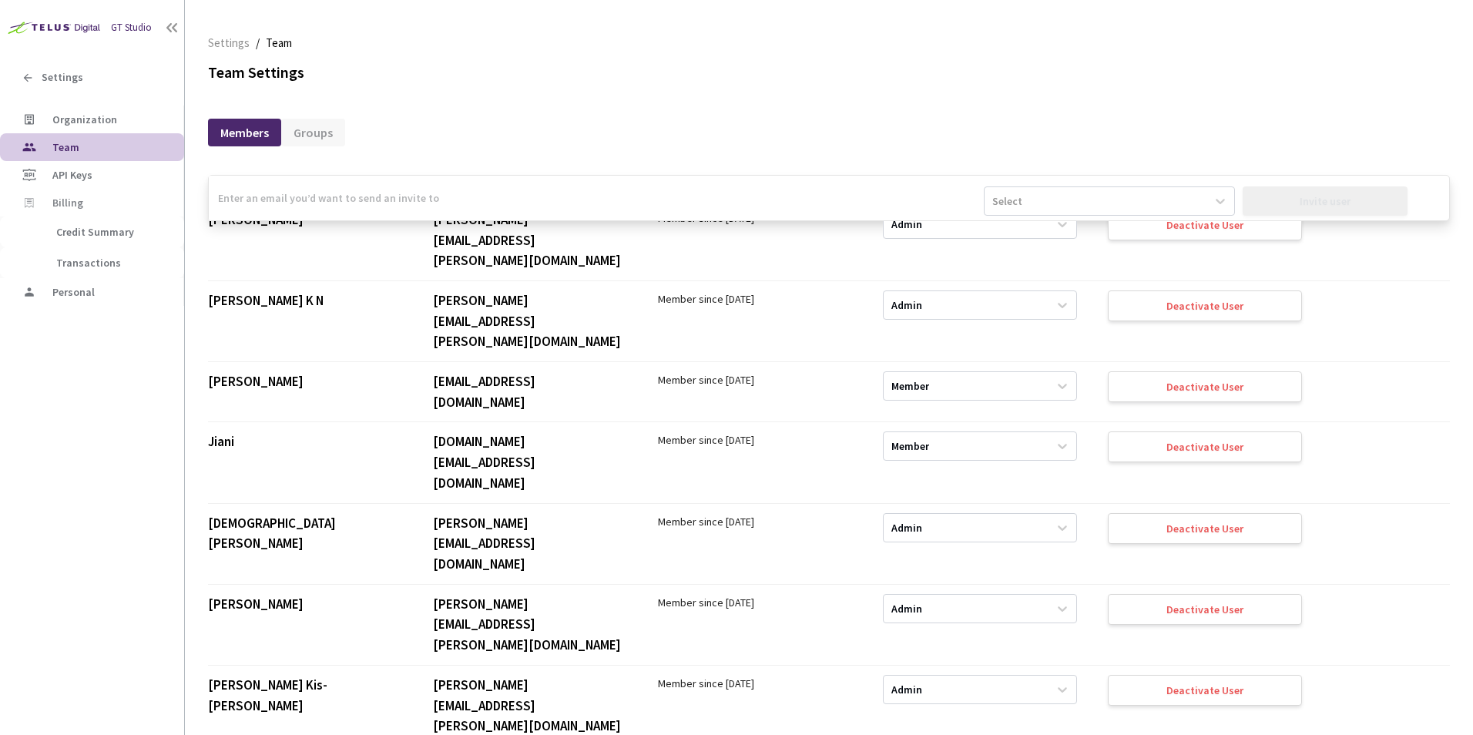
scroll to position [5766, 0]
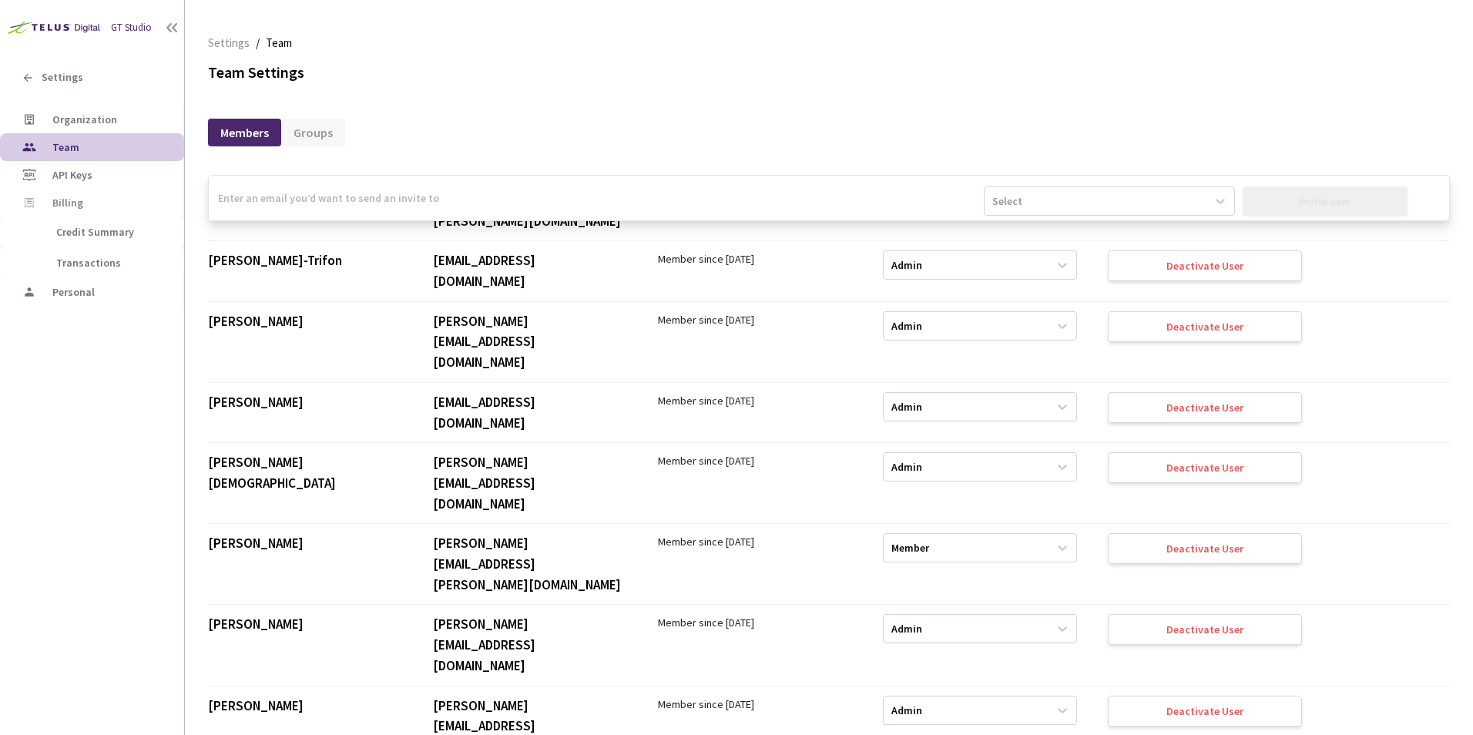
scroll to position [1128, 0]
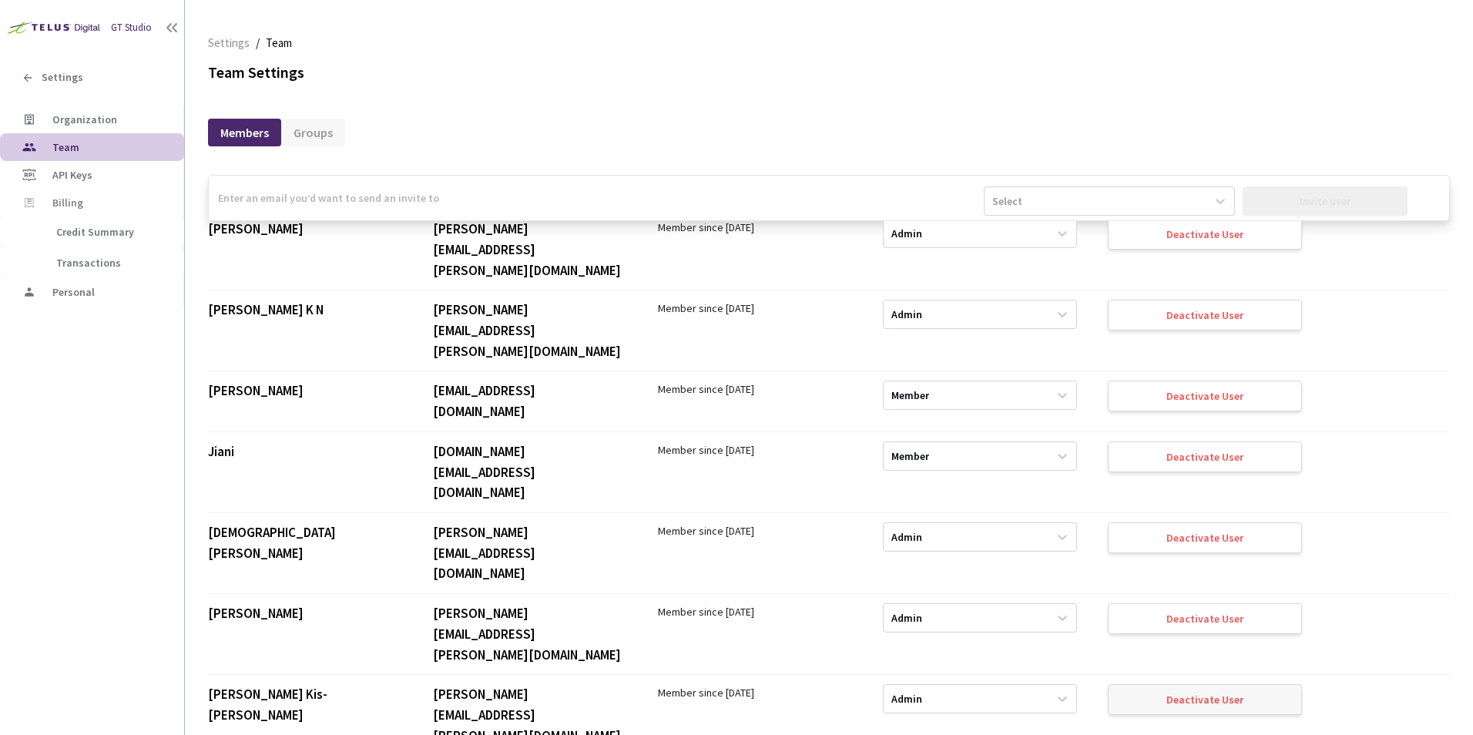
click at [1193, 684] on div "Deactivate User" at bounding box center [1205, 699] width 194 height 31
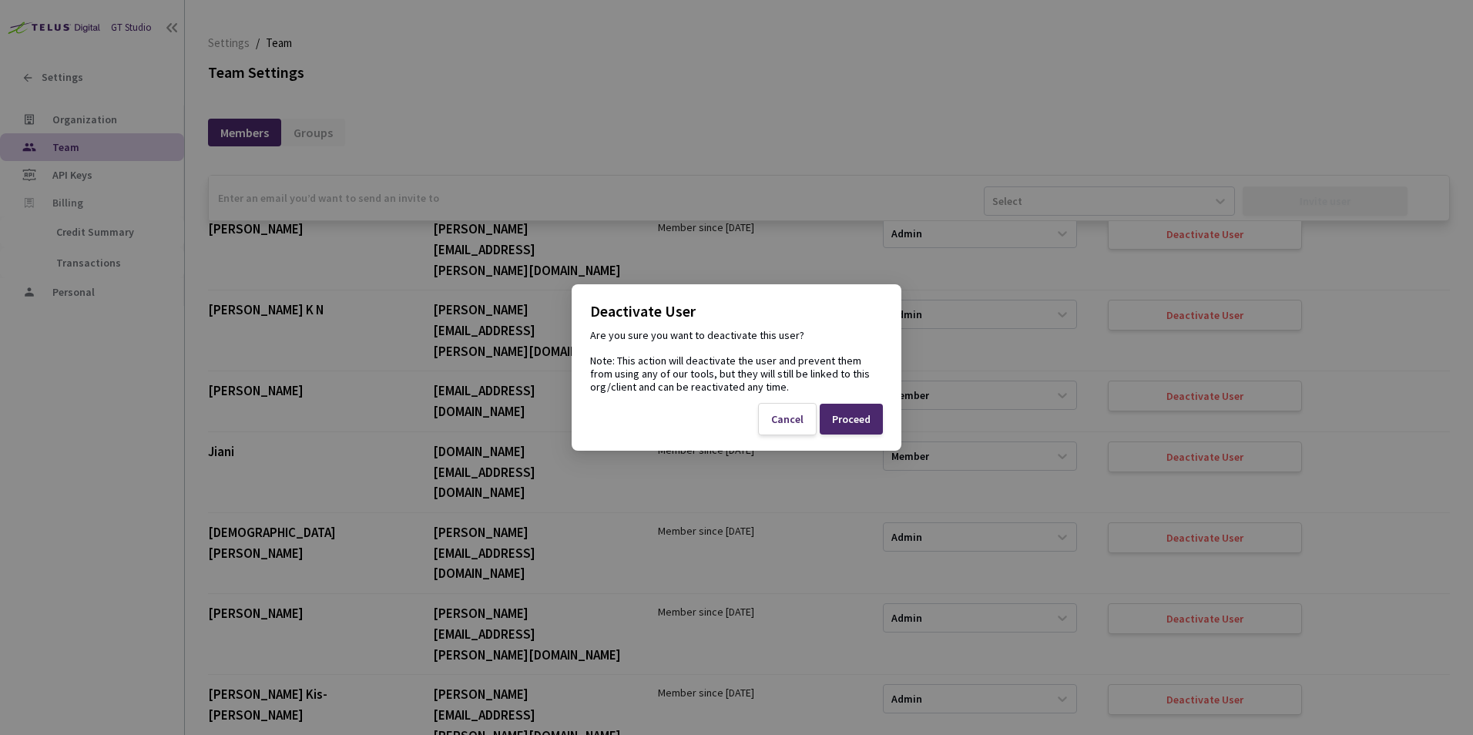
click at [858, 413] on div "Proceed" at bounding box center [851, 419] width 39 height 12
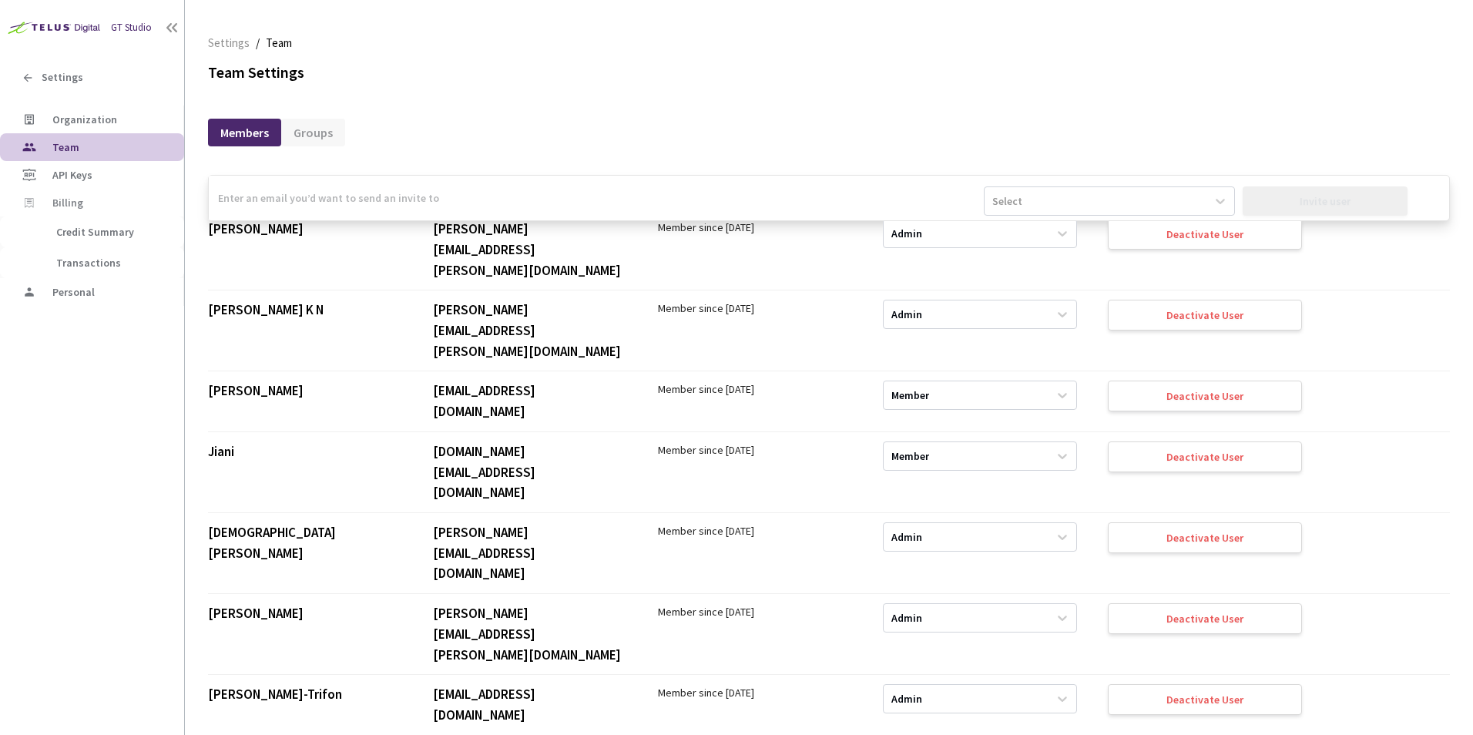
click at [535, 206] on input "email" at bounding box center [596, 198] width 775 height 45
paste input "levente.lajos@aumovio.com"
type input "levente.lajos@aumovio.com"
click at [1054, 204] on div "Select" at bounding box center [1095, 201] width 221 height 25
click at [1025, 228] on div "Admin" at bounding box center [1109, 238] width 250 height 27
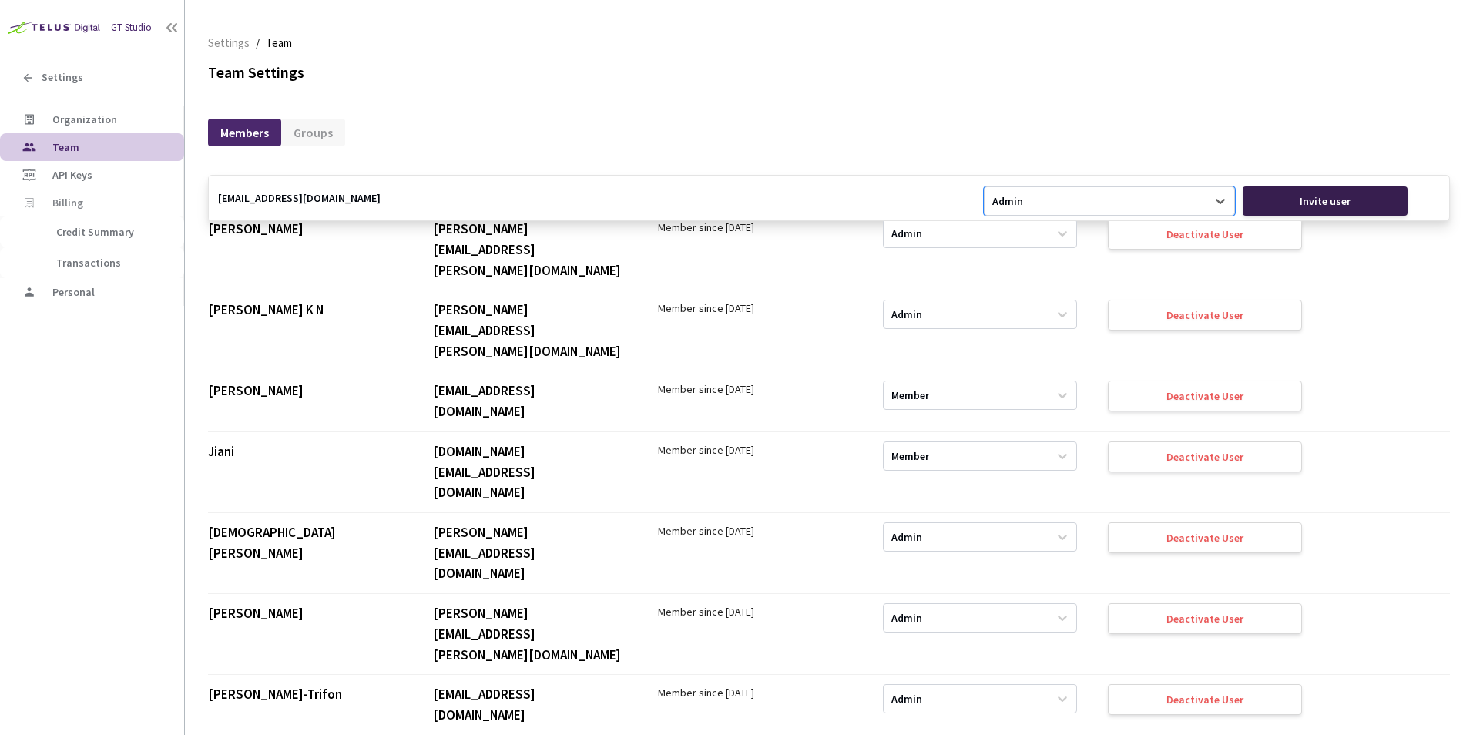
click at [1357, 205] on div "Invite user" at bounding box center [1326, 200] width 166 height 29
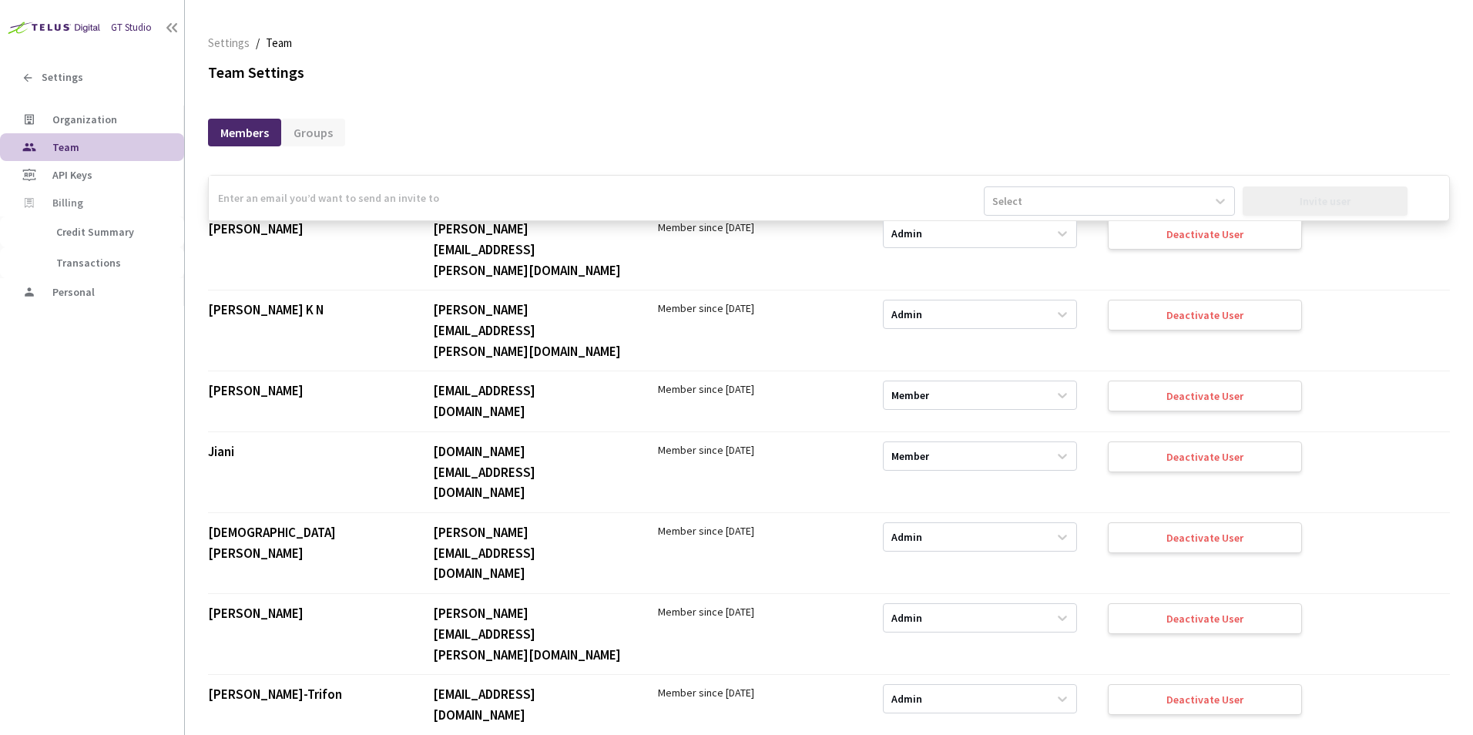
click at [774, 62] on div "Team Settings" at bounding box center [829, 73] width 1242 height 22
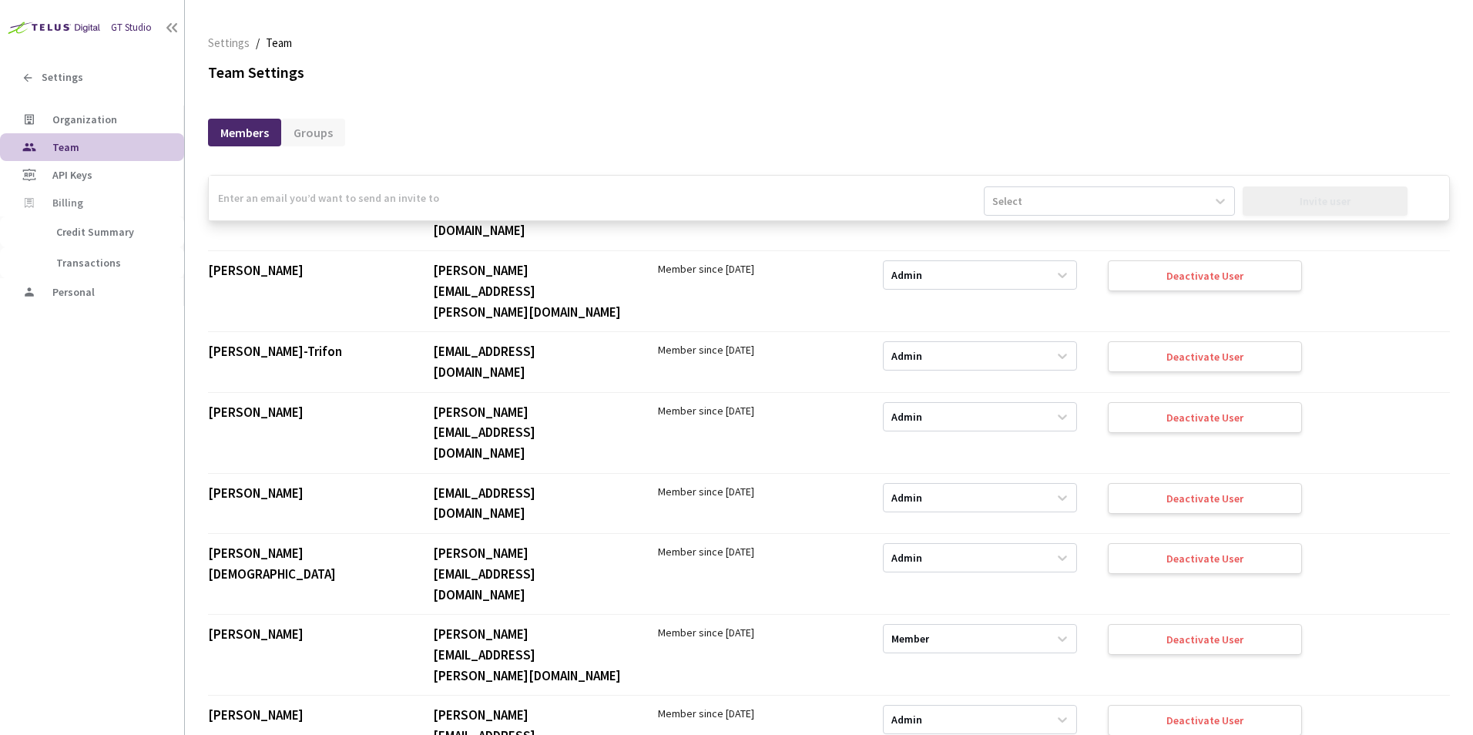
scroll to position [2912, 0]
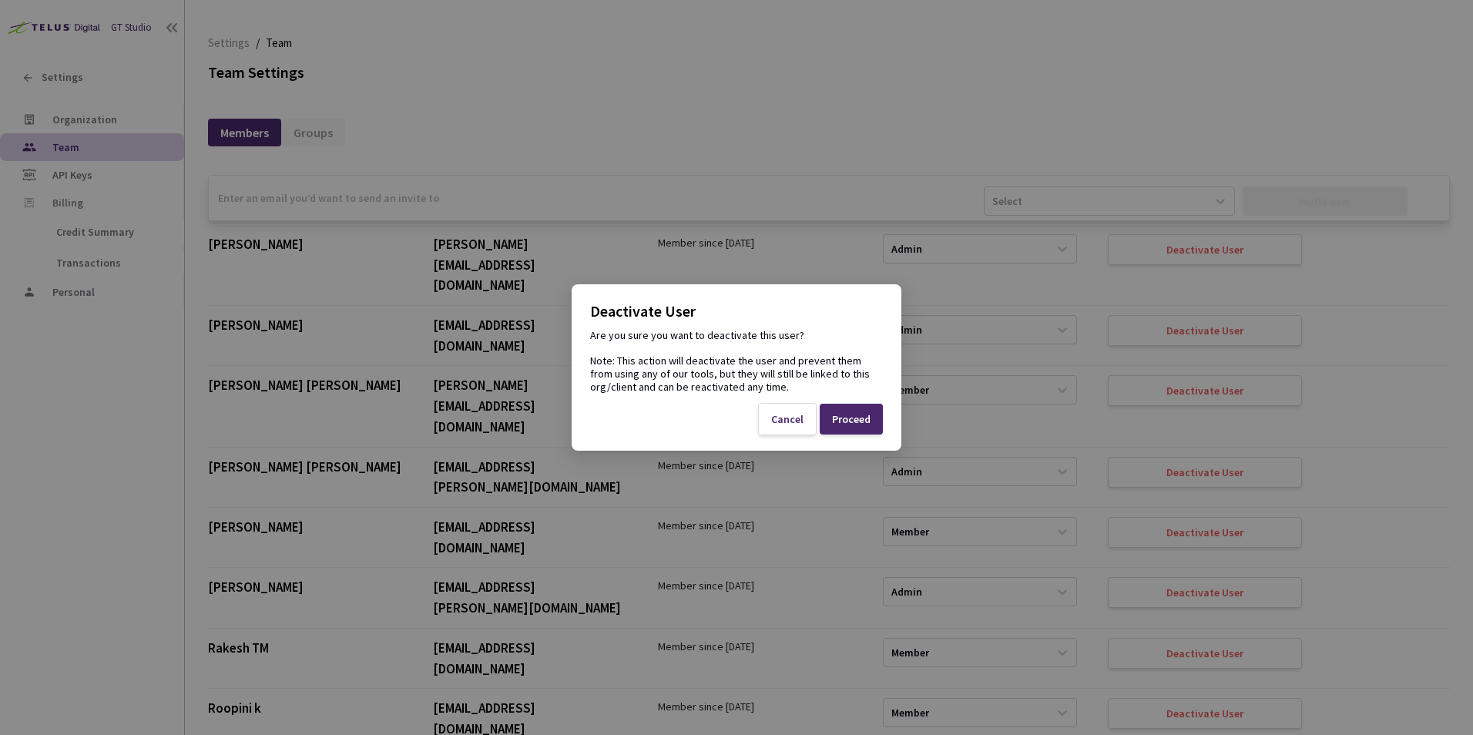
click at [846, 418] on div "Proceed" at bounding box center [851, 419] width 39 height 12
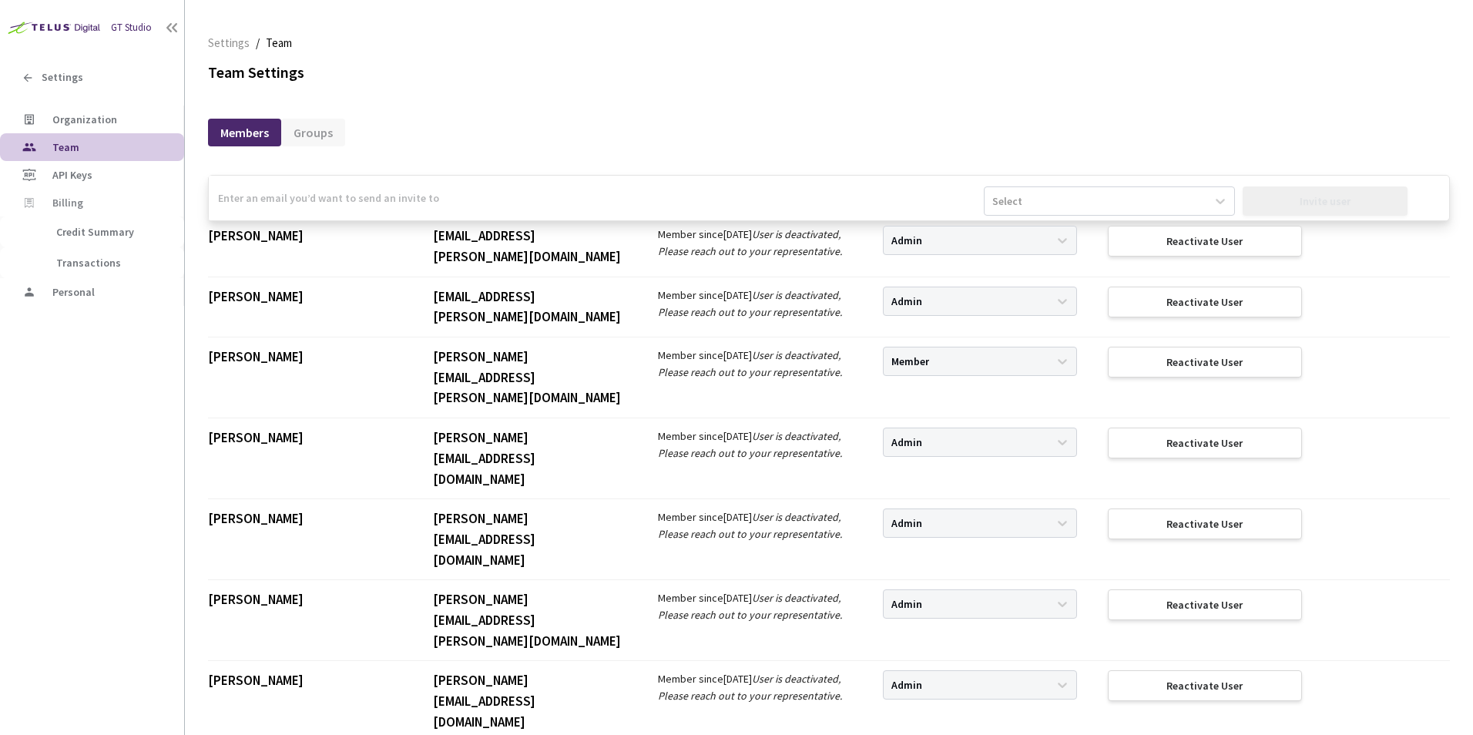
scroll to position [5906, 0]
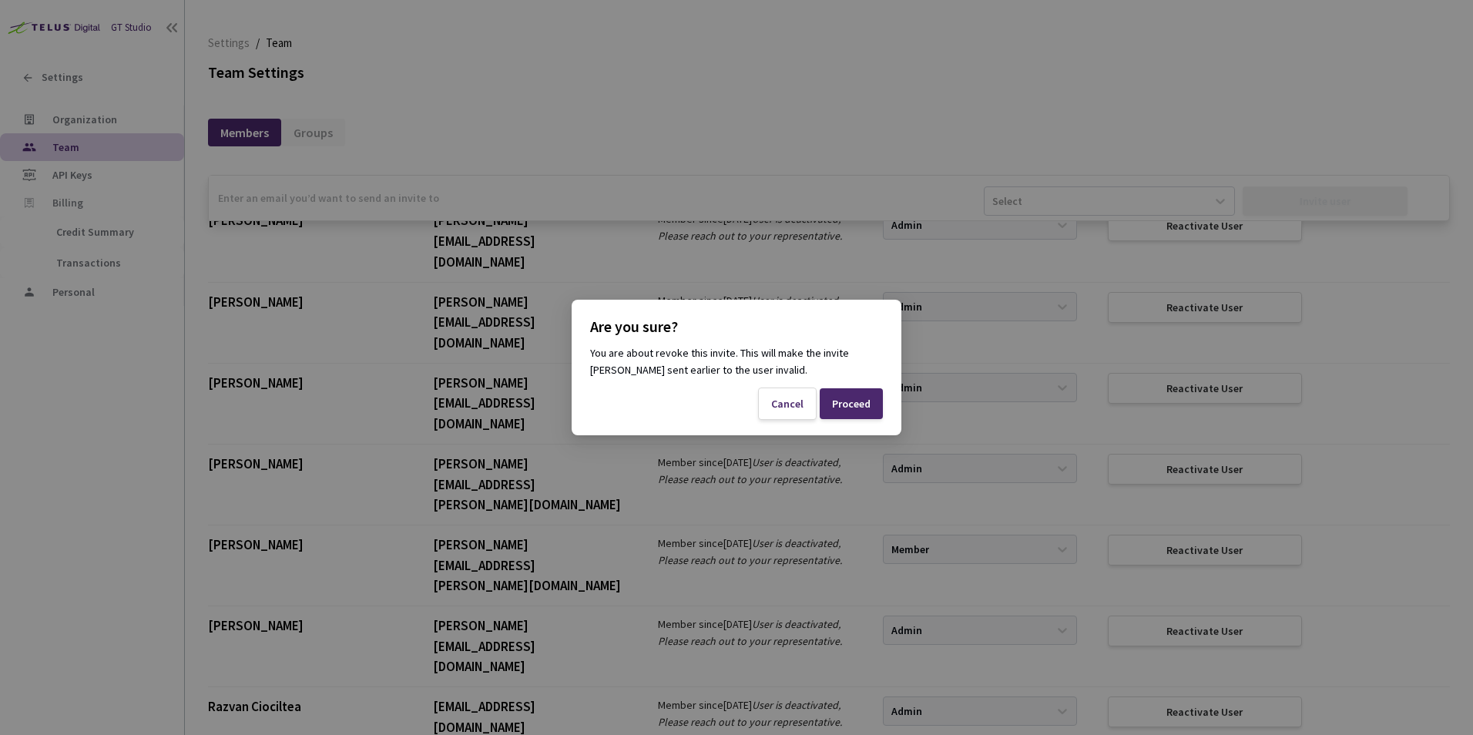
click at [844, 399] on div "Proceed" at bounding box center [851, 404] width 39 height 12
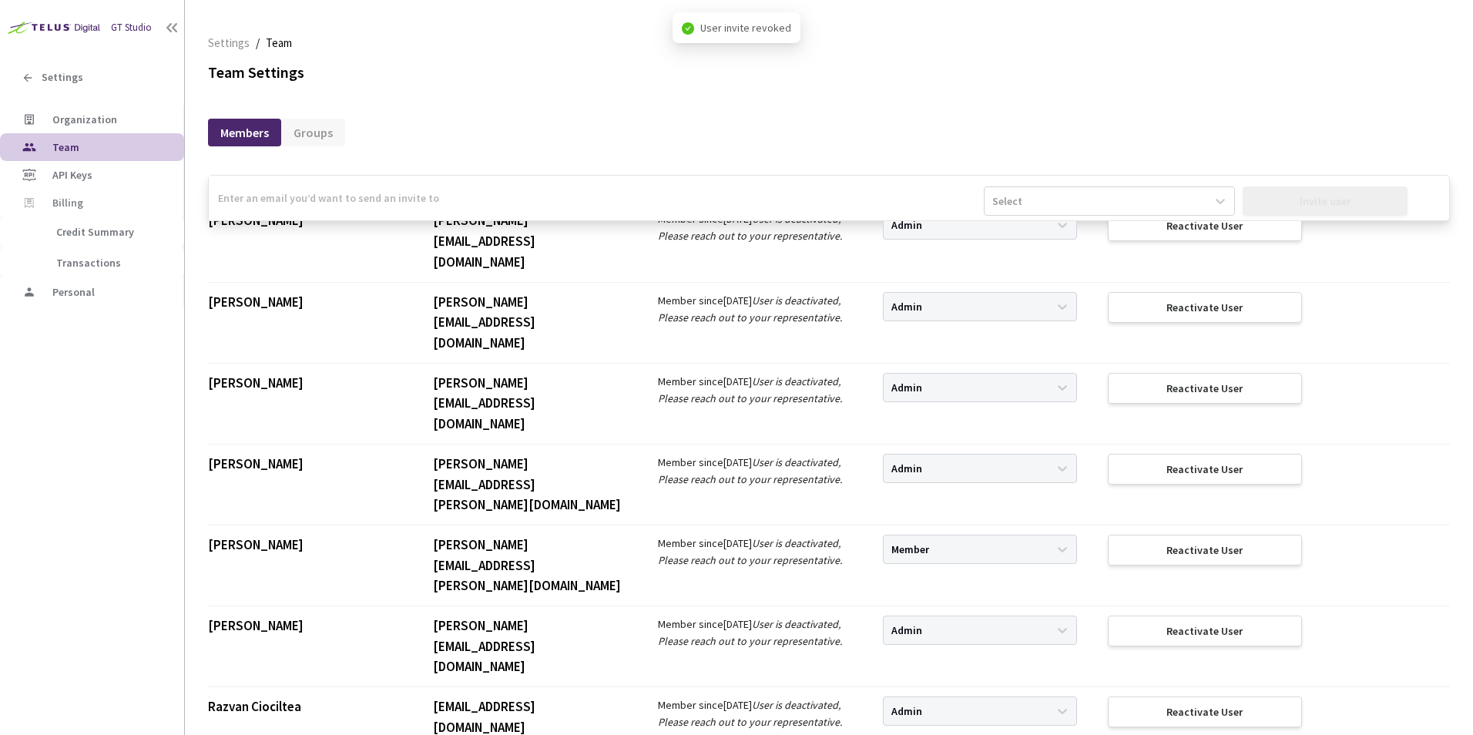
scroll to position [5853, 0]
